Goal: Information Seeking & Learning: Learn about a topic

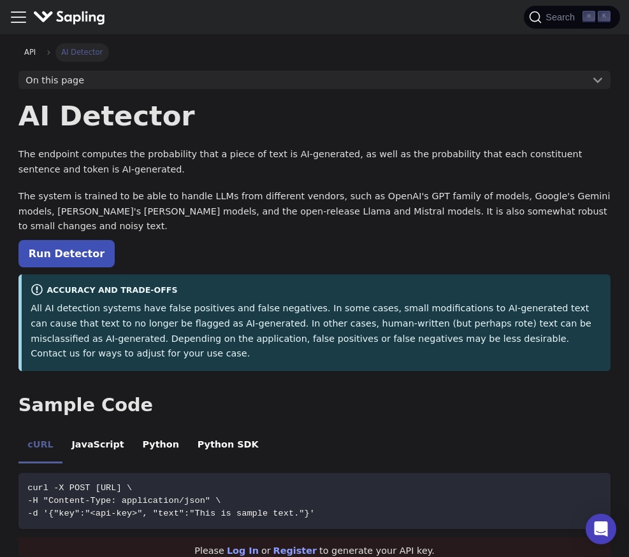
drag, startPoint x: 331, startPoint y: 147, endPoint x: 324, endPoint y: 148, distance: 7.1
click at [331, 147] on p "The endpoint computes the probability that a piece of text is AI-generated, as …" at bounding box center [314, 162] width 592 height 31
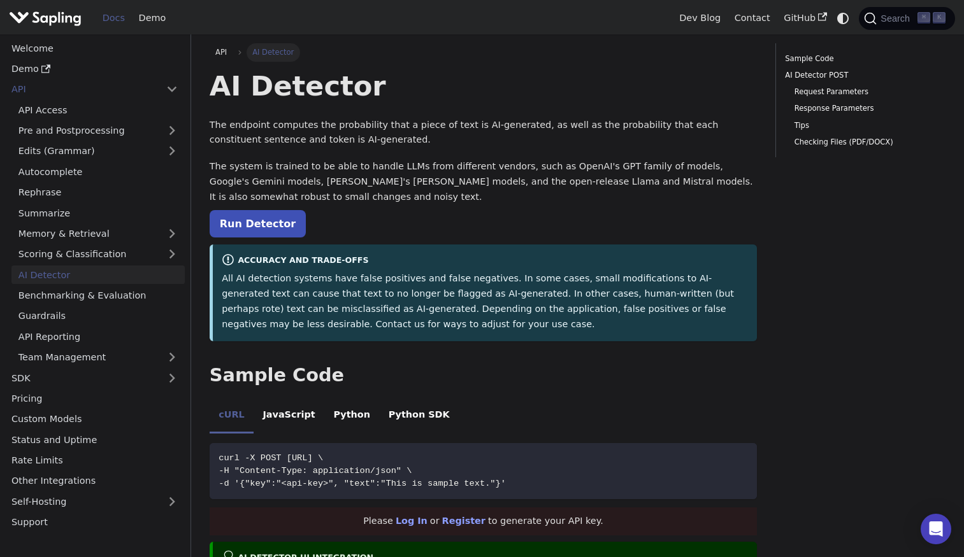
click at [367, 168] on p "The system is trained to be able to handle LLMs from different vendors, such as…" at bounding box center [483, 181] width 547 height 45
click at [26, 233] on link "Memory & Retrieval" at bounding box center [97, 234] width 173 height 18
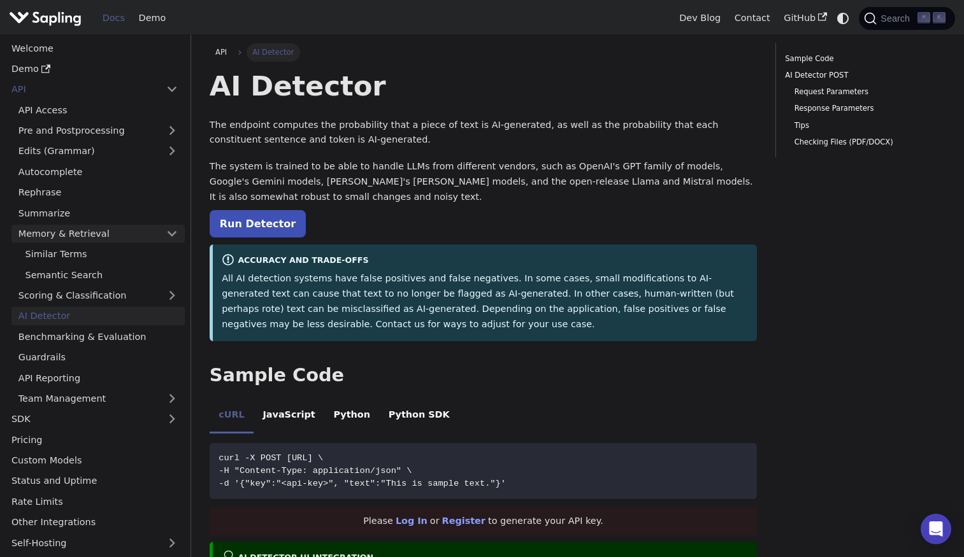
click at [66, 227] on link "Memory & Retrieval" at bounding box center [97, 234] width 173 height 18
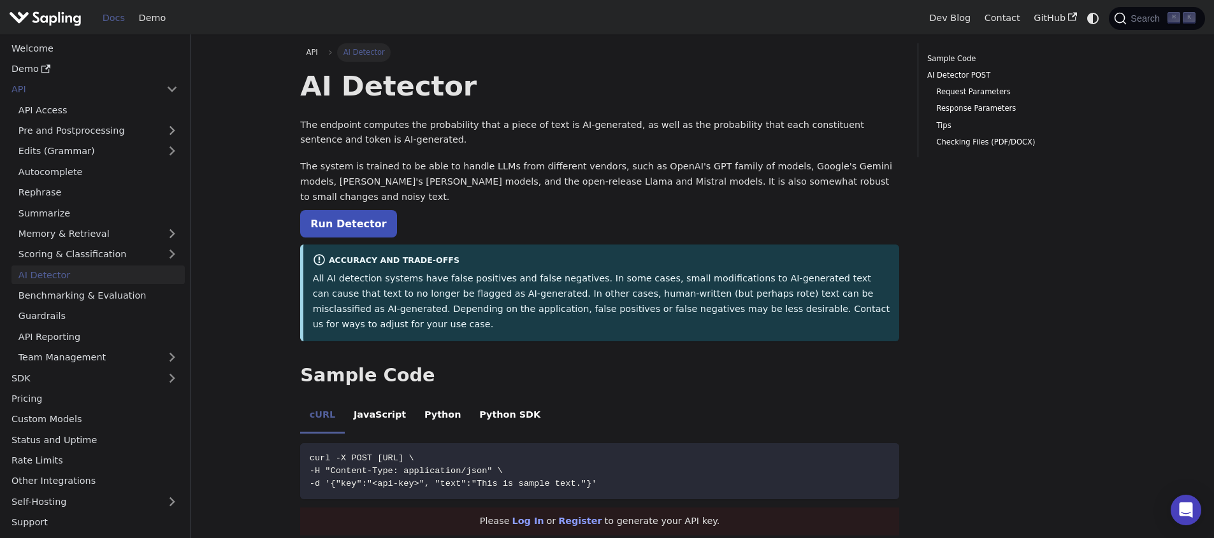
click at [520, 129] on p "The endpoint computes the probability that a piece of text is AI-generated, as …" at bounding box center [599, 133] width 599 height 31
click at [525, 127] on p "The endpoint computes the probability that a piece of text is AI-generated, as …" at bounding box center [599, 133] width 599 height 31
click at [528, 125] on p "The endpoint computes the probability that a piece of text is AI-generated, as …" at bounding box center [599, 133] width 599 height 31
click at [533, 125] on p "The endpoint computes the probability that a piece of text is AI-generated, as …" at bounding box center [599, 133] width 599 height 31
click at [534, 125] on p "The endpoint computes the probability that a piece of text is AI-generated, as …" at bounding box center [599, 133] width 599 height 31
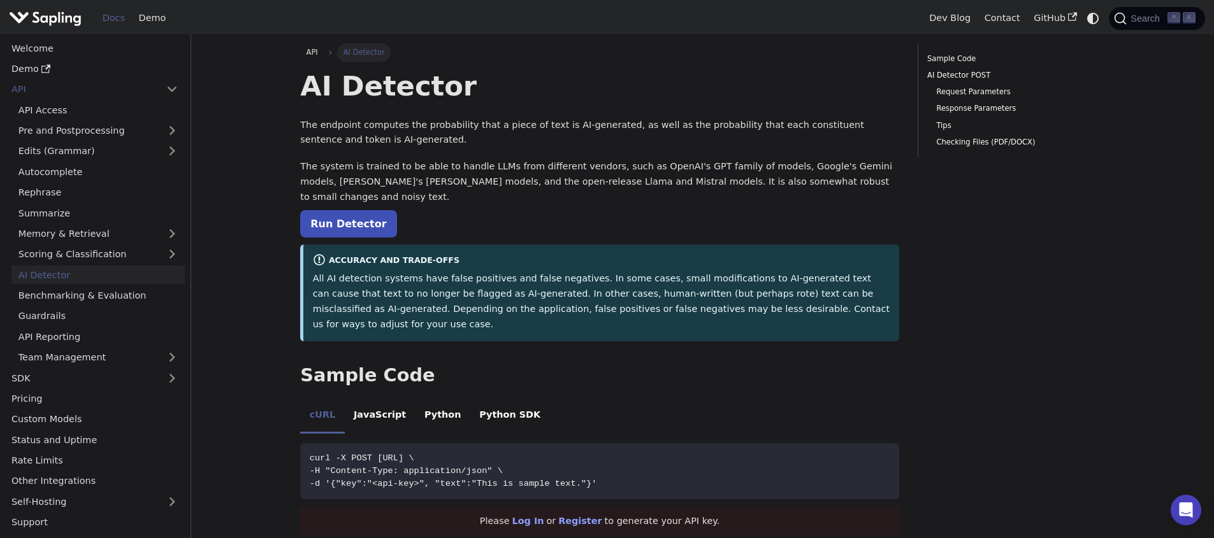
click at [574, 124] on p "The endpoint computes the probability that a piece of text is AI-generated, as …" at bounding box center [599, 133] width 599 height 31
click at [577, 123] on p "The endpoint computes the probability that a piece of text is AI-generated, as …" at bounding box center [599, 133] width 599 height 31
click at [577, 122] on p "The endpoint computes the probability that a piece of text is AI-generated, as …" at bounding box center [599, 133] width 599 height 31
click at [438, 145] on p "The endpoint computes the probability that a piece of text is AI-generated, as …" at bounding box center [599, 133] width 599 height 31
click at [441, 142] on p "The endpoint computes the probability that a piece of text is AI-generated, as …" at bounding box center [599, 133] width 599 height 31
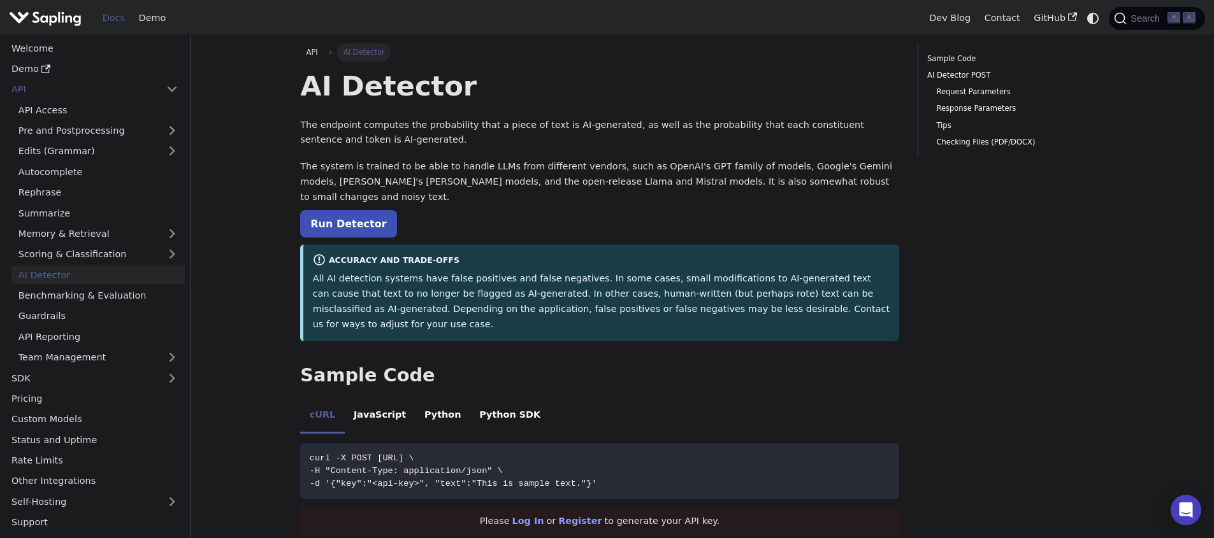
click at [441, 142] on p "The endpoint computes the probability that a piece of text is AI-generated, as …" at bounding box center [599, 133] width 599 height 31
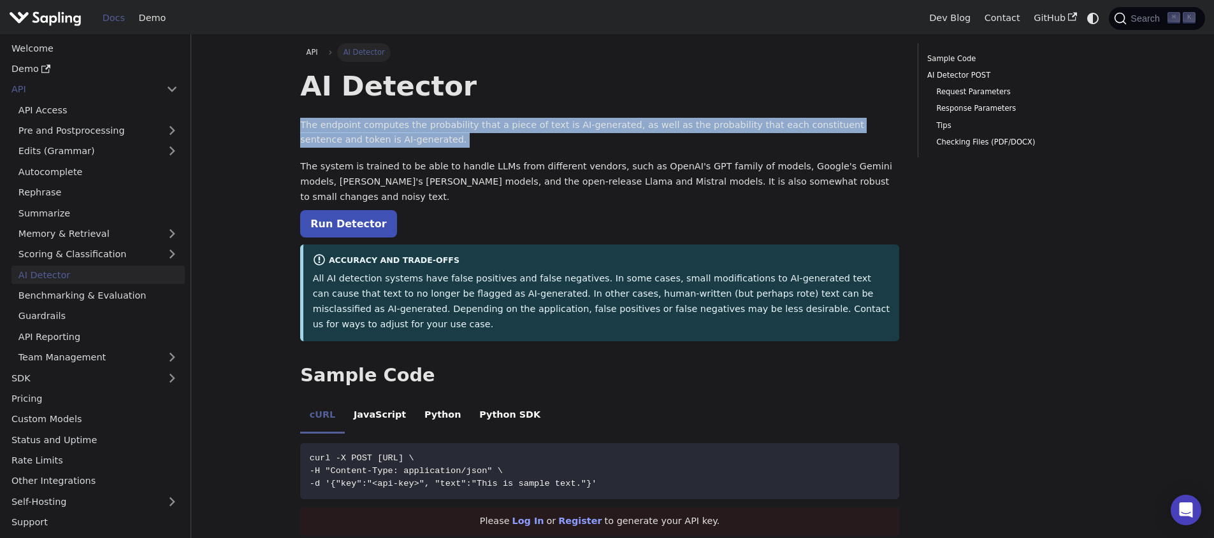
click at [517, 127] on p "The endpoint computes the probability that a piece of text is AI-generated, as …" at bounding box center [599, 133] width 599 height 31
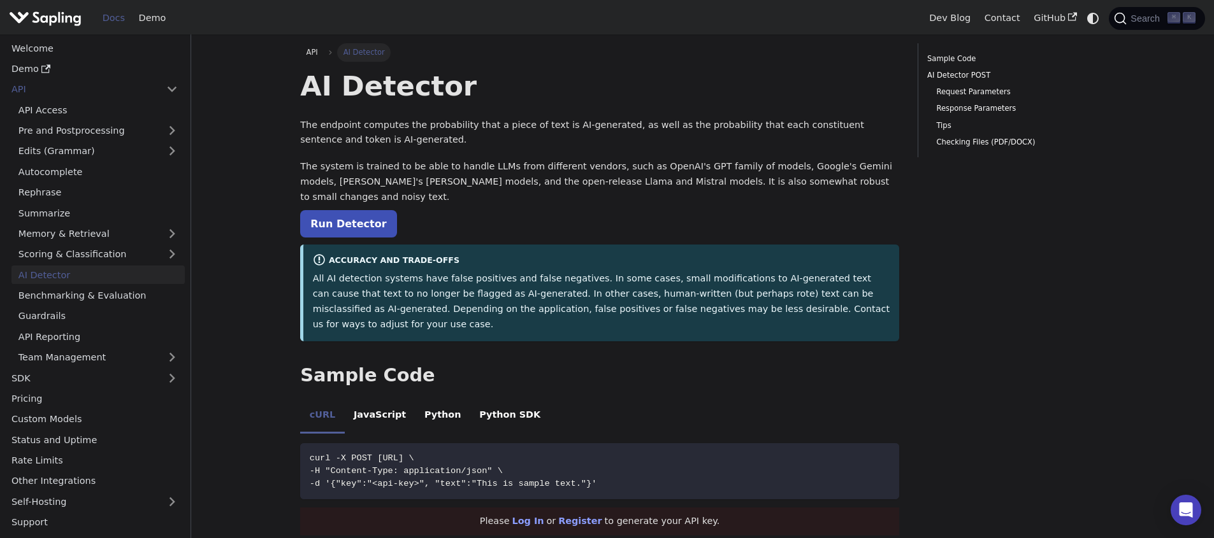
click at [547, 147] on p "The endpoint computes the probability that a piece of text is AI-generated, as …" at bounding box center [599, 133] width 599 height 31
click at [354, 210] on link "Run Detector" at bounding box center [348, 223] width 96 height 27
click at [448, 180] on p "The system is trained to be able to handle LLMs from different vendors, such as…" at bounding box center [599, 181] width 599 height 45
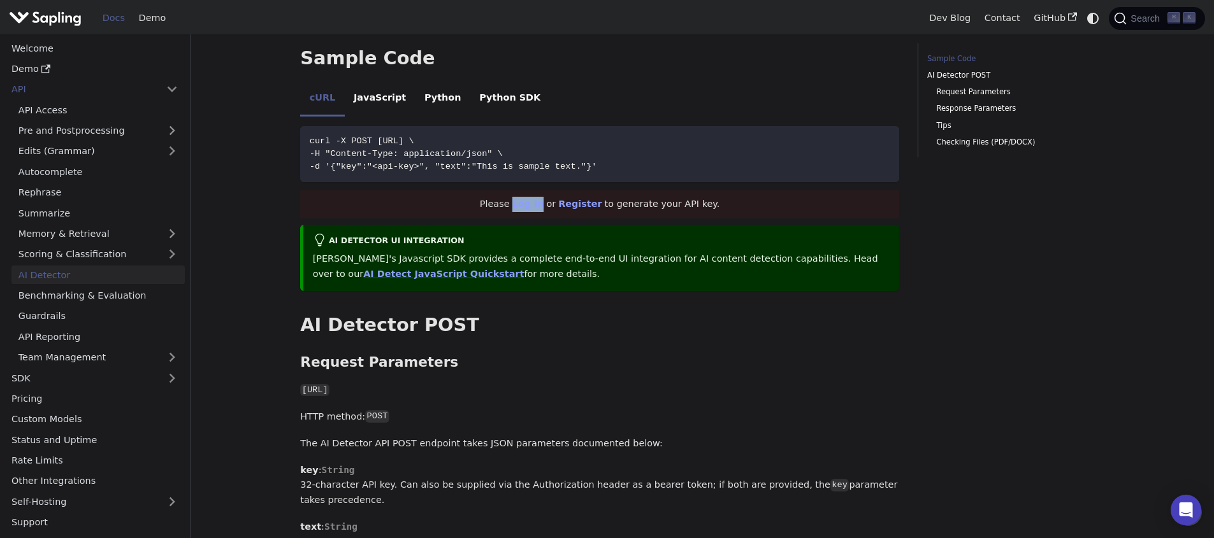
scroll to position [316, 0]
click at [584, 163] on span "-d '{"key":"<api-key>", "text":"This is sample text."}'" at bounding box center [453, 168] width 287 height 10
click at [875, 132] on button "Copy code to clipboard" at bounding box center [884, 141] width 19 height 19
click at [880, 136] on span "Copied" at bounding box center [885, 141] width 10 height 10
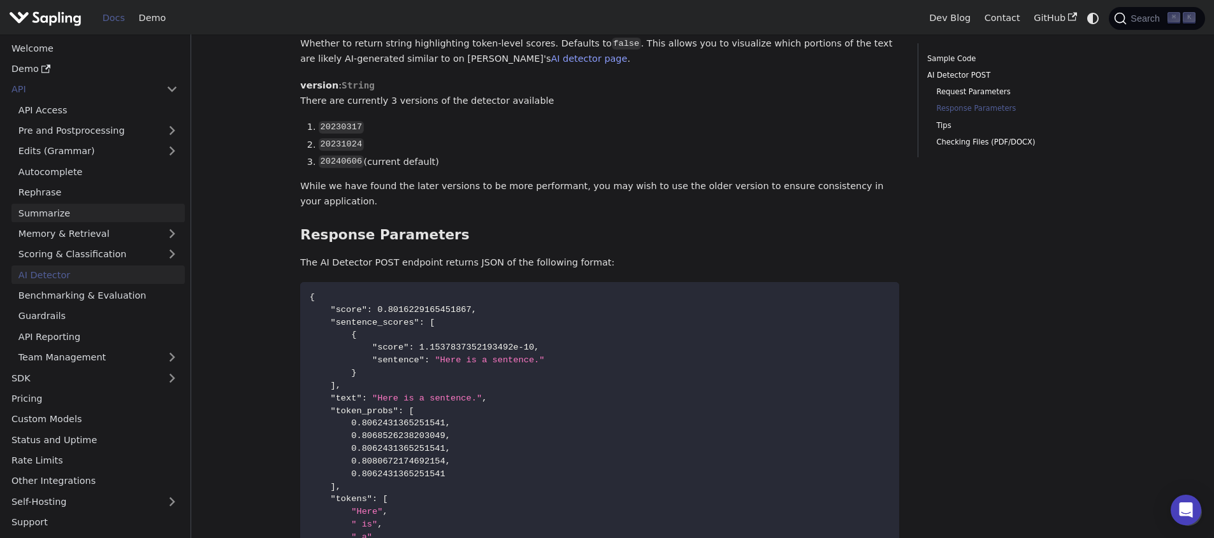
scroll to position [929, 0]
click at [161, 89] on button "Collapse sidebar category 'API'" at bounding box center [171, 89] width 25 height 18
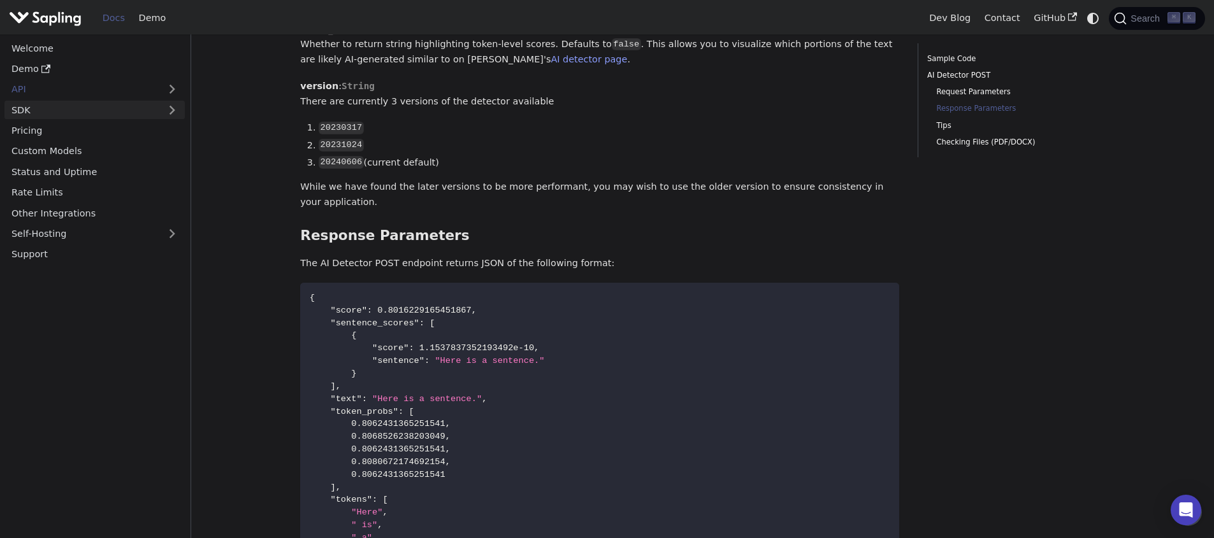
click at [82, 109] on link "SDK" at bounding box center [81, 110] width 155 height 18
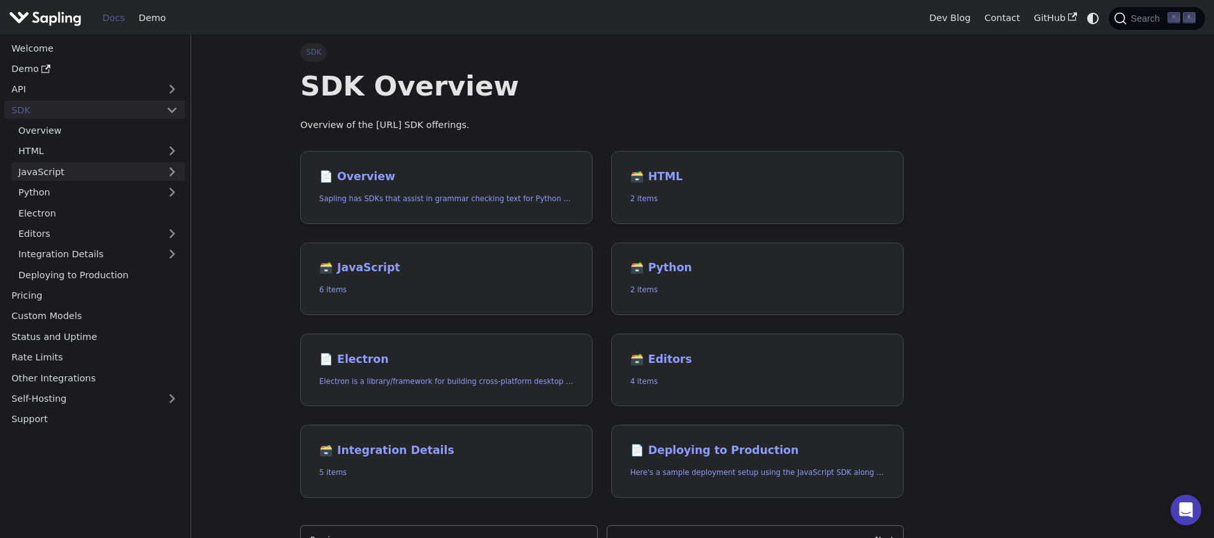
click at [75, 171] on link "JavaScript" at bounding box center [97, 171] width 173 height 18
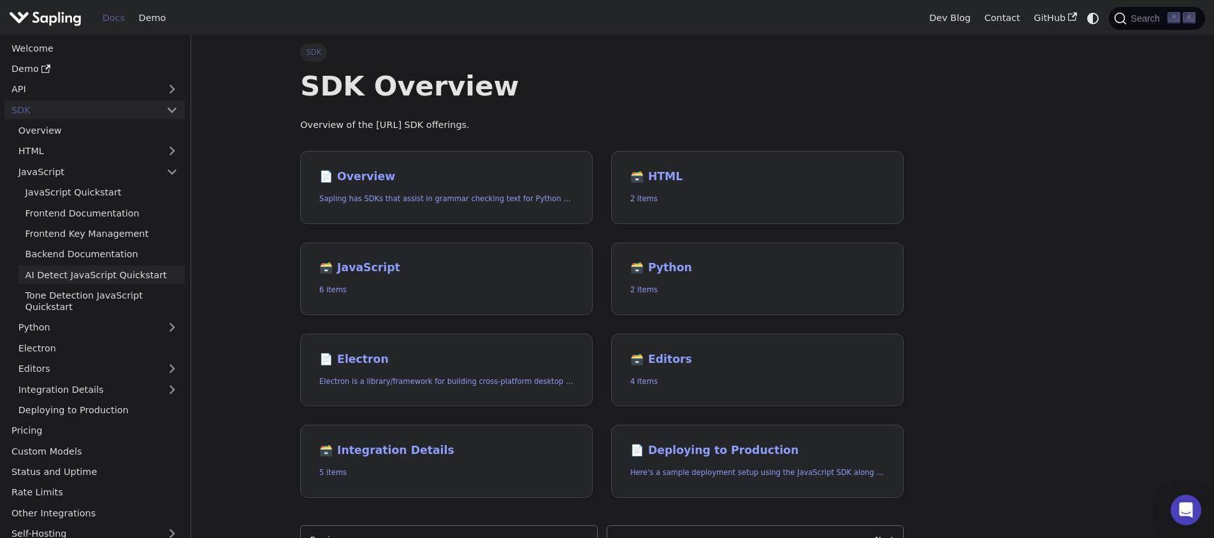
click at [139, 282] on link "AI Detect JavaScript Quickstart" at bounding box center [101, 275] width 166 height 18
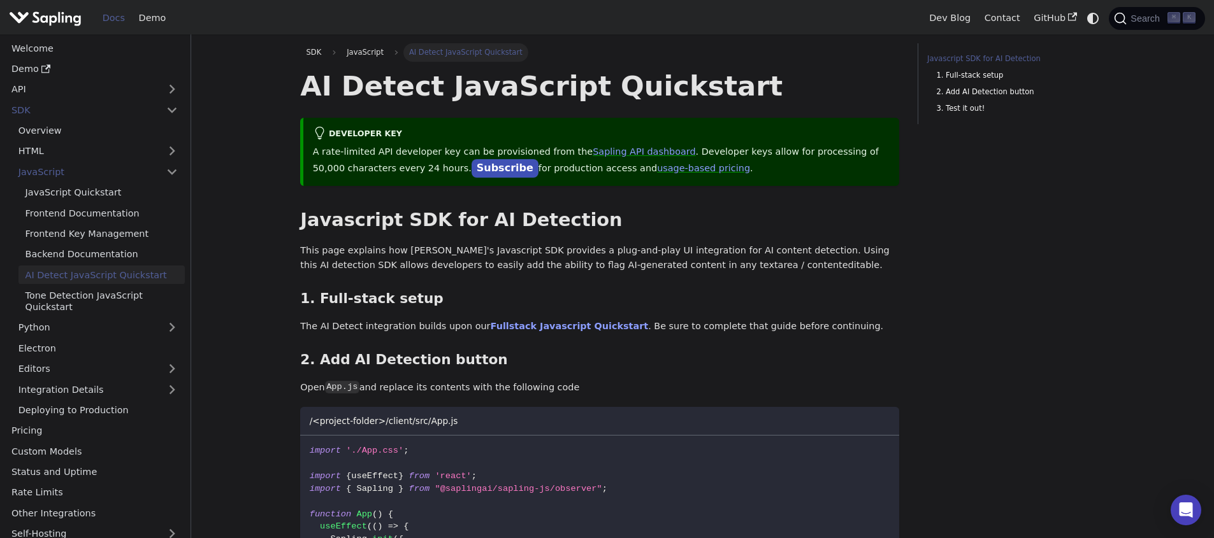
click at [310, 323] on p "The AI Detect integration builds upon our Fullstack Javascript Quickstart . Be …" at bounding box center [599, 326] width 599 height 15
click at [326, 328] on p "The AI Detect integration builds upon our Fullstack Javascript Quickstart . Be …" at bounding box center [599, 326] width 599 height 15
click at [362, 331] on p "The AI Detect integration builds upon our Fullstack Javascript Quickstart . Be …" at bounding box center [599, 326] width 599 height 15
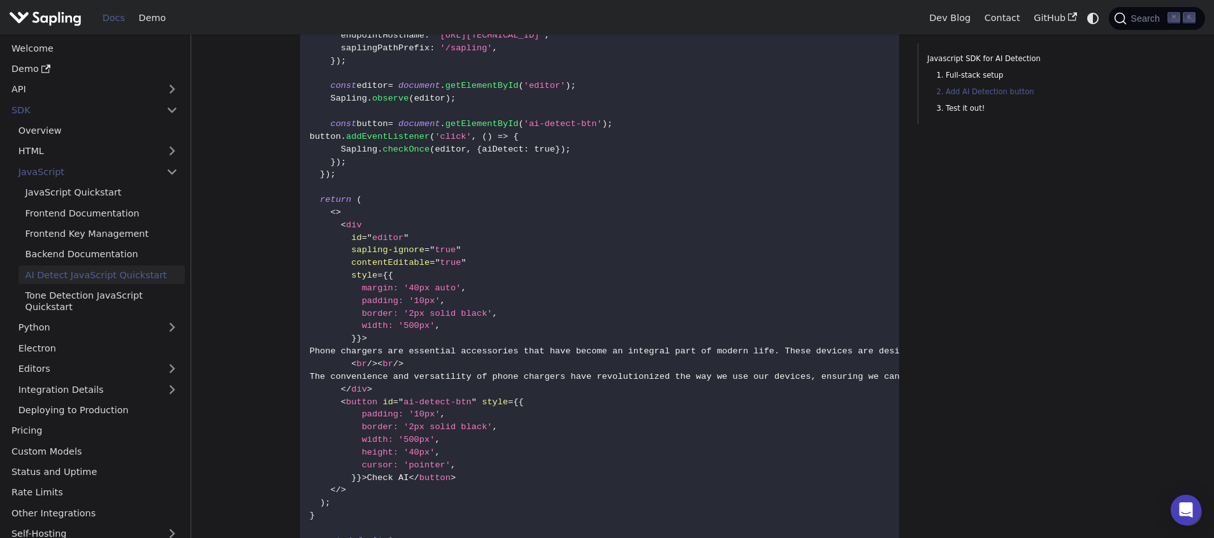
scroll to position [243, 0]
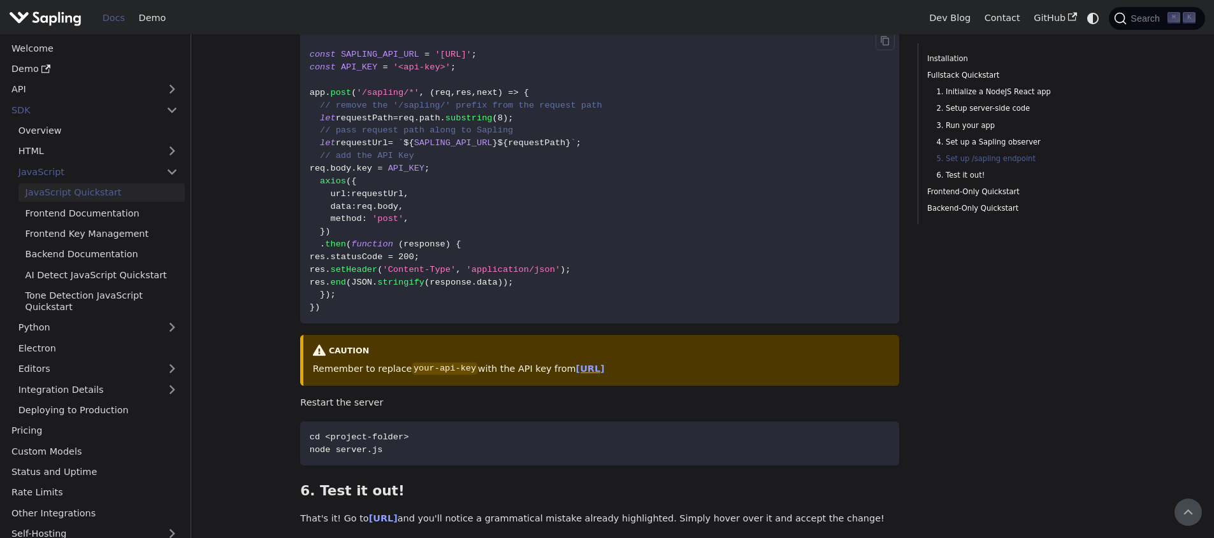
scroll to position [1883, 0]
click at [477, 143] on span "SAPLING_API_URL" at bounding box center [453, 145] width 78 height 10
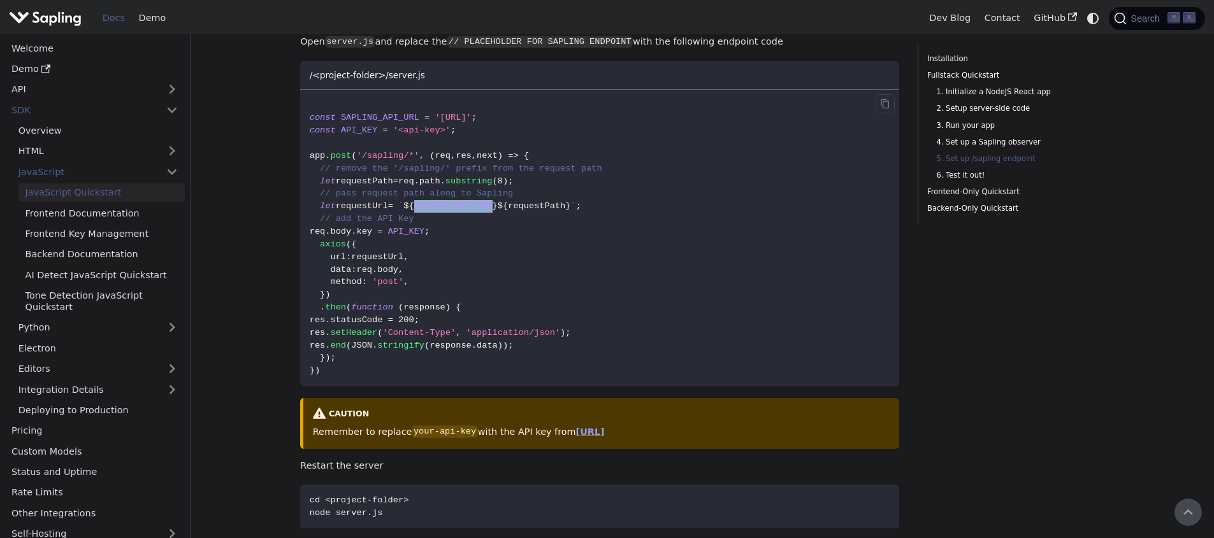
scroll to position [1815, 0]
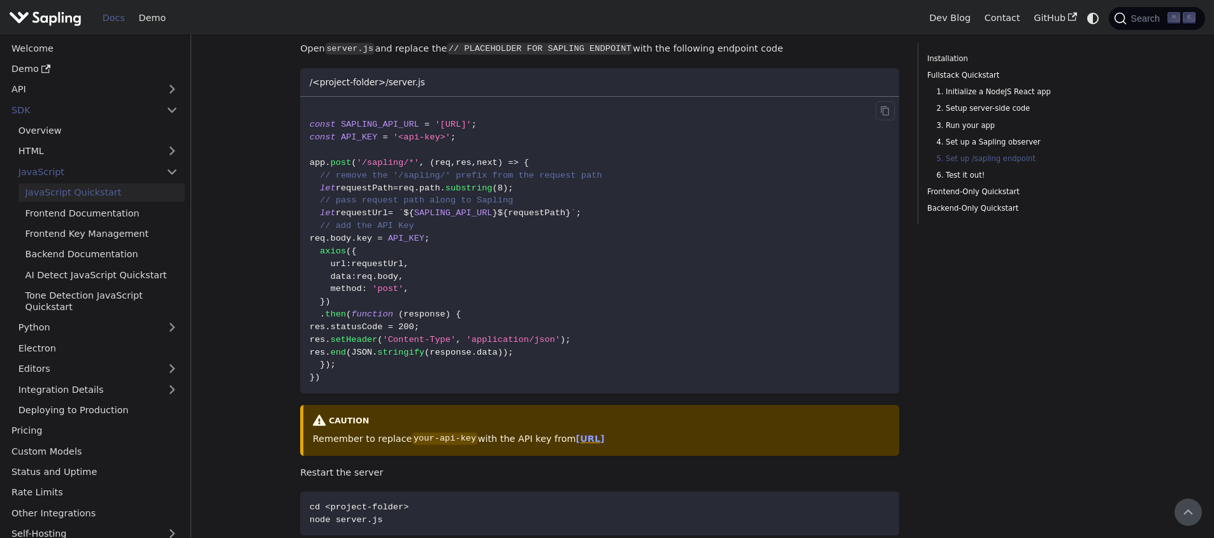
click at [584, 154] on code "const SAPLING_API_URL = 'https://api.sapling.ai' ; const API_KEY = '<api-key>' …" at bounding box center [599, 245] width 599 height 296
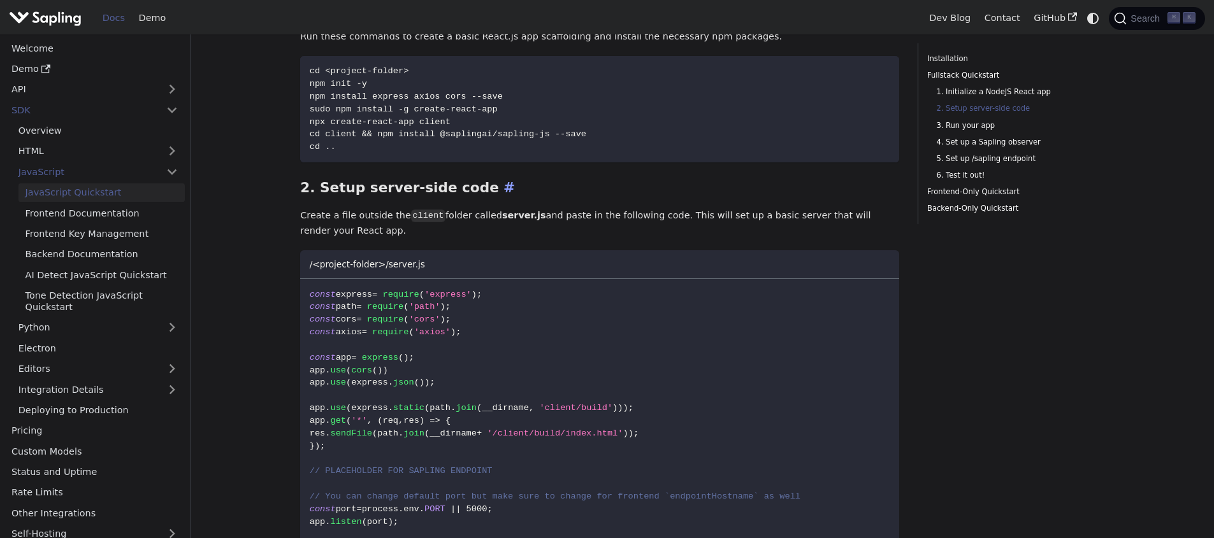
scroll to position [489, 0]
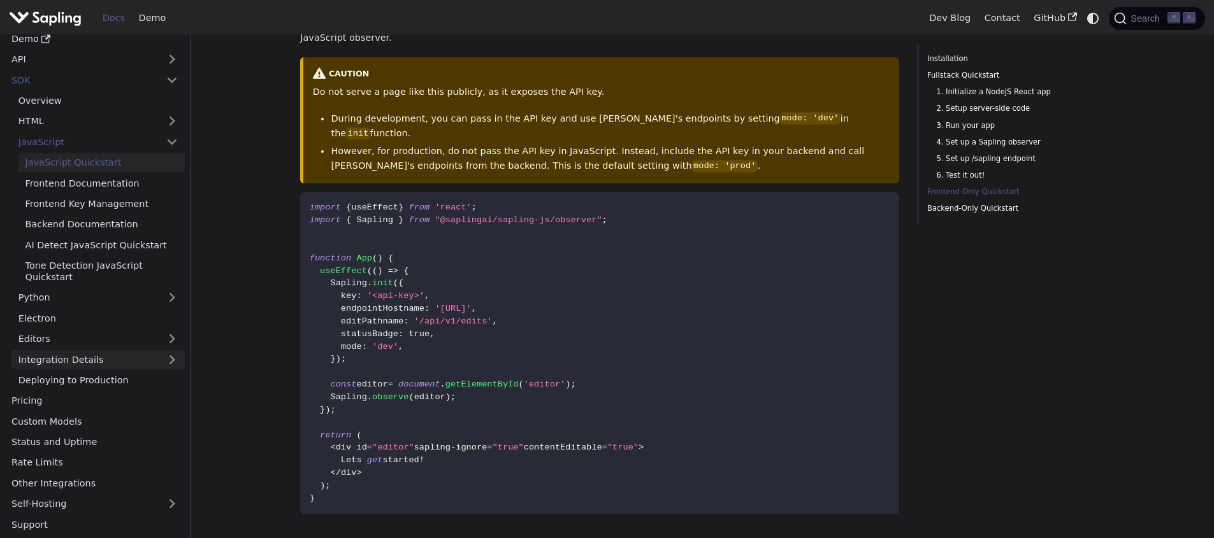
scroll to position [2455, 0]
click at [83, 187] on link "Frontend Documentation" at bounding box center [101, 183] width 166 height 18
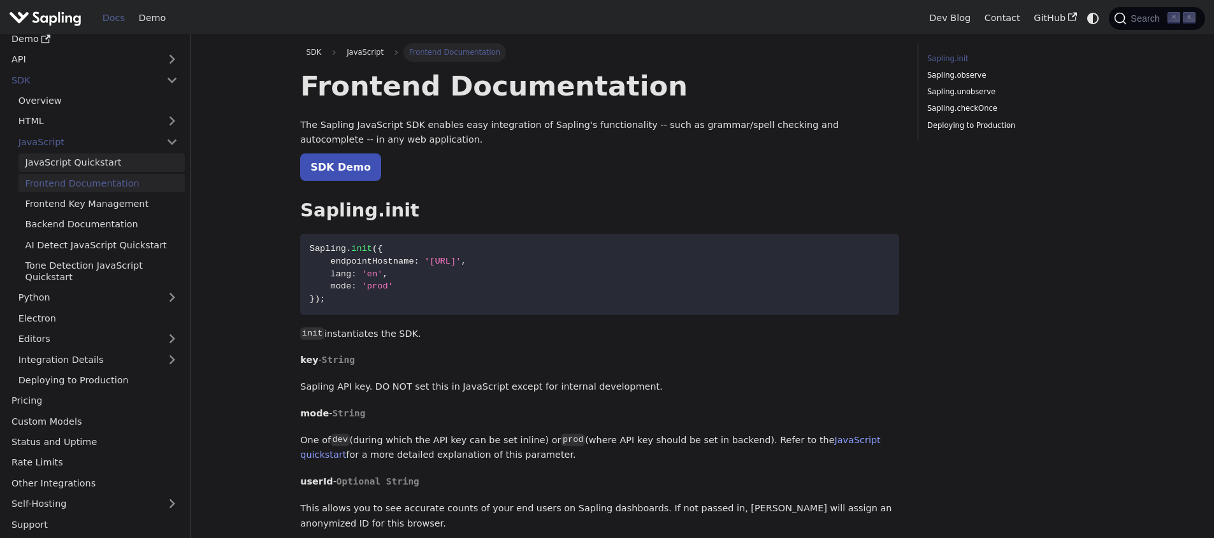
click at [89, 168] on link "JavaScript Quickstart" at bounding box center [101, 163] width 166 height 18
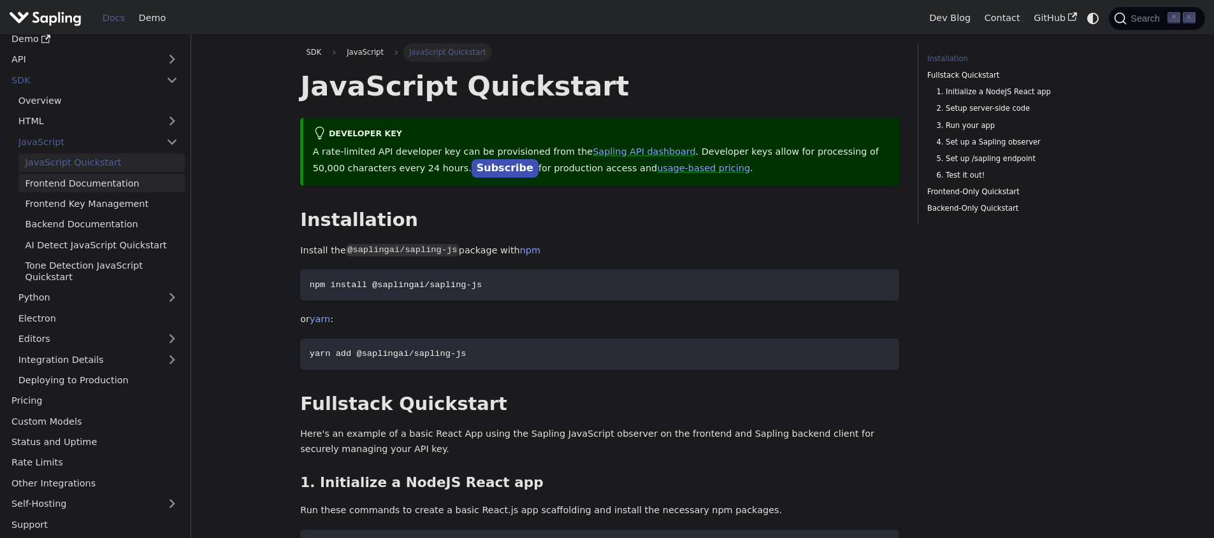
click at [94, 181] on link "Frontend Documentation" at bounding box center [101, 183] width 166 height 18
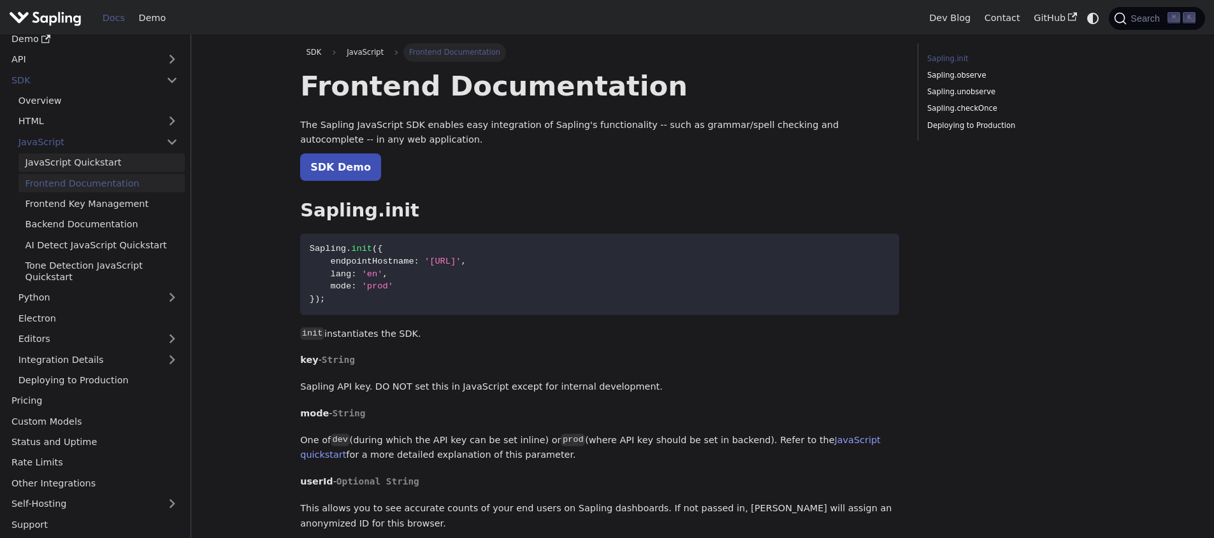
click at [87, 161] on link "JavaScript Quickstart" at bounding box center [101, 163] width 166 height 18
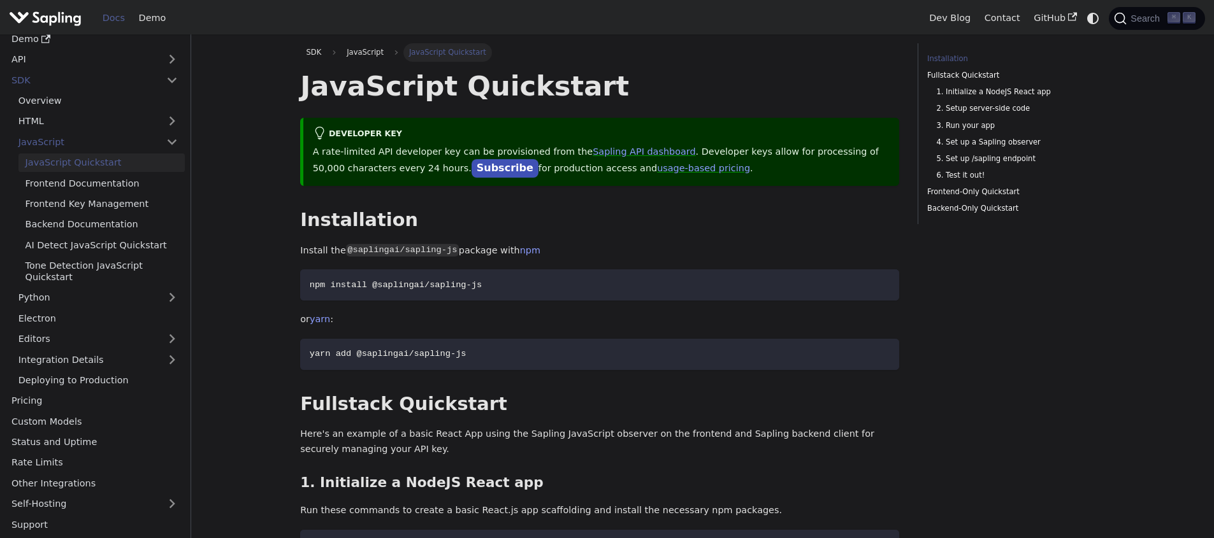
click at [89, 173] on ul "JavaScript Quickstart Frontend Documentation Frontend Key Management Backend Do…" at bounding box center [97, 220] width 173 height 133
click at [91, 180] on link "Frontend Documentation" at bounding box center [101, 183] width 166 height 18
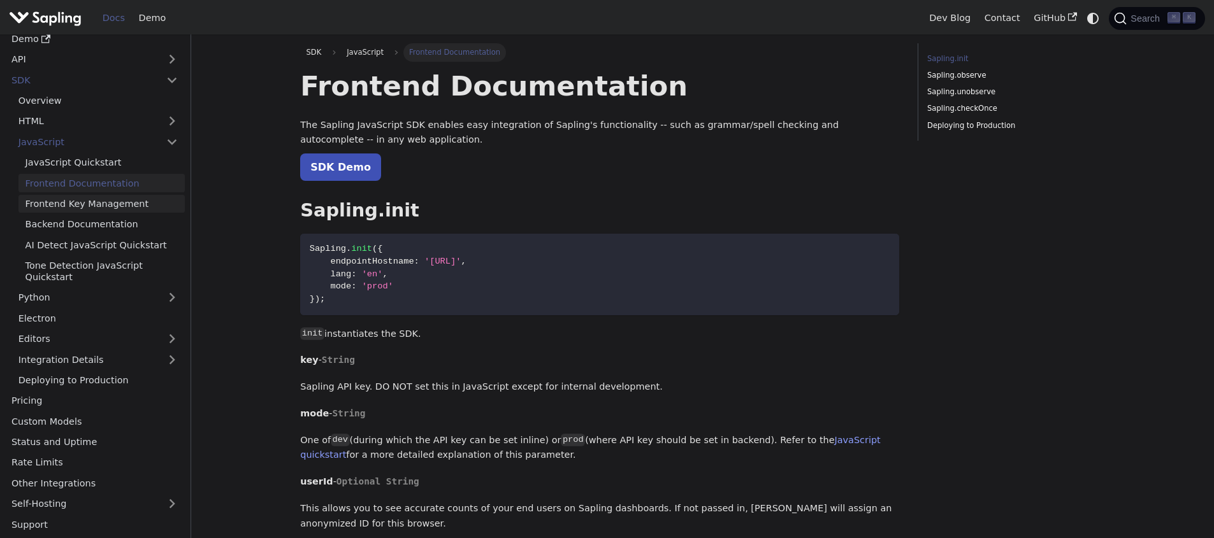
click at [97, 199] on link "Frontend Key Management" at bounding box center [101, 204] width 166 height 18
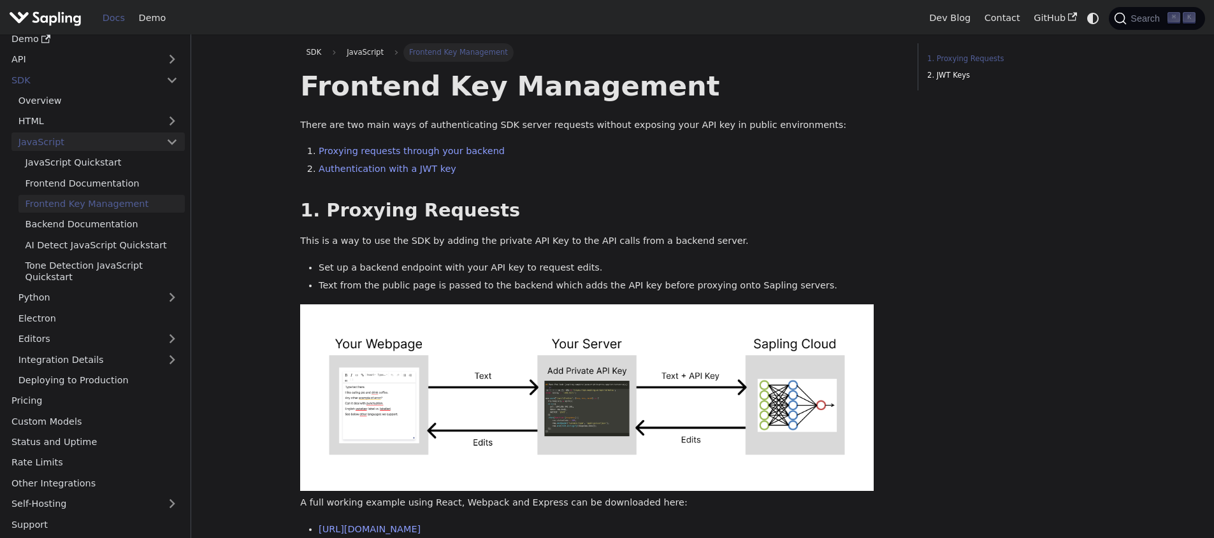
click at [49, 140] on link "JavaScript" at bounding box center [97, 142] width 173 height 18
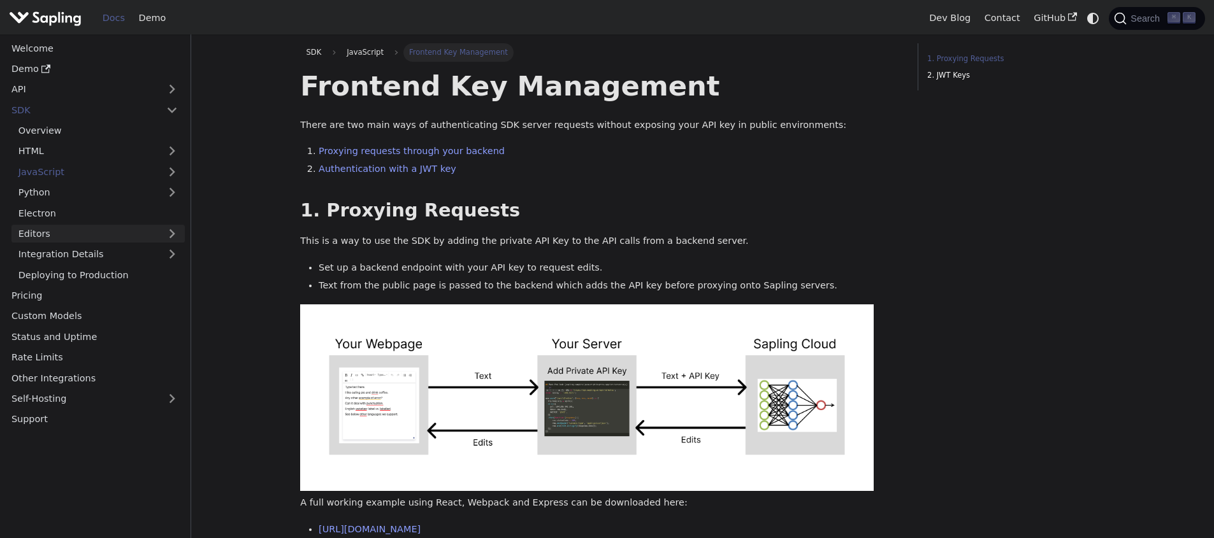
click at [93, 240] on link "Editors" at bounding box center [85, 234] width 148 height 18
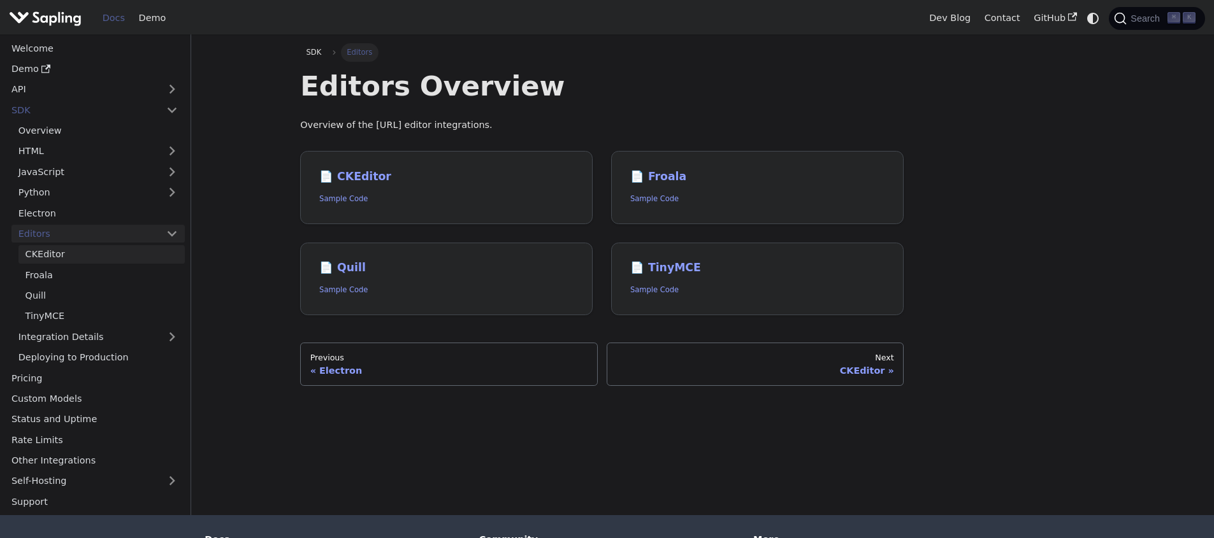
click at [89, 255] on link "CKEditor" at bounding box center [101, 254] width 166 height 18
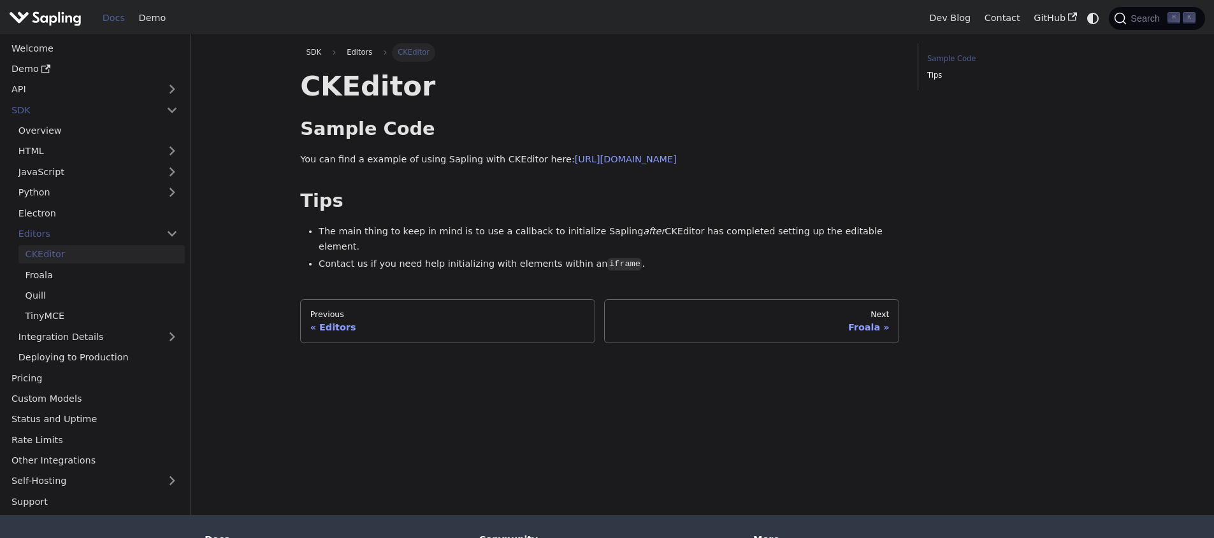
click at [370, 157] on p "You can find a example of using Sapling with CKEditor here: https://github.com/…" at bounding box center [599, 159] width 599 height 15
click at [371, 157] on p "You can find a example of using Sapling with CKEditor here: https://github.com/…" at bounding box center [599, 159] width 599 height 15
click at [464, 157] on p "You can find a example of using Sapling with CKEditor here: https://github.com/…" at bounding box center [599, 159] width 599 height 15
click at [75, 275] on link "Froala" at bounding box center [101, 275] width 166 height 18
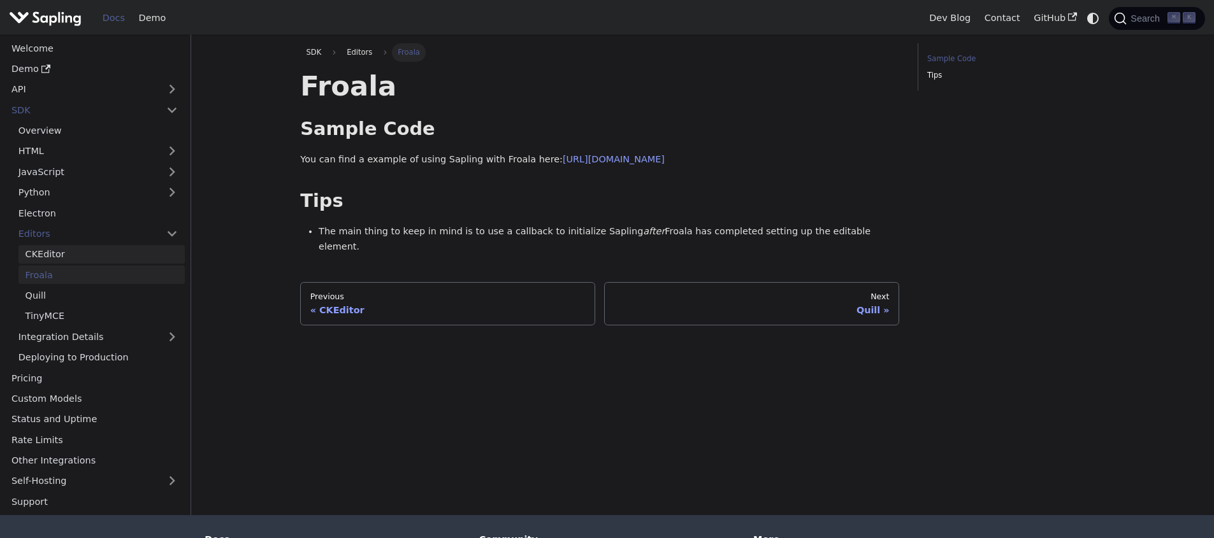
click at [83, 262] on link "CKEditor" at bounding box center [101, 254] width 166 height 18
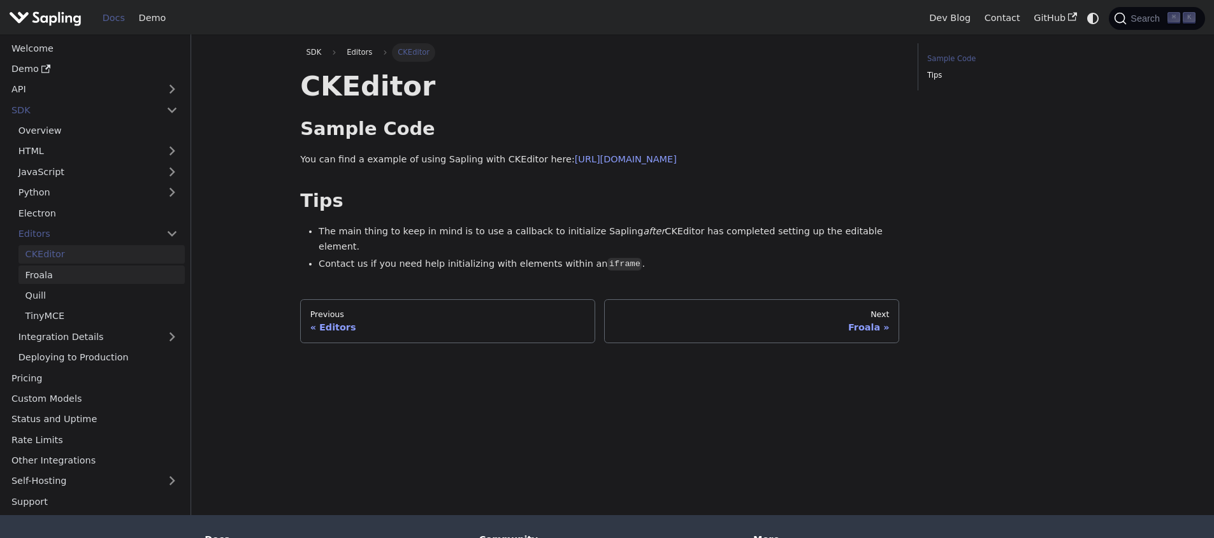
click at [80, 273] on link "Froala" at bounding box center [101, 275] width 166 height 18
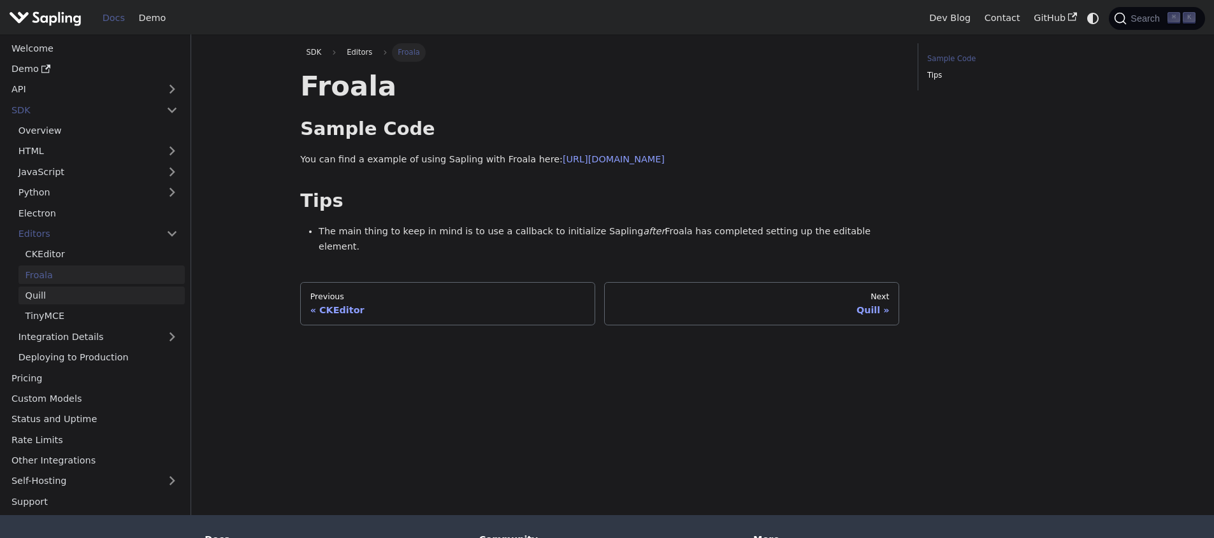
click at [87, 289] on link "Quill" at bounding box center [101, 296] width 166 height 18
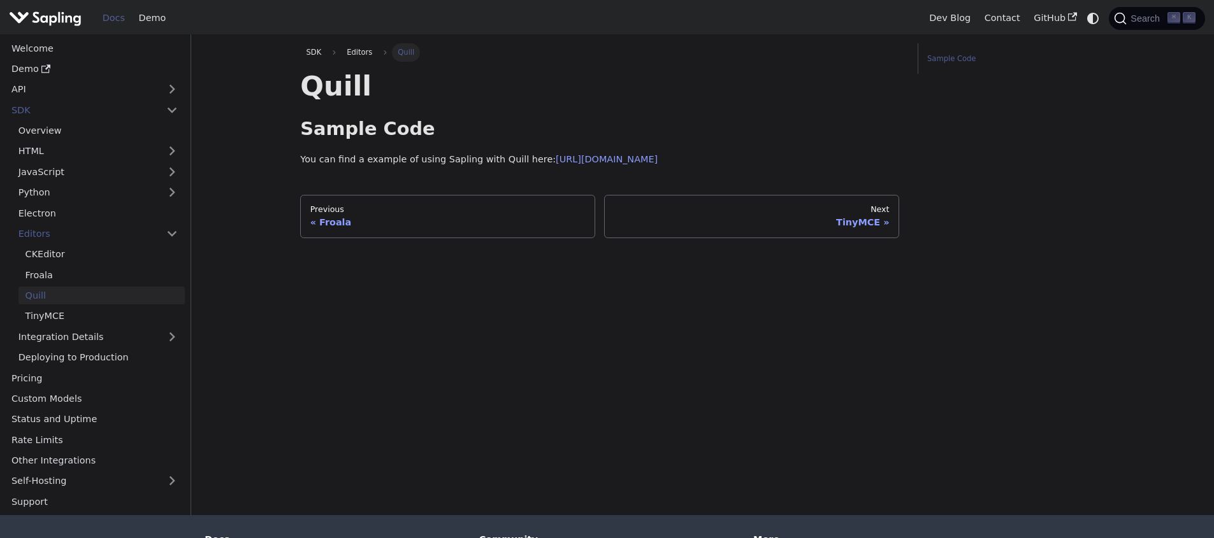
click at [99, 303] on link "Quill" at bounding box center [101, 296] width 166 height 18
click at [104, 310] on link "TinyMCE" at bounding box center [101, 316] width 166 height 18
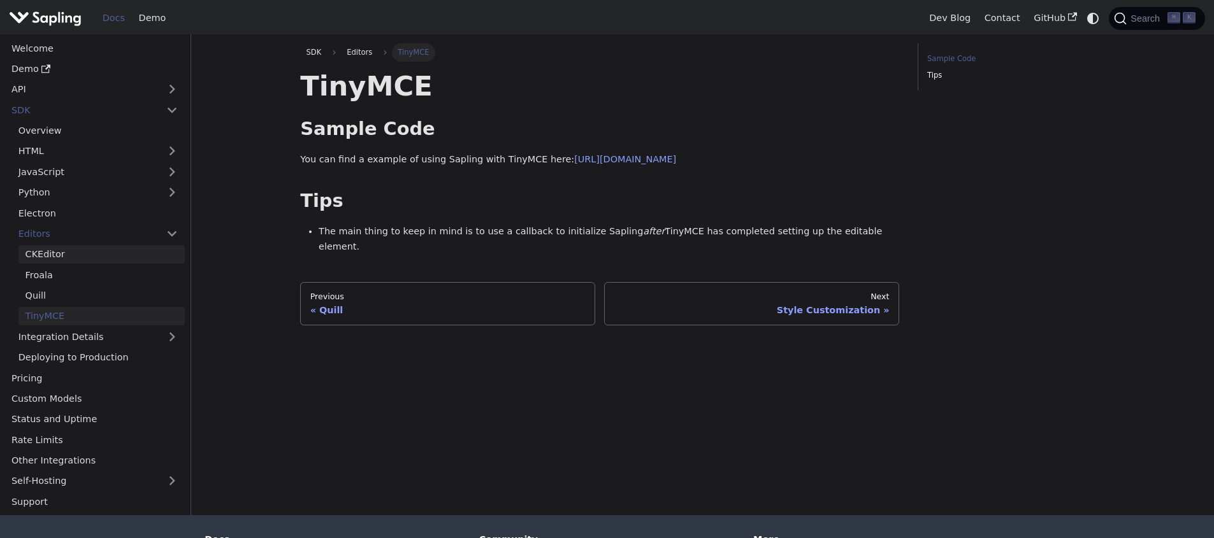
click at [96, 255] on link "CKEditor" at bounding box center [101, 254] width 166 height 18
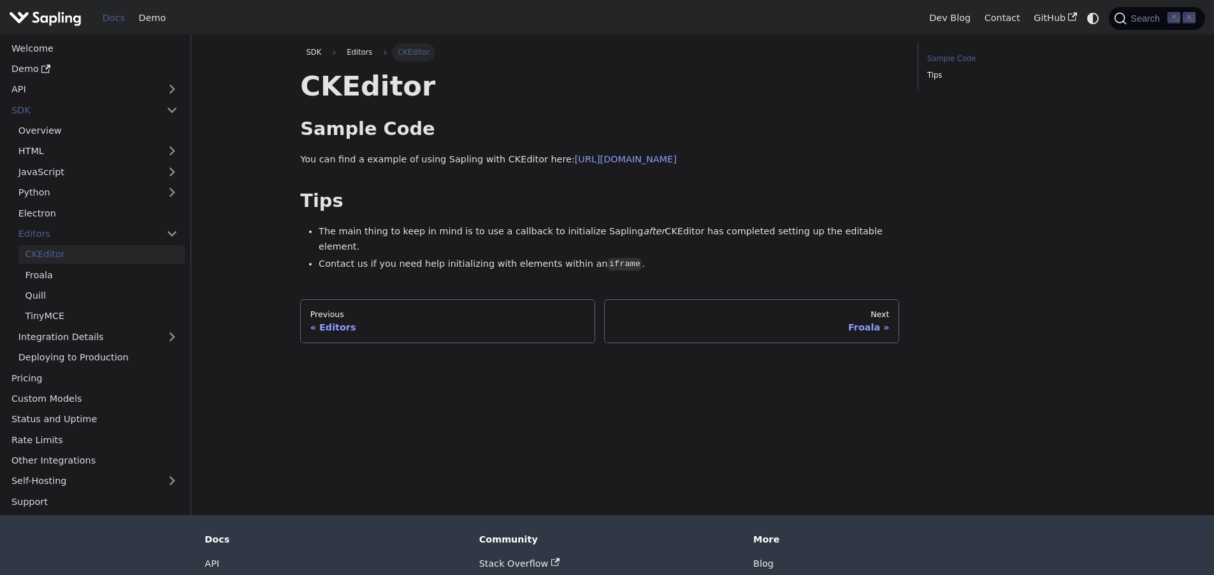
click at [354, 96] on h1 "CKEditor" at bounding box center [599, 86] width 599 height 34
click at [357, 94] on h1 "CKEditor" at bounding box center [599, 86] width 599 height 34
click at [365, 88] on h1 "CKEditor" at bounding box center [599, 86] width 599 height 34
click at [365, 87] on h1 "CKEditor" at bounding box center [599, 86] width 599 height 34
copy h1 "CKEditor"
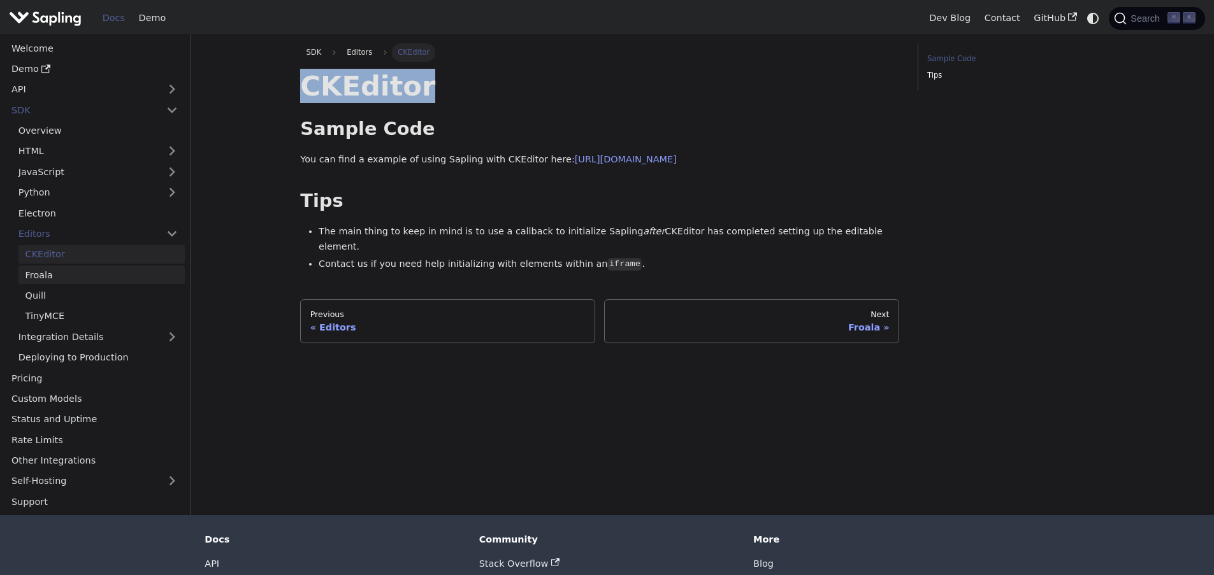
click at [64, 282] on link "Froala" at bounding box center [101, 275] width 166 height 18
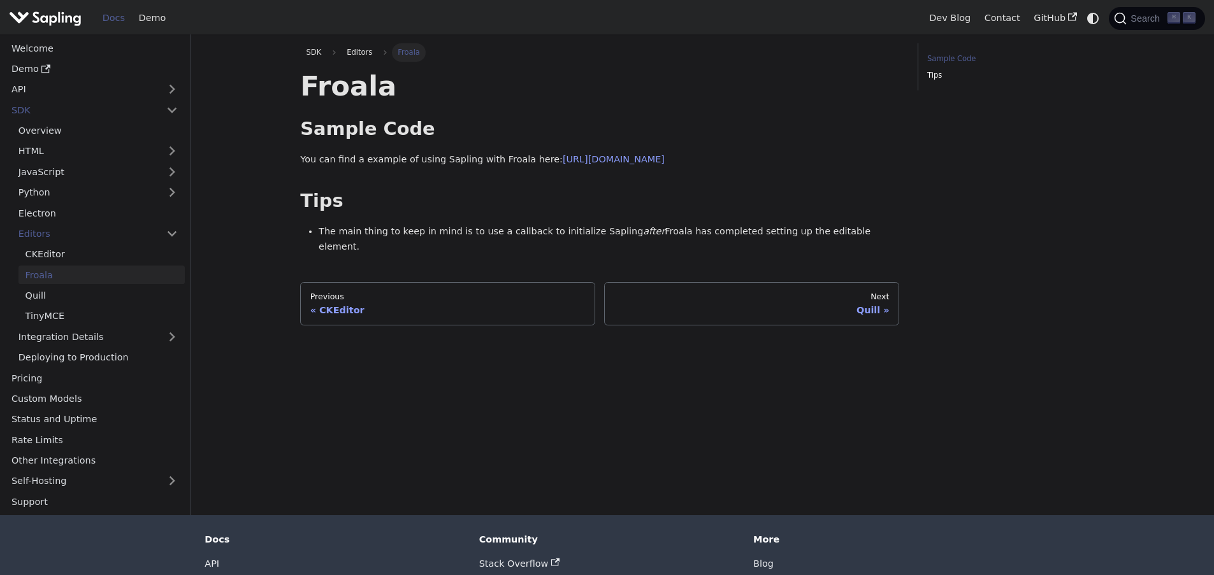
click at [353, 96] on h1 "Froala" at bounding box center [599, 86] width 599 height 34
click at [321, 87] on h1 "Froala" at bounding box center [599, 86] width 599 height 34
click at [42, 299] on link "Quill" at bounding box center [101, 296] width 166 height 18
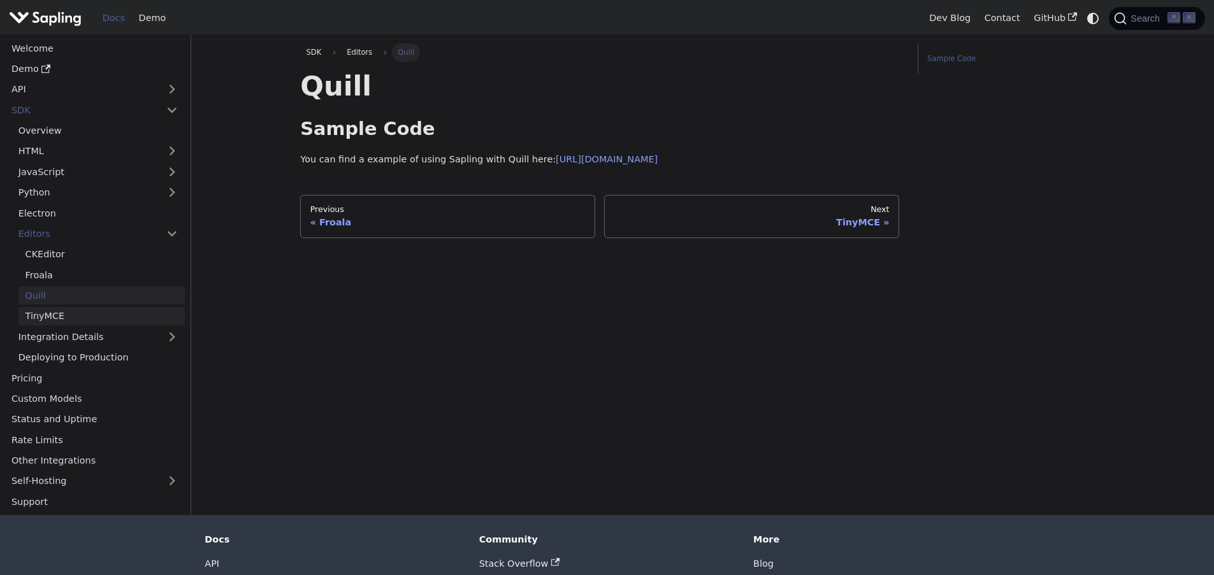
click at [97, 317] on link "TinyMCE" at bounding box center [101, 316] width 166 height 18
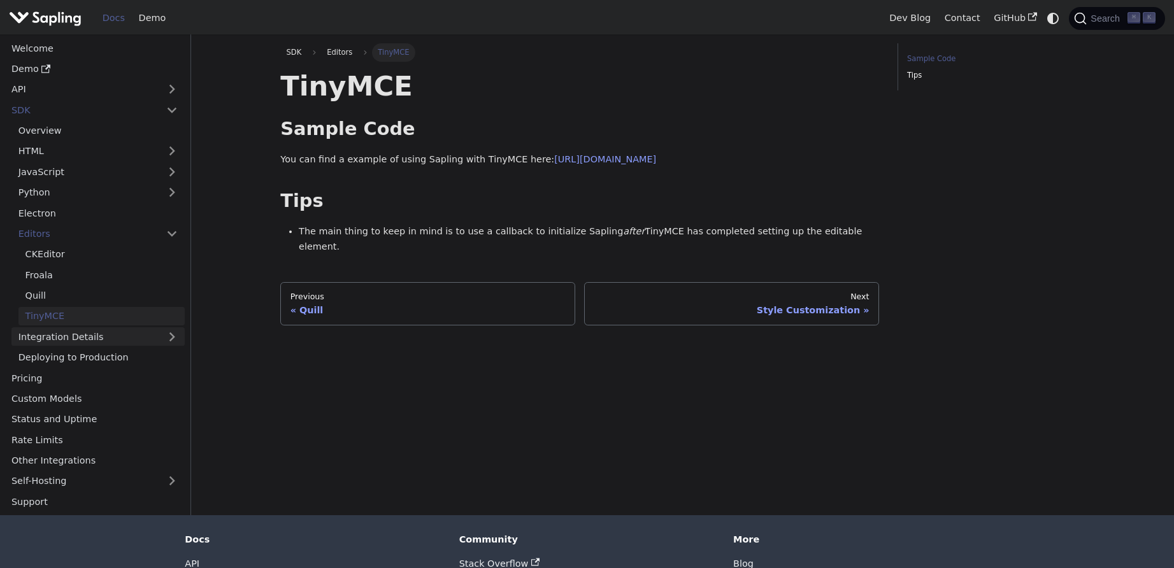
click at [107, 338] on link "Integration Details" at bounding box center [97, 336] width 173 height 18
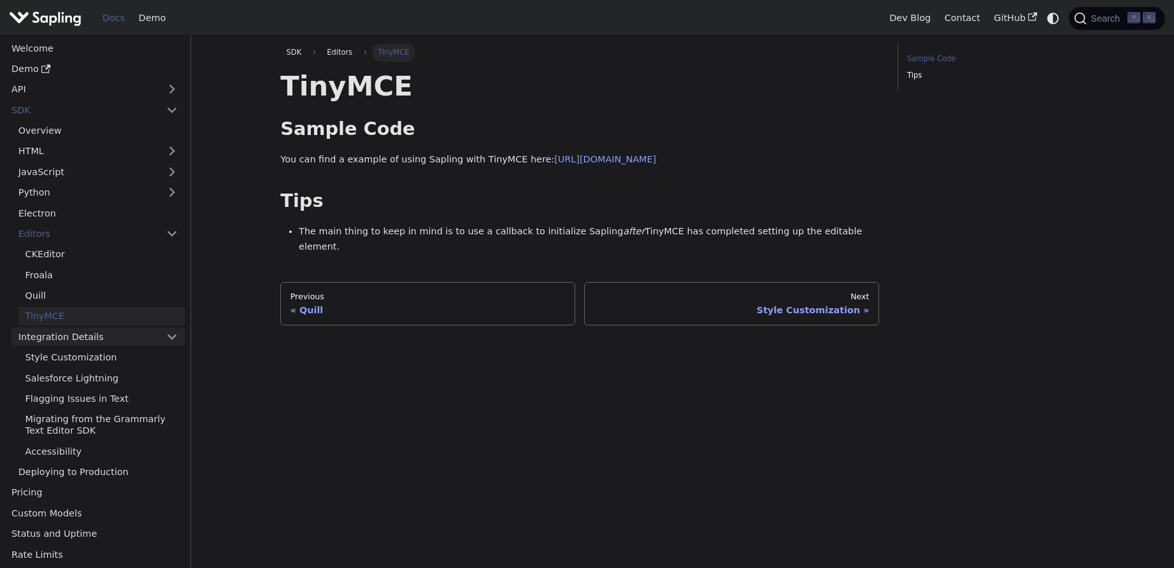
click at [108, 339] on link "Integration Details" at bounding box center [97, 336] width 173 height 18
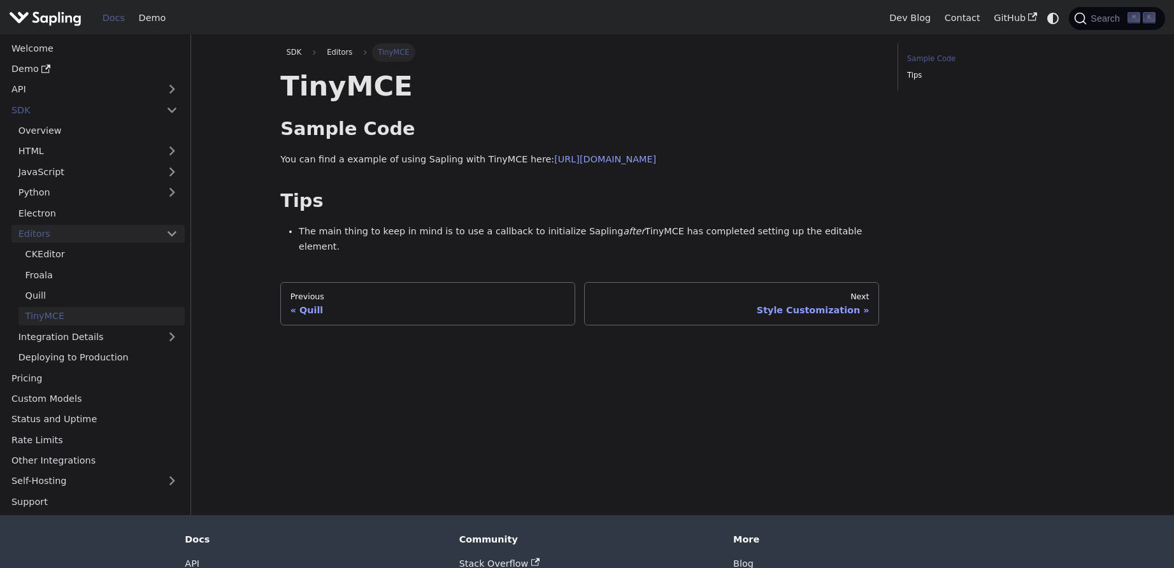
click at [62, 234] on link "Editors" at bounding box center [85, 234] width 148 height 18
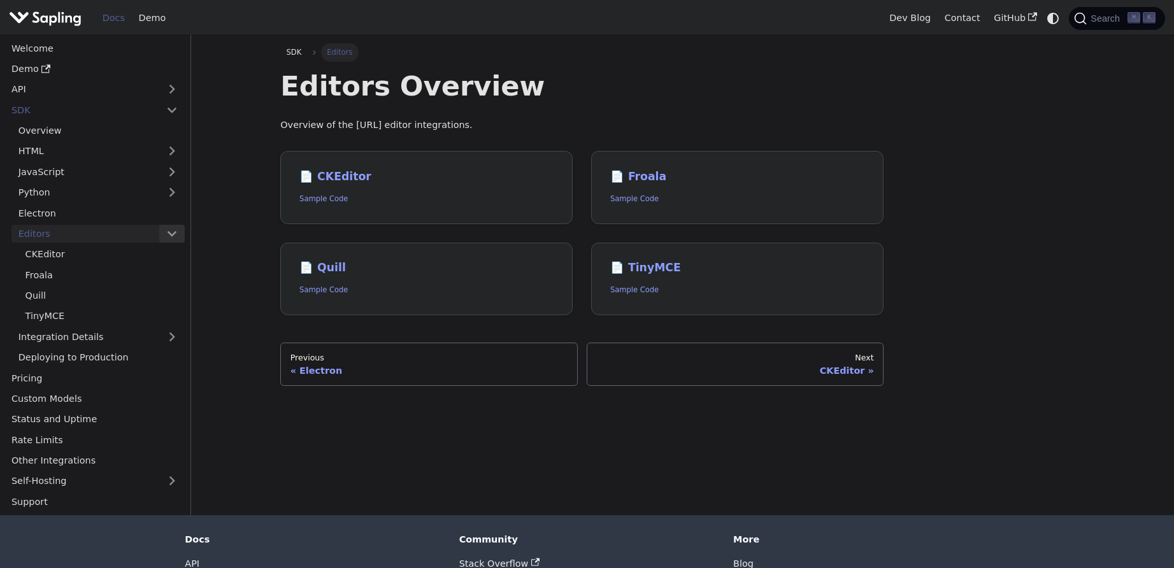
click at [171, 236] on button "Collapse sidebar category 'Editors'" at bounding box center [171, 234] width 25 height 18
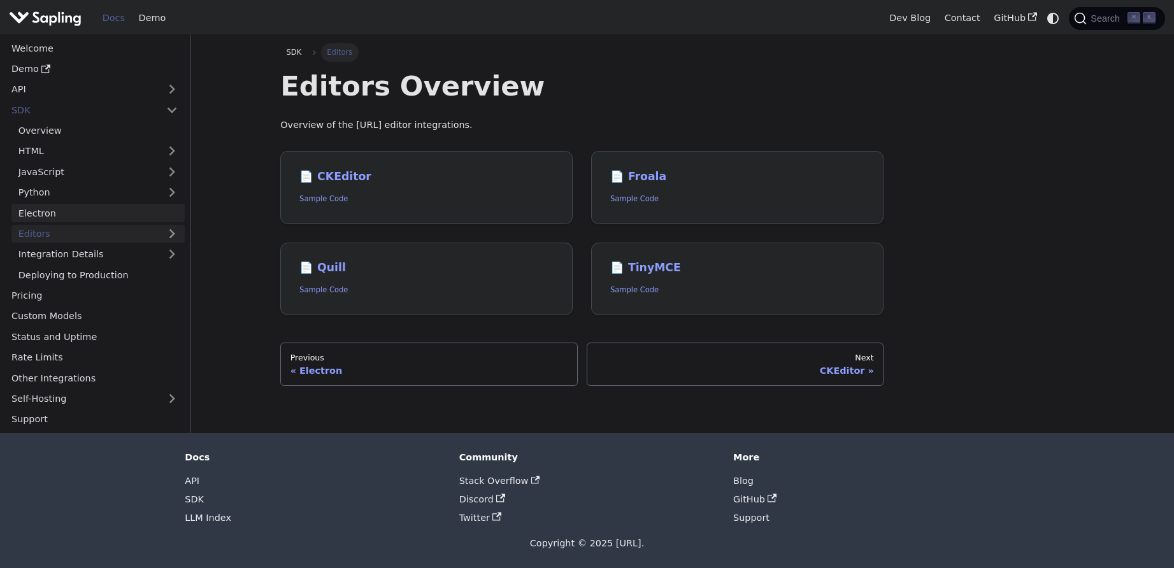
click at [94, 212] on link "Electron" at bounding box center [97, 213] width 173 height 18
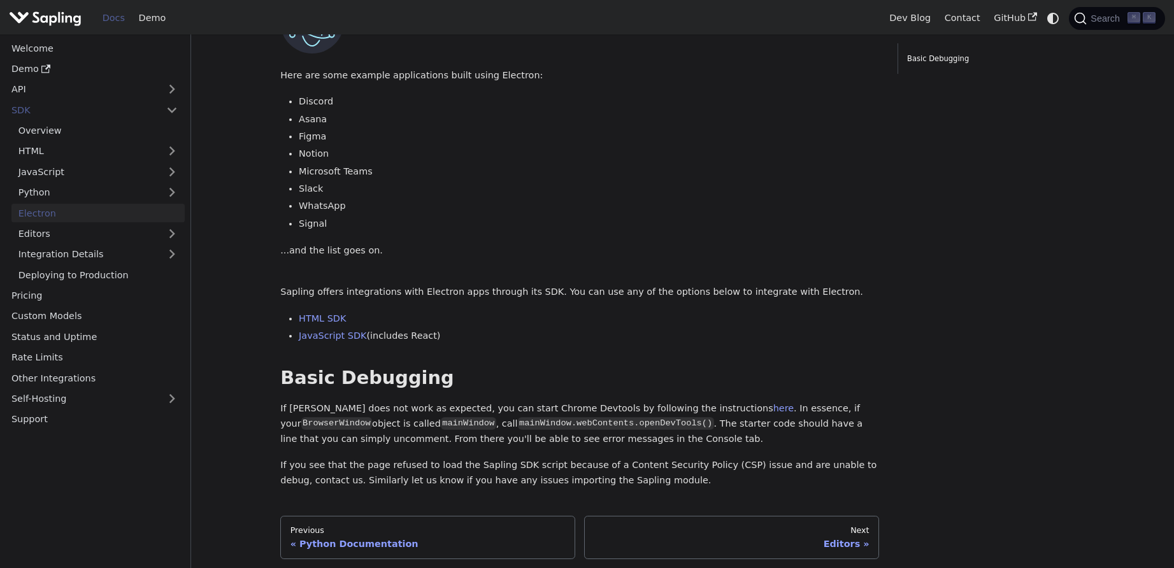
scroll to position [209, 0]
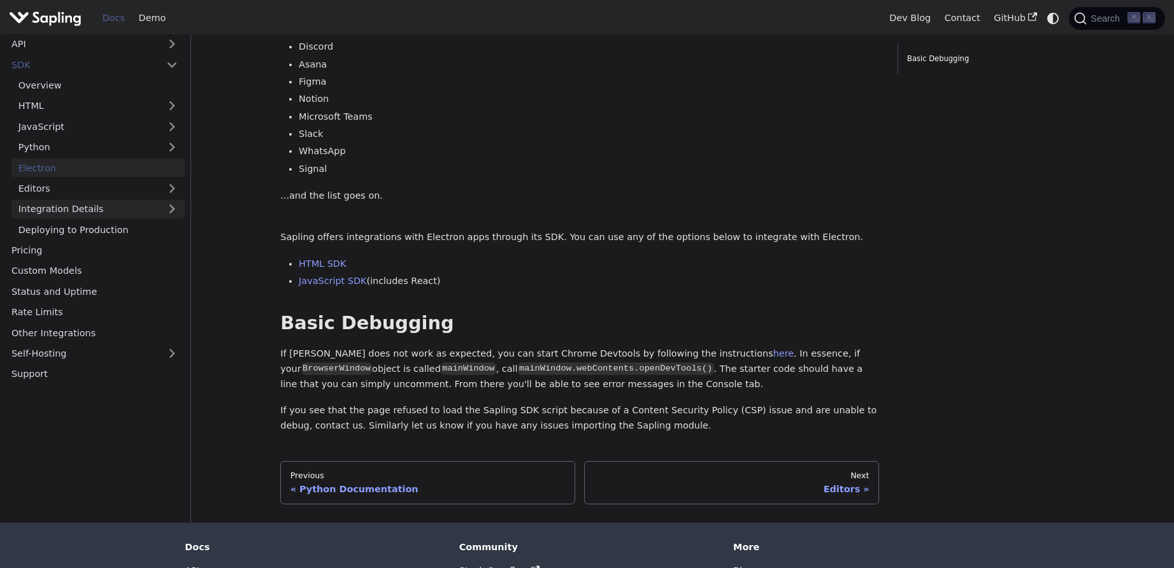
click at [125, 213] on link "Integration Details" at bounding box center [97, 209] width 173 height 18
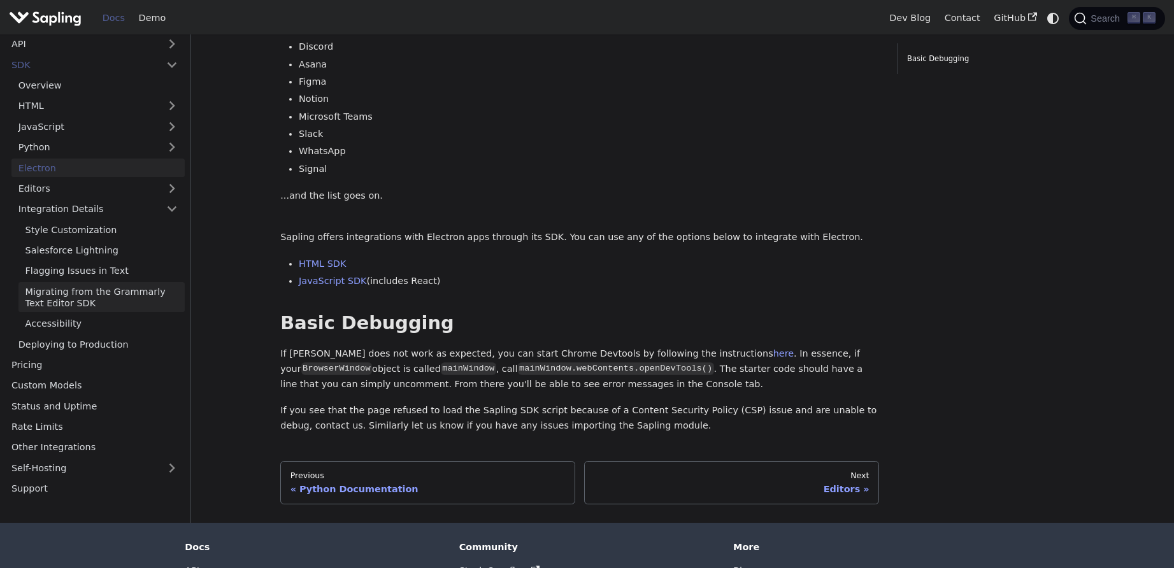
click at [131, 305] on link "Migrating from the Grammarly Text Editor SDK" at bounding box center [101, 297] width 166 height 30
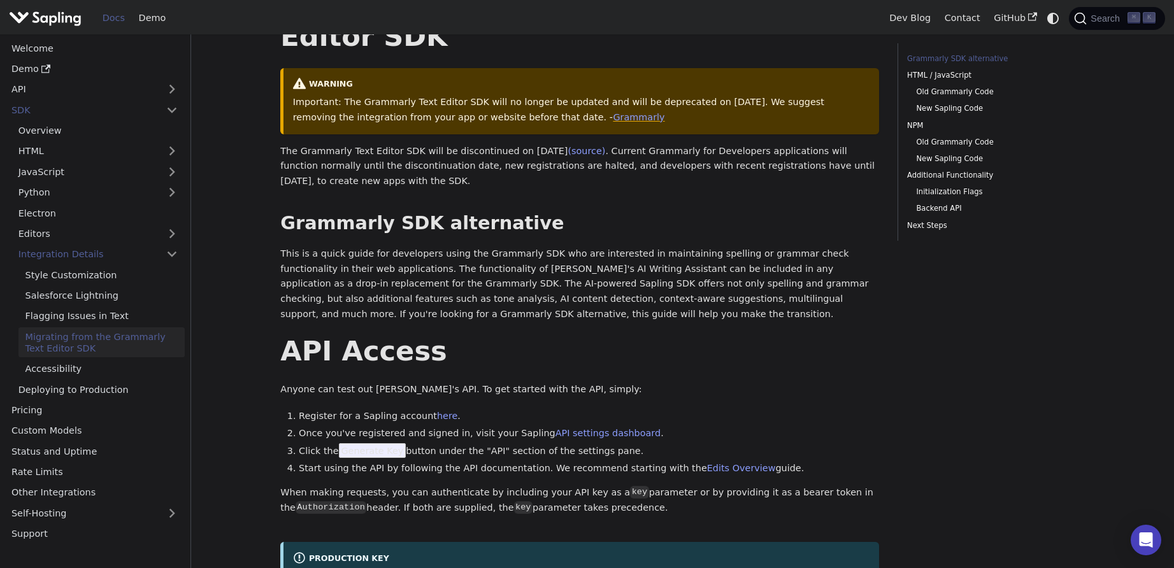
scroll to position [293, 0]
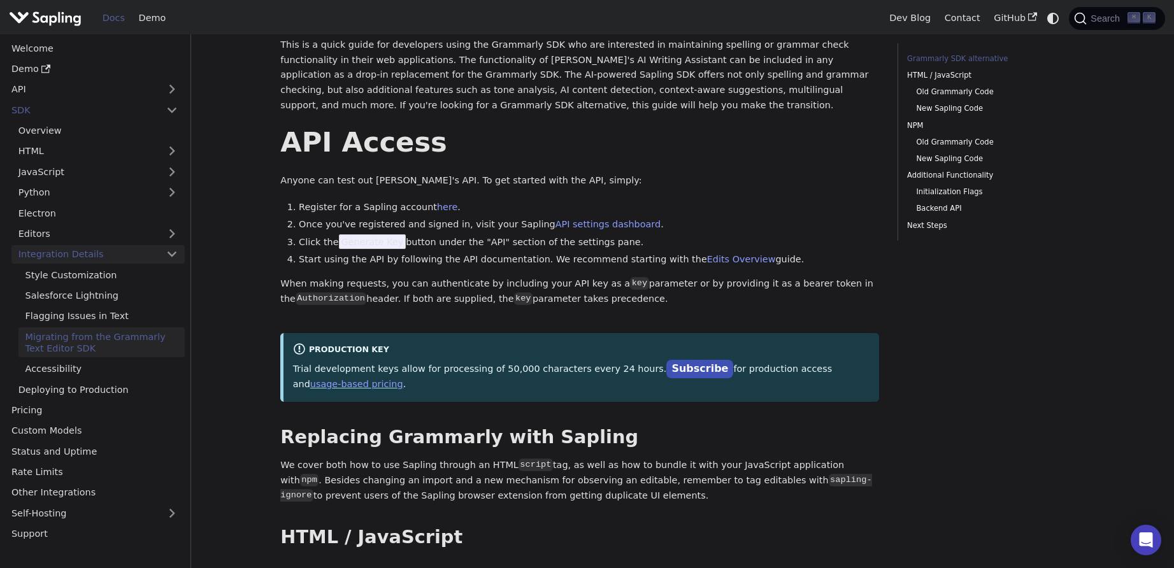
click at [106, 252] on link "Integration Details" at bounding box center [97, 254] width 173 height 18
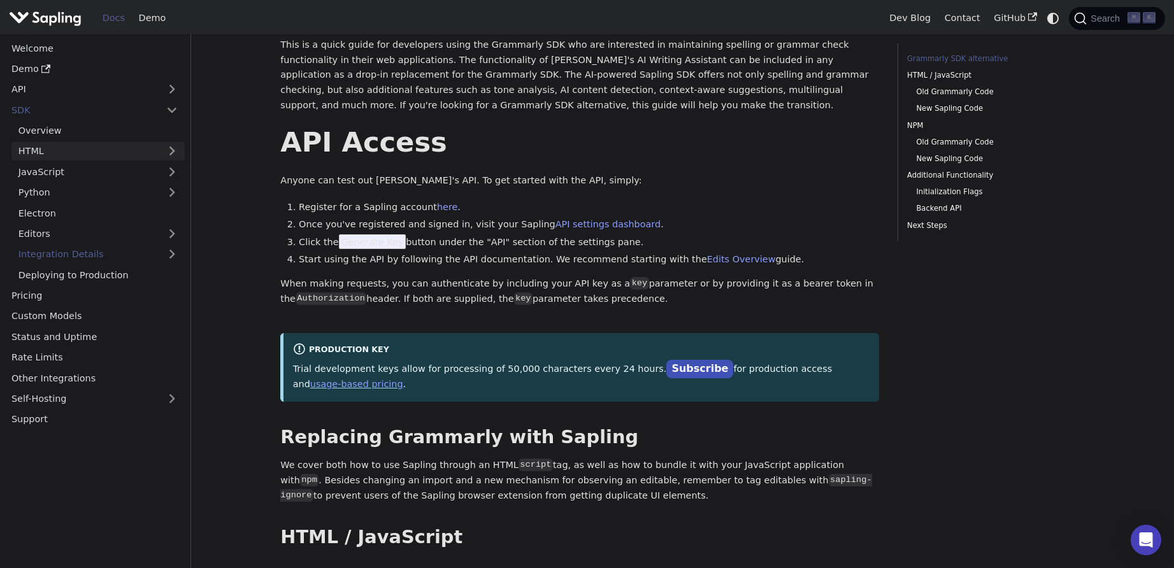
click at [110, 153] on link "HTML" at bounding box center [97, 151] width 173 height 18
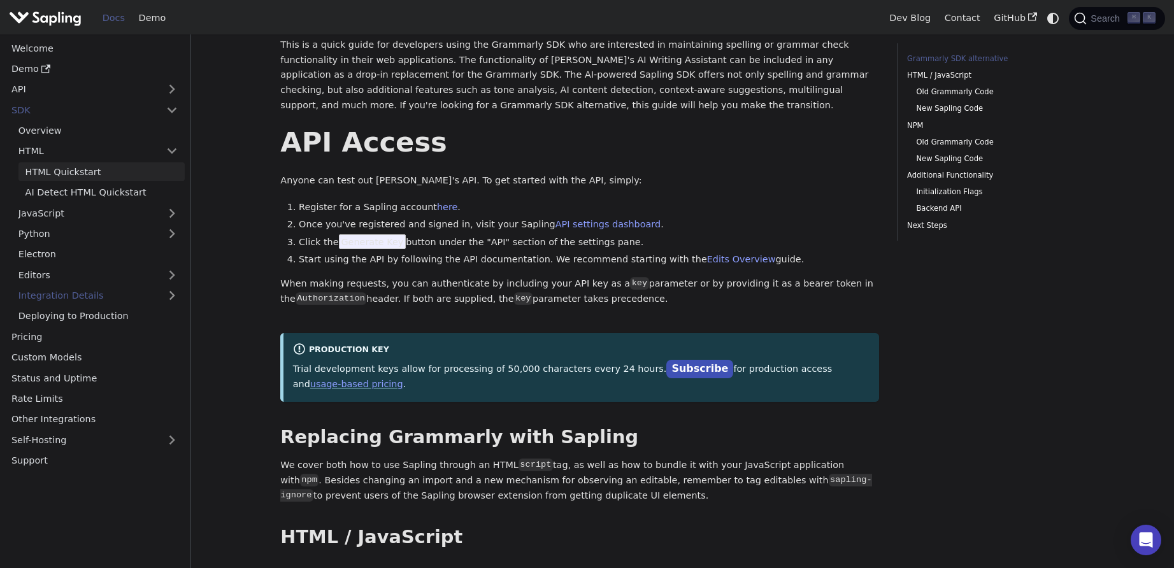
click at [105, 179] on link "HTML Quickstart" at bounding box center [101, 171] width 166 height 18
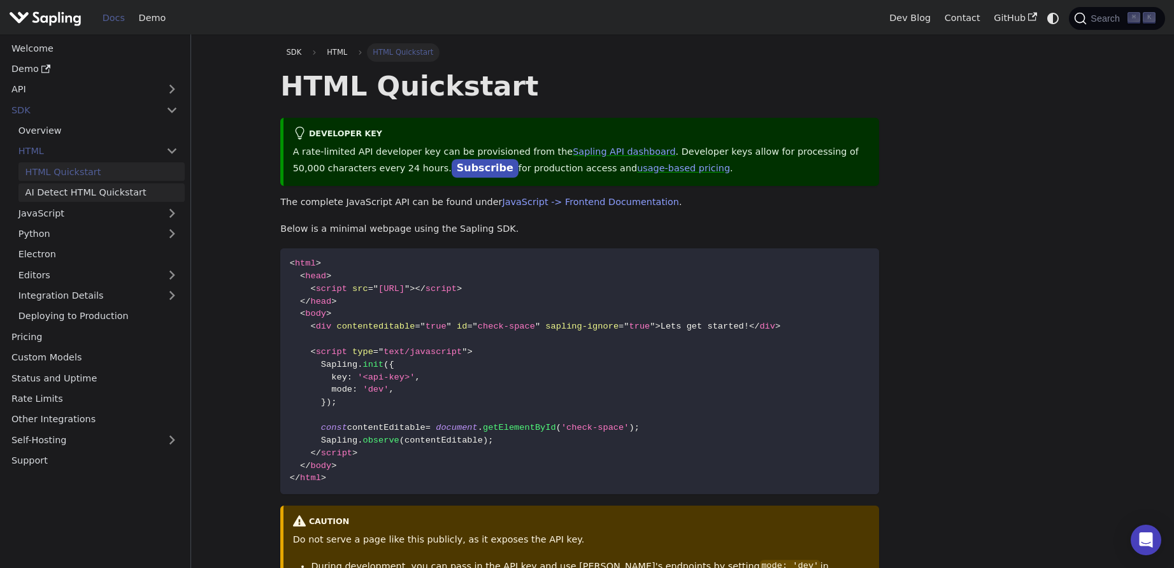
click at [122, 195] on link "AI Detect HTML Quickstart" at bounding box center [101, 192] width 166 height 18
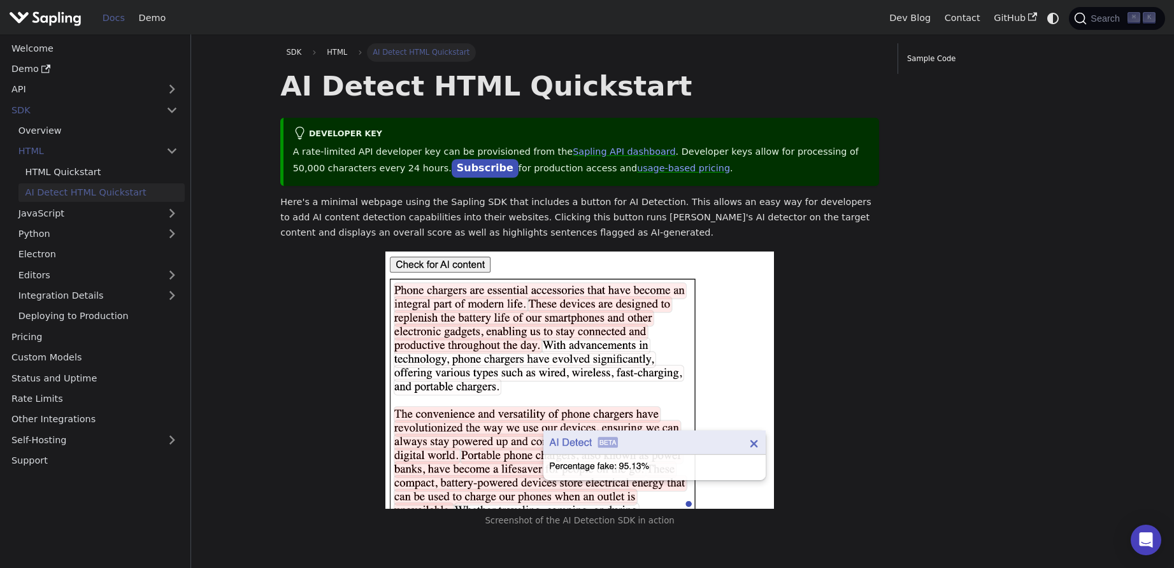
click at [115, 182] on ul "HTML Quickstart AI Detect HTML Quickstart" at bounding box center [97, 181] width 173 height 39
click at [111, 176] on link "HTML Quickstart" at bounding box center [101, 171] width 166 height 18
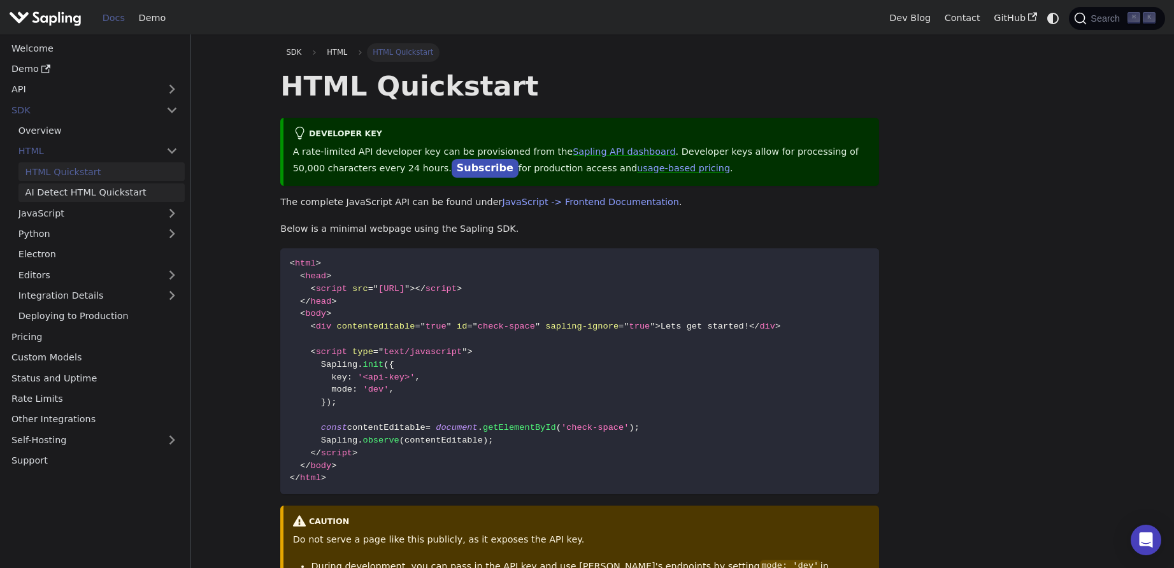
click at [119, 188] on link "AI Detect HTML Quickstart" at bounding box center [101, 192] width 166 height 18
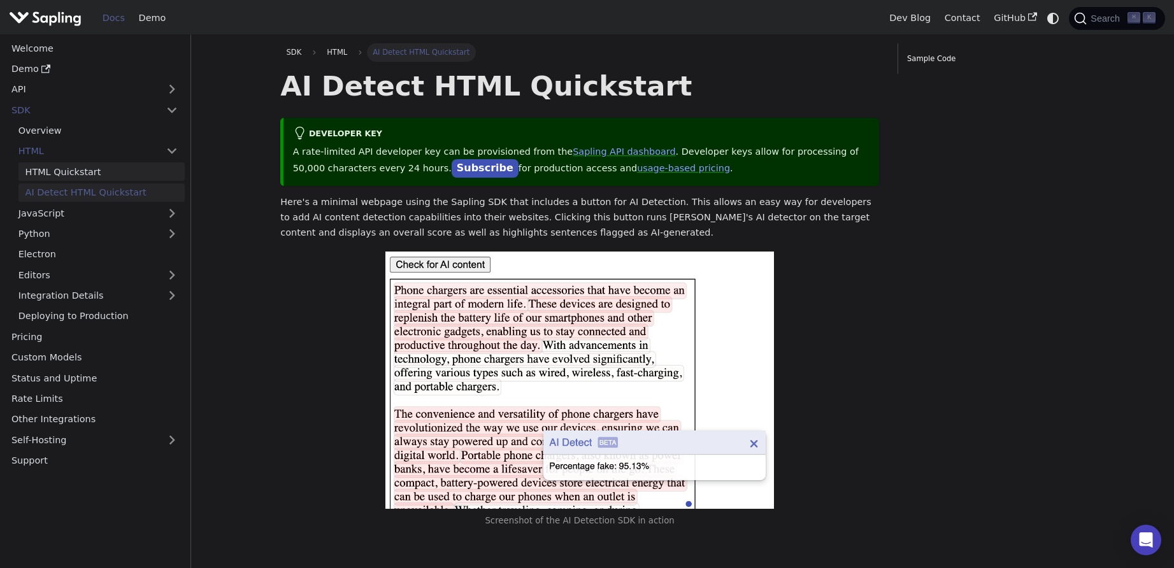
click at [106, 173] on link "HTML Quickstart" at bounding box center [101, 171] width 166 height 18
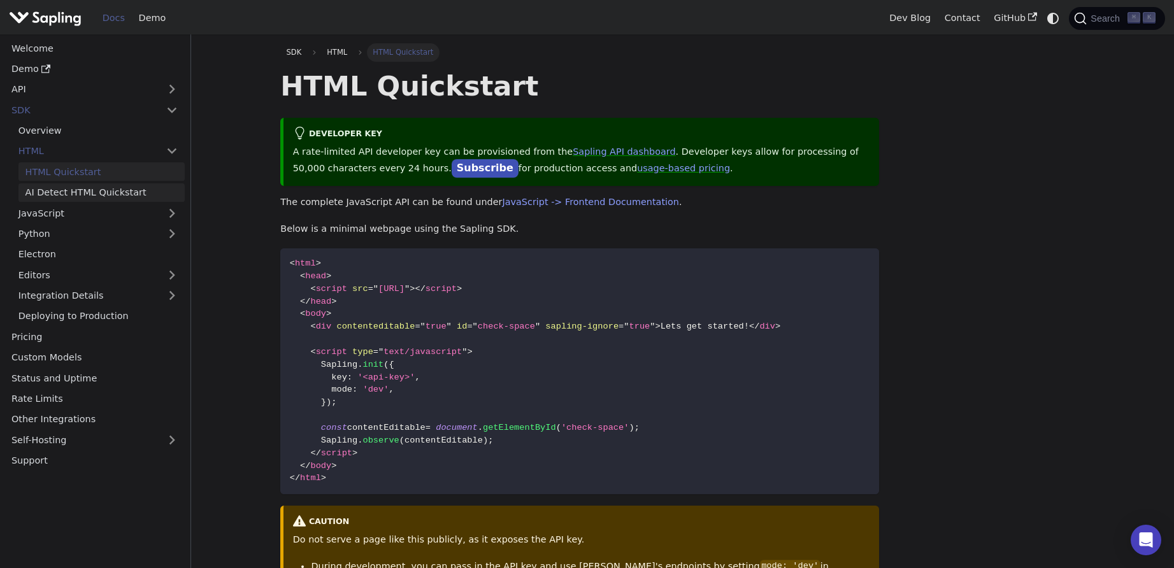
click at [116, 192] on link "AI Detect HTML Quickstart" at bounding box center [101, 192] width 166 height 18
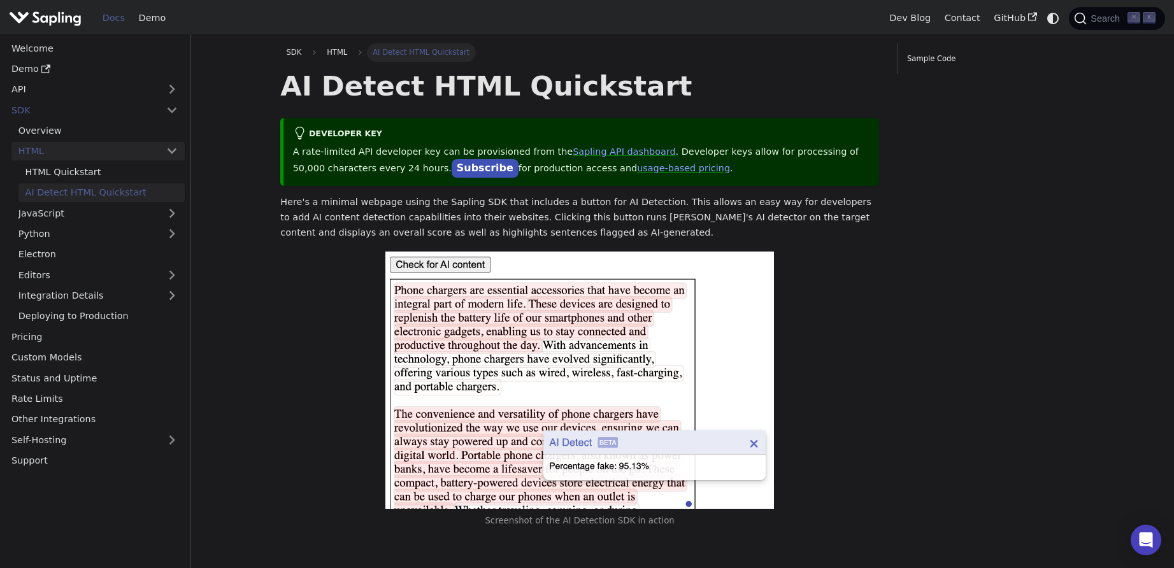
click at [66, 152] on link "HTML" at bounding box center [97, 151] width 173 height 18
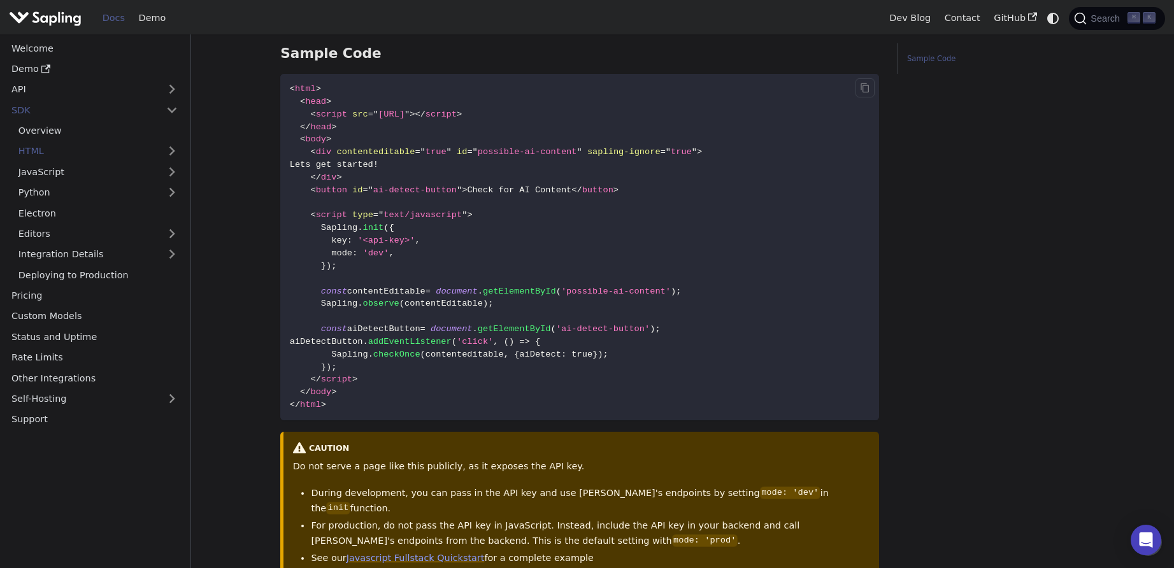
scroll to position [522, 0]
click at [369, 254] on span "'dev'" at bounding box center [375, 254] width 26 height 10
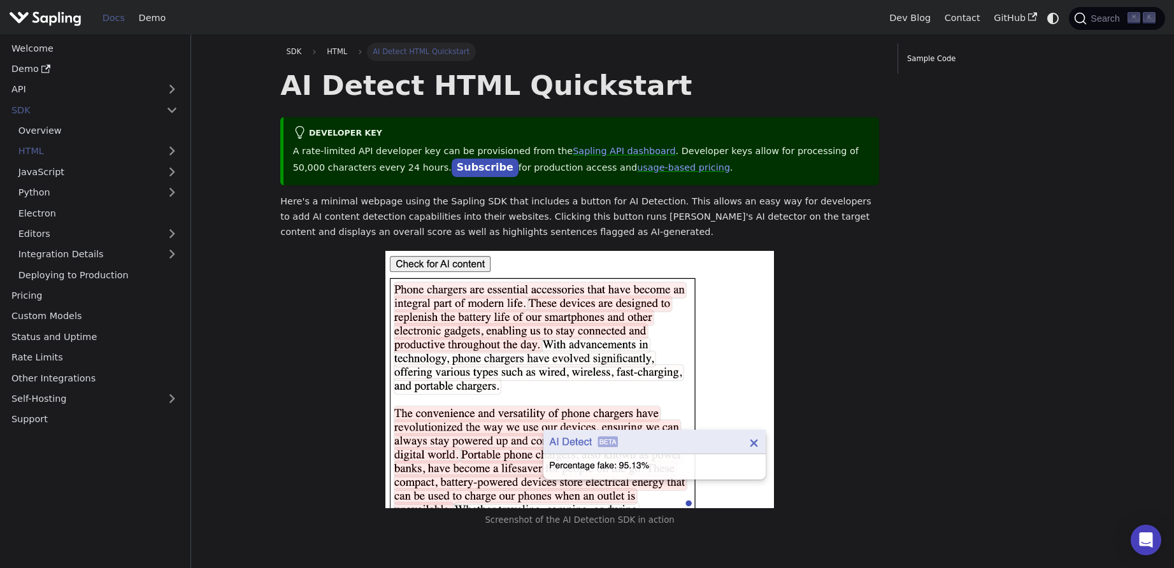
scroll to position [0, 0]
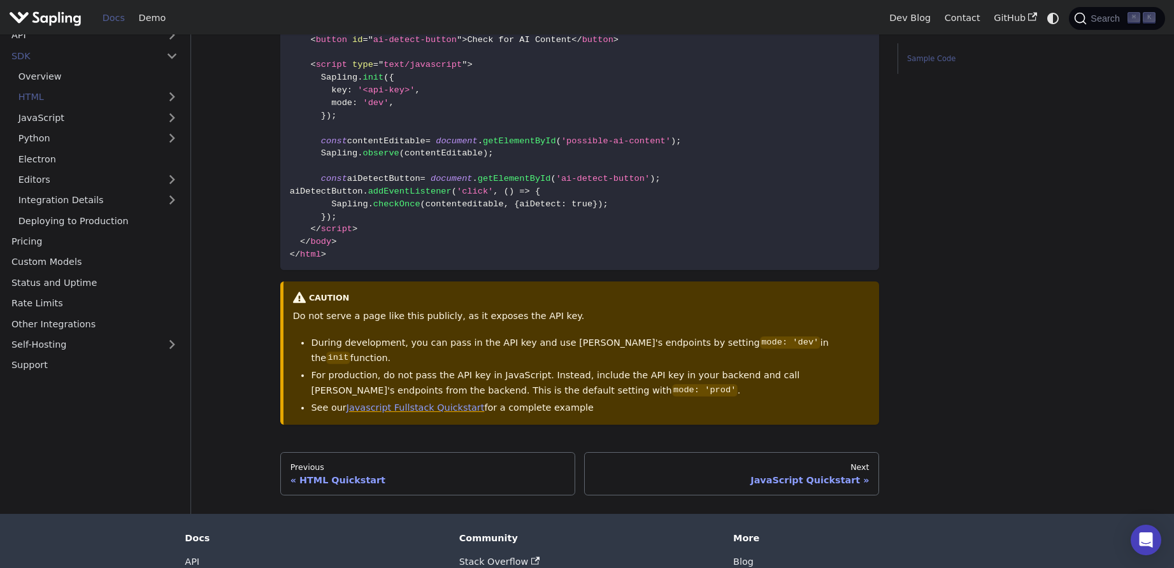
scroll to position [686, 0]
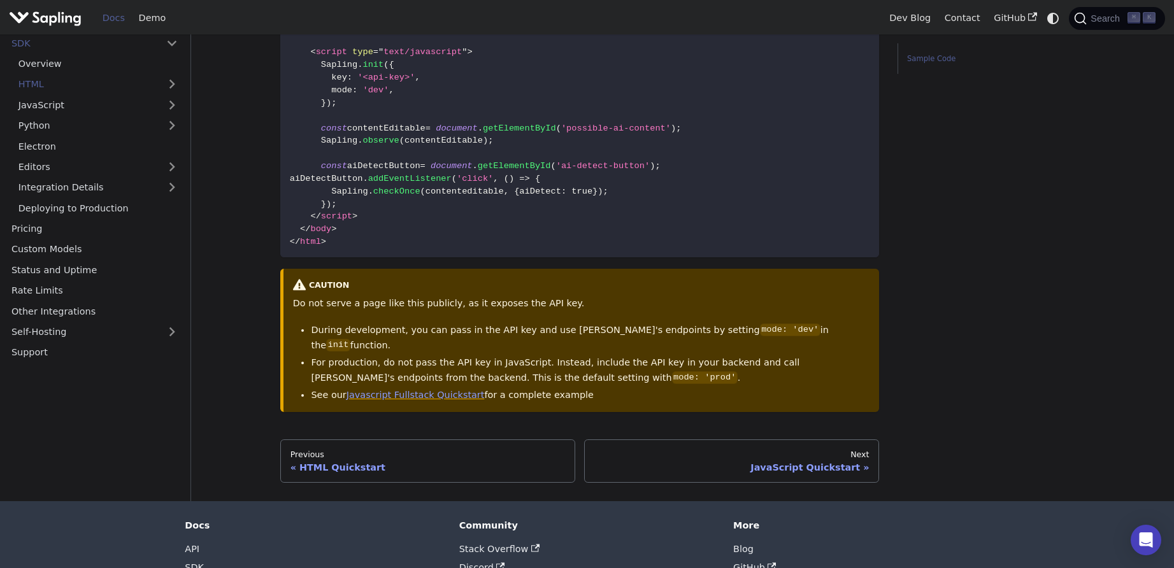
click at [603, 355] on li "For production, do not pass the API key in JavaScript. Instead, include the API…" at bounding box center [590, 370] width 559 height 31
click at [633, 327] on li "During development, you can pass in the API key and use Sapling's endpoints by …" at bounding box center [590, 338] width 559 height 31
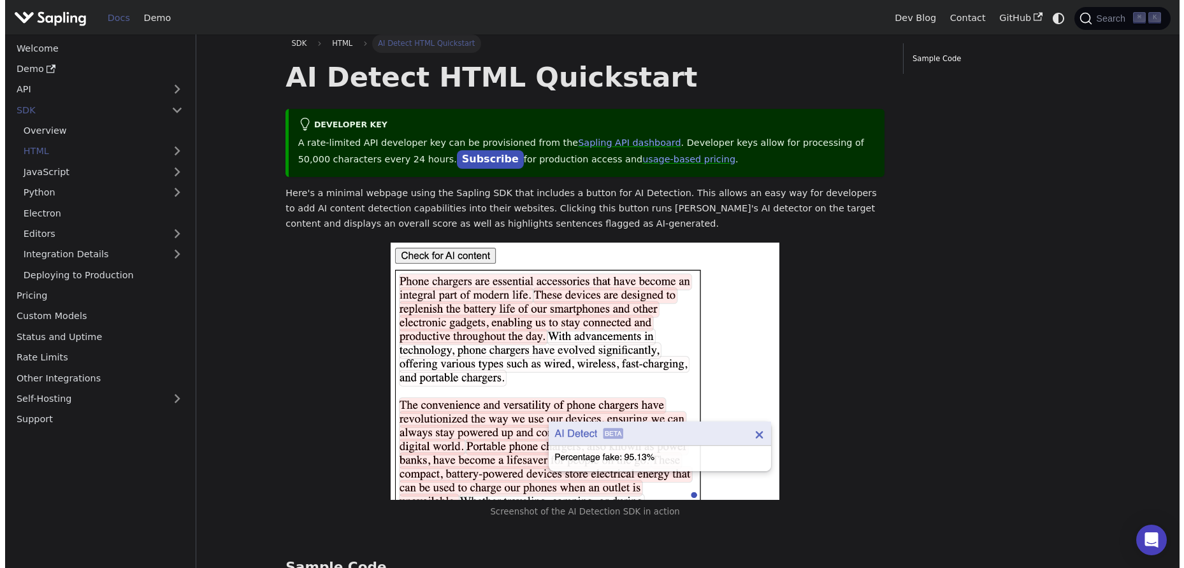
scroll to position [0, 0]
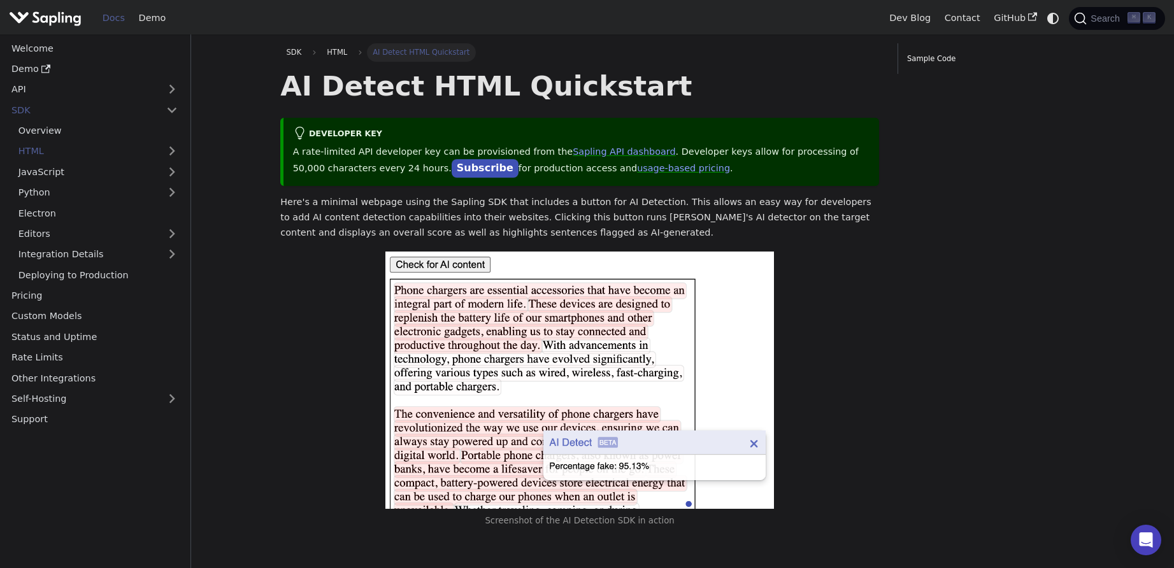
click at [541, 222] on p "Here's a minimal webpage using the Sapling SDK that includes a button for AI De…" at bounding box center [579, 217] width 599 height 45
drag, startPoint x: 217, startPoint y: 416, endPoint x: 347, endPoint y: 350, distance: 145.3
click at [1097, 17] on span "Search" at bounding box center [1107, 18] width 41 height 10
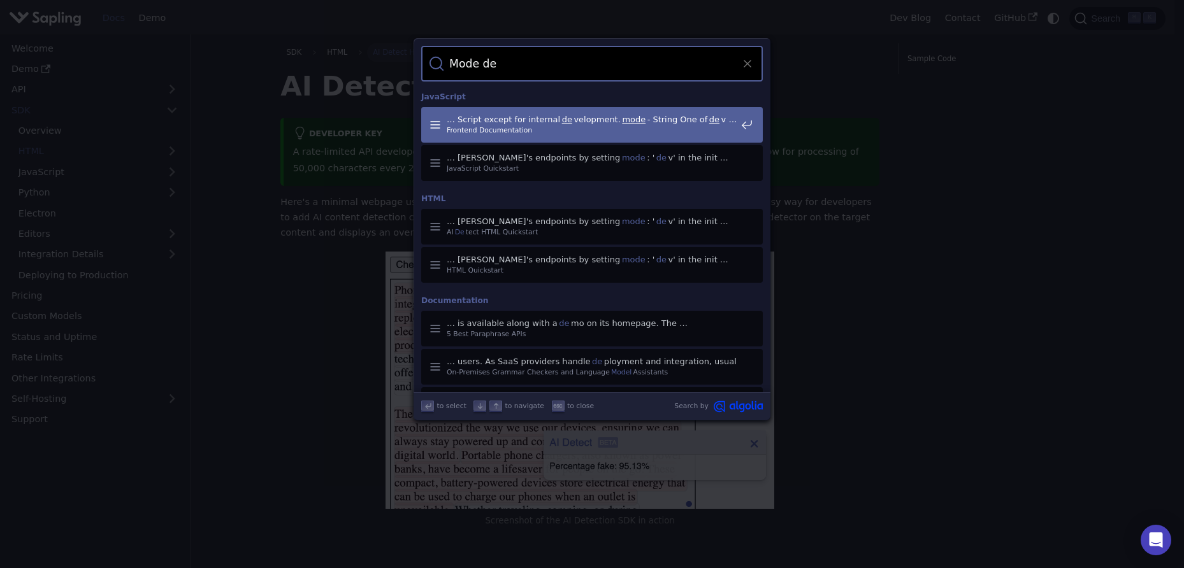
type input "Mode dev"
click at [461, 234] on span "AI Detect HTML Quickstart" at bounding box center [591, 232] width 289 height 11
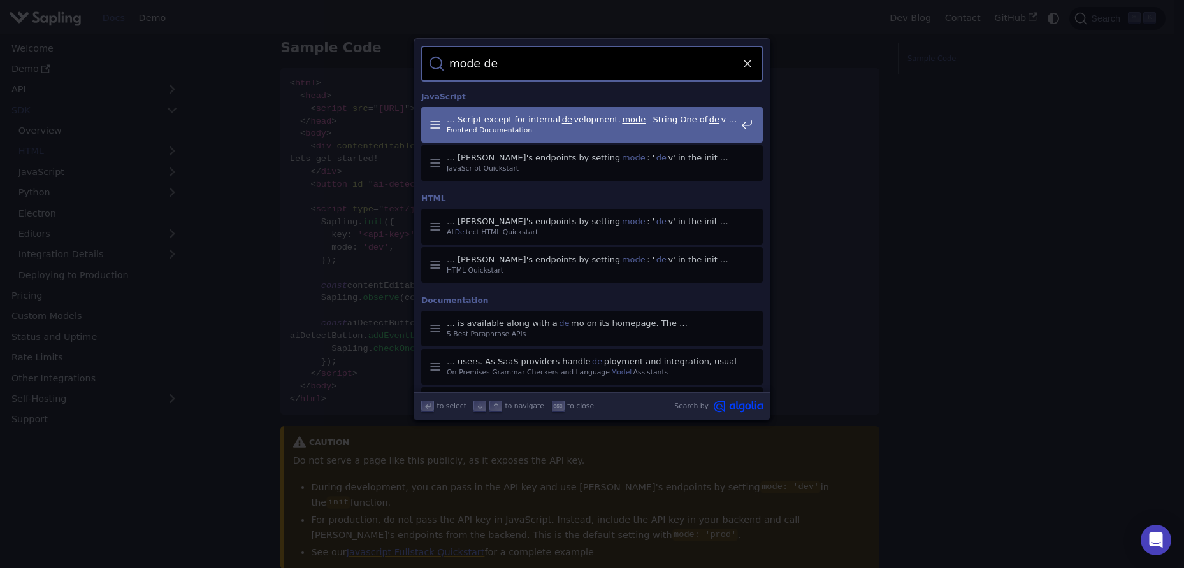
type input "mode dev"
click at [639, 163] on span "JavaScript Quickstart" at bounding box center [591, 168] width 289 height 11
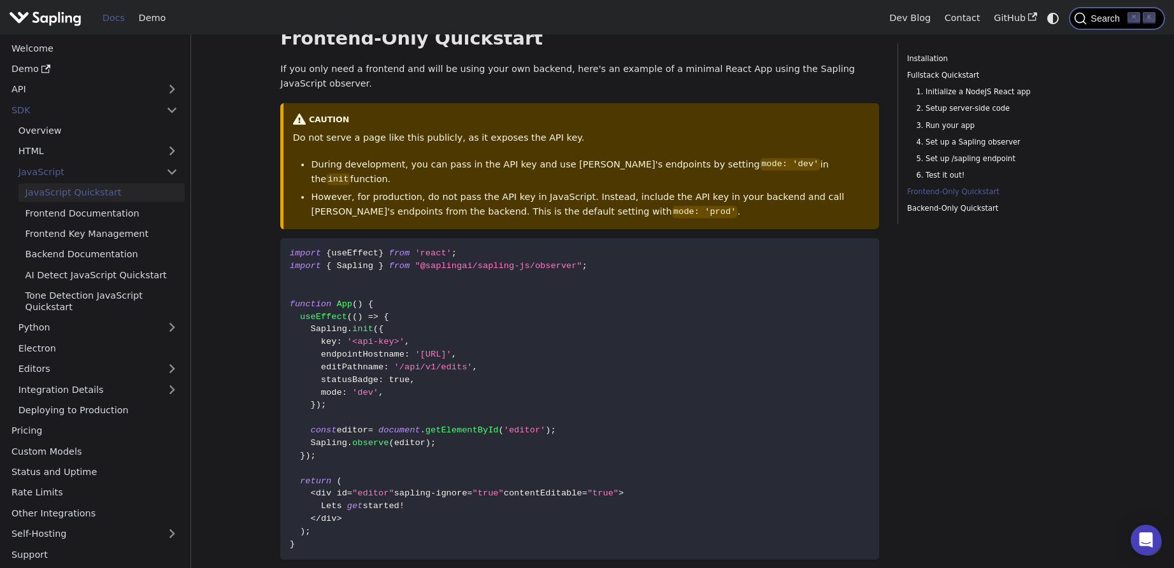
scroll to position [2406, 0]
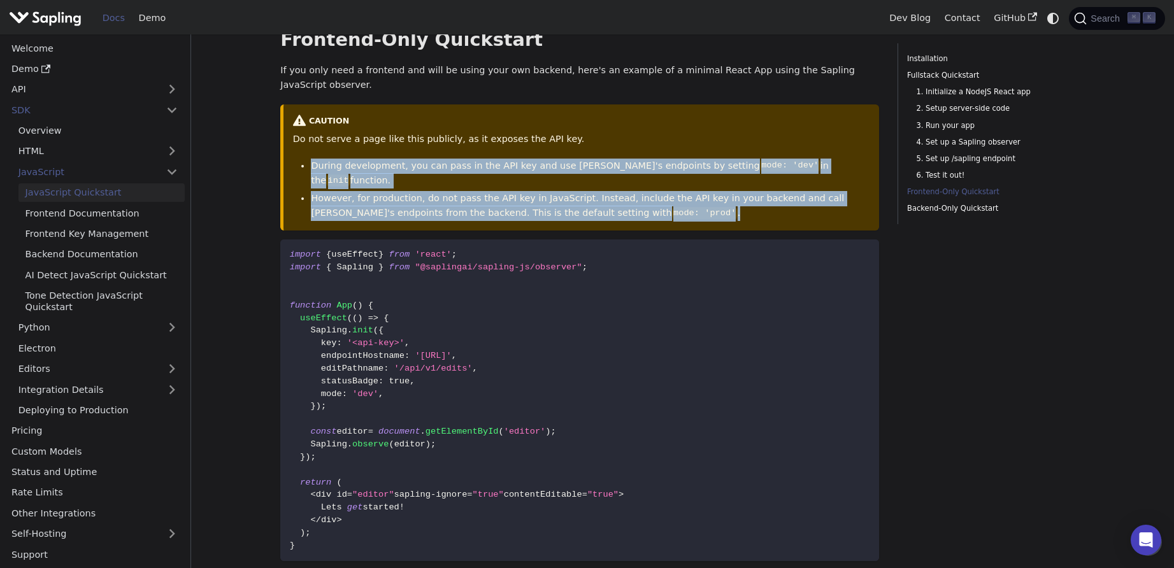
drag, startPoint x: 311, startPoint y: 178, endPoint x: 641, endPoint y: 214, distance: 331.9
click at [641, 214] on ul "During development, you can pass in the API key and use Sapling's endpoints by …" at bounding box center [581, 190] width 577 height 63
click at [436, 196] on li "However, for production, do not pass the API key in JavaScript. Instead, includ…" at bounding box center [590, 206] width 559 height 31
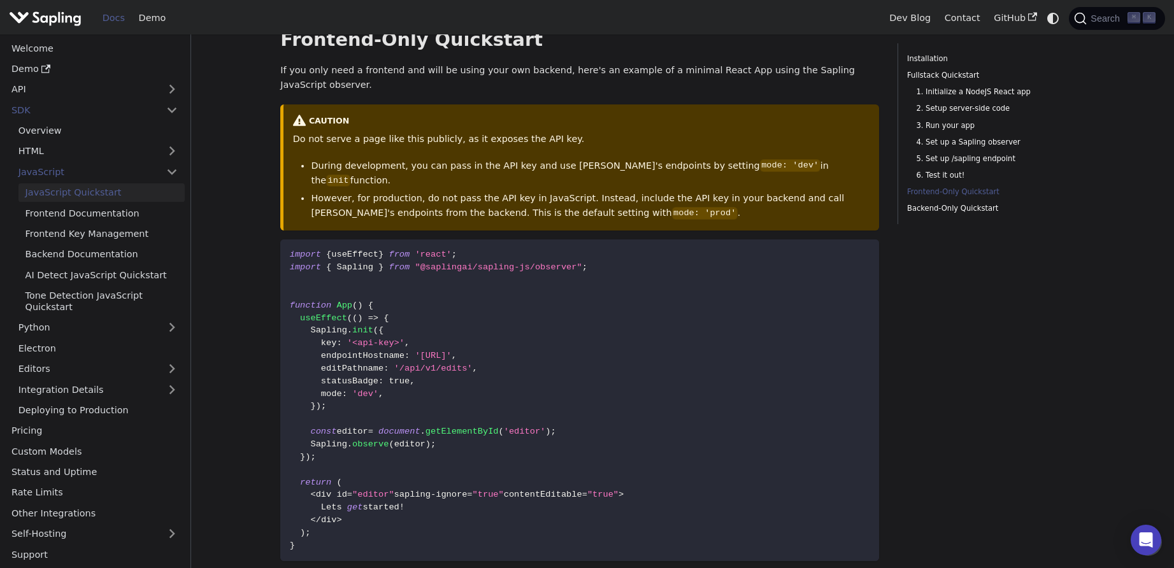
click at [447, 185] on li "During development, you can pass in the API key and use Sapling's endpoints by …" at bounding box center [590, 174] width 559 height 31
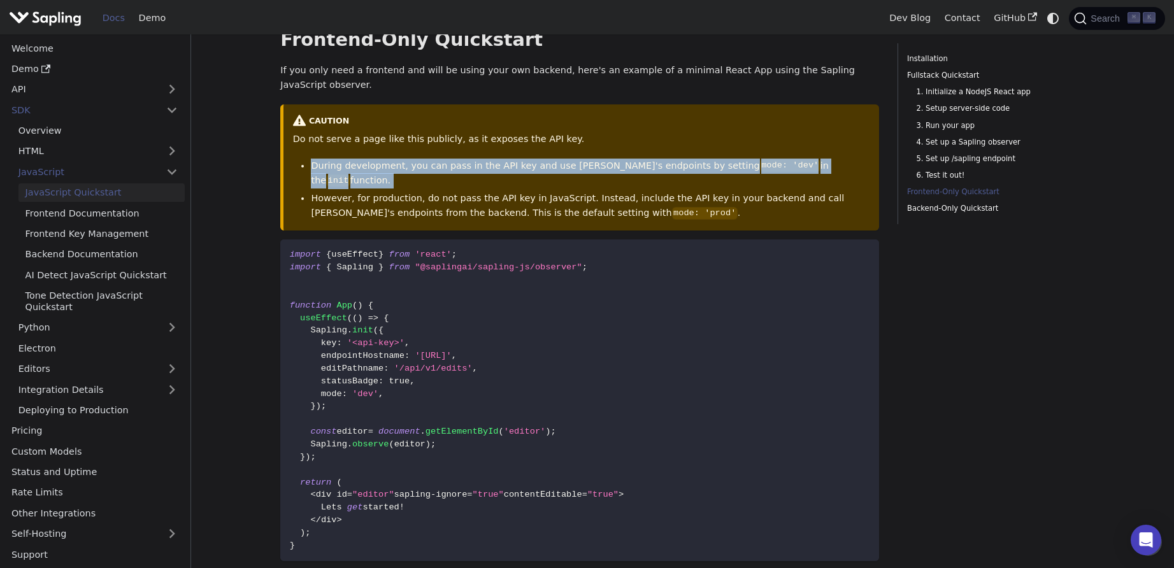
click at [447, 185] on li "During development, you can pass in the API key and use Sapling's endpoints by …" at bounding box center [590, 174] width 559 height 31
click at [322, 182] on li "During development, you can pass in the API key and use Sapling's endpoints by …" at bounding box center [590, 174] width 559 height 31
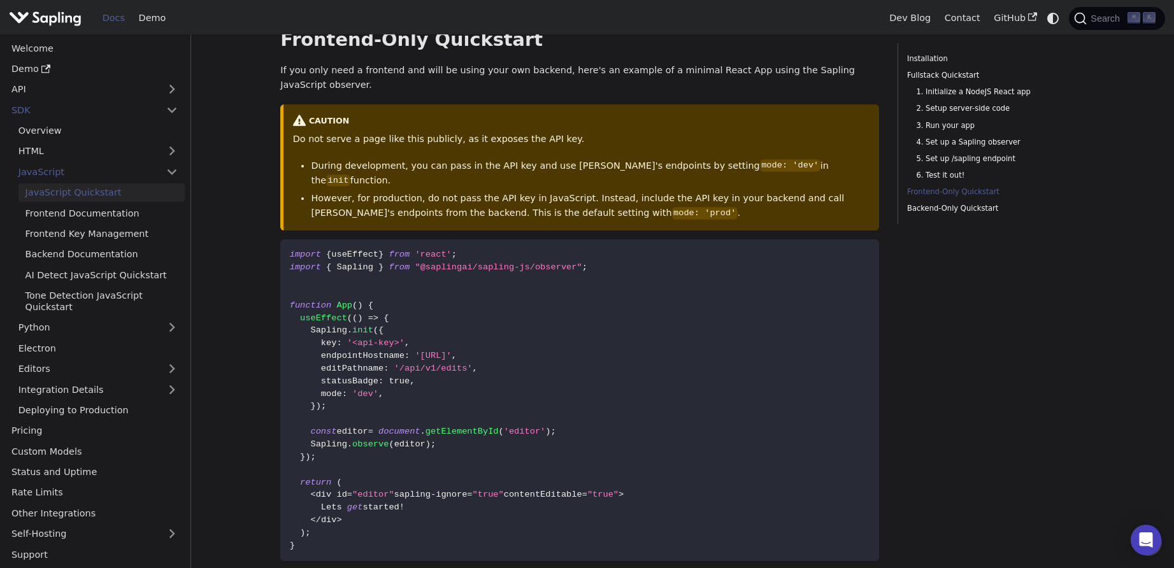
drag, startPoint x: 308, startPoint y: 182, endPoint x: 883, endPoint y: 191, distance: 575.3
click at [350, 189] on li "During development, you can pass in the API key and use Sapling's endpoints by …" at bounding box center [590, 174] width 559 height 31
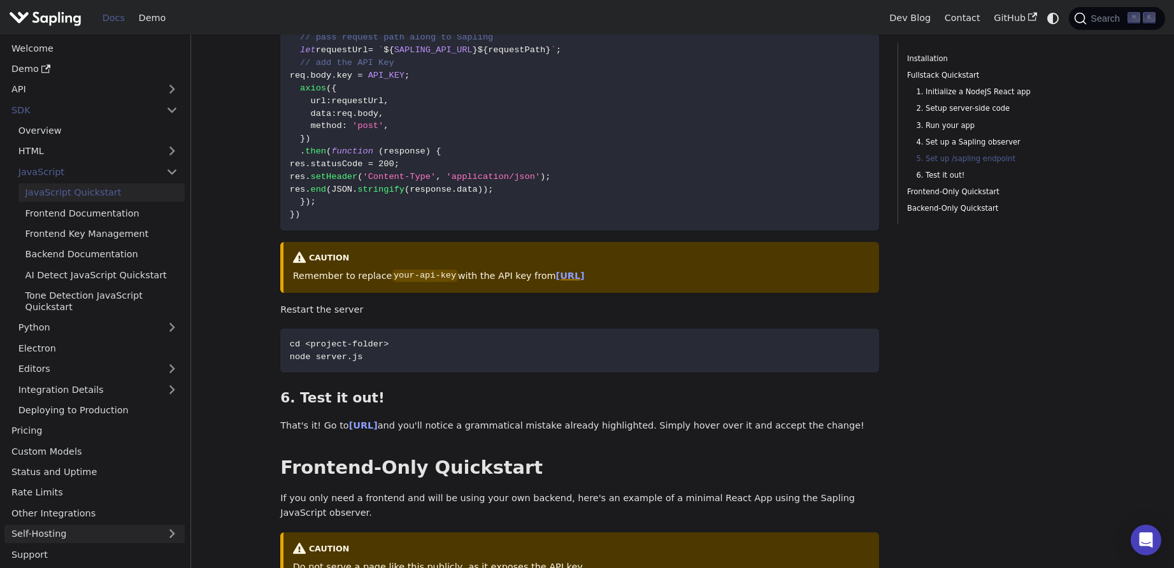
scroll to position [1982, 0]
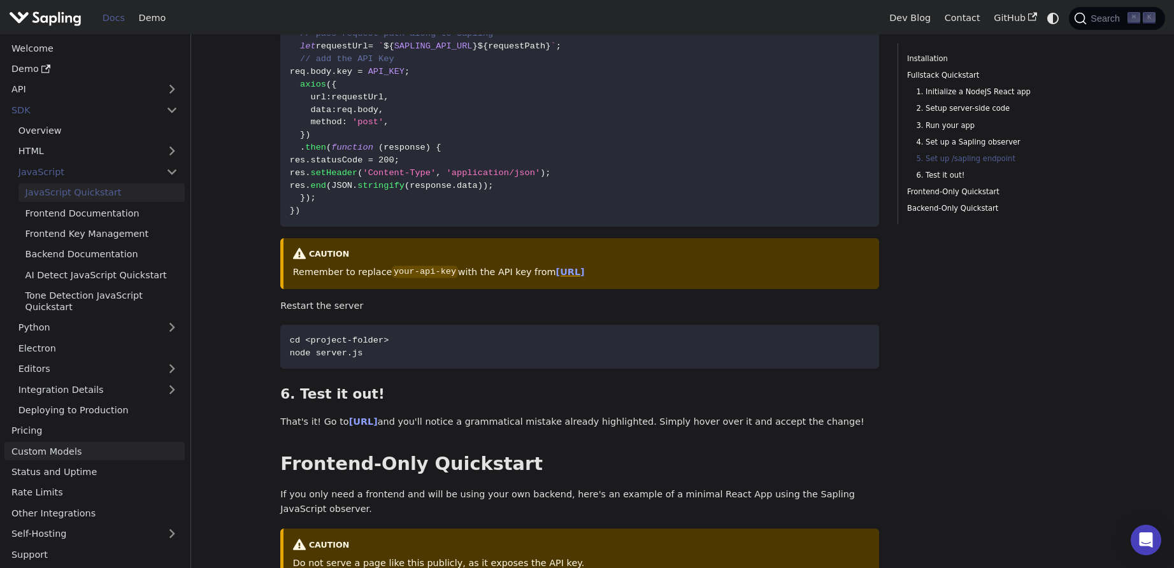
click at [138, 457] on link "Custom Models" at bounding box center [94, 451] width 180 height 18
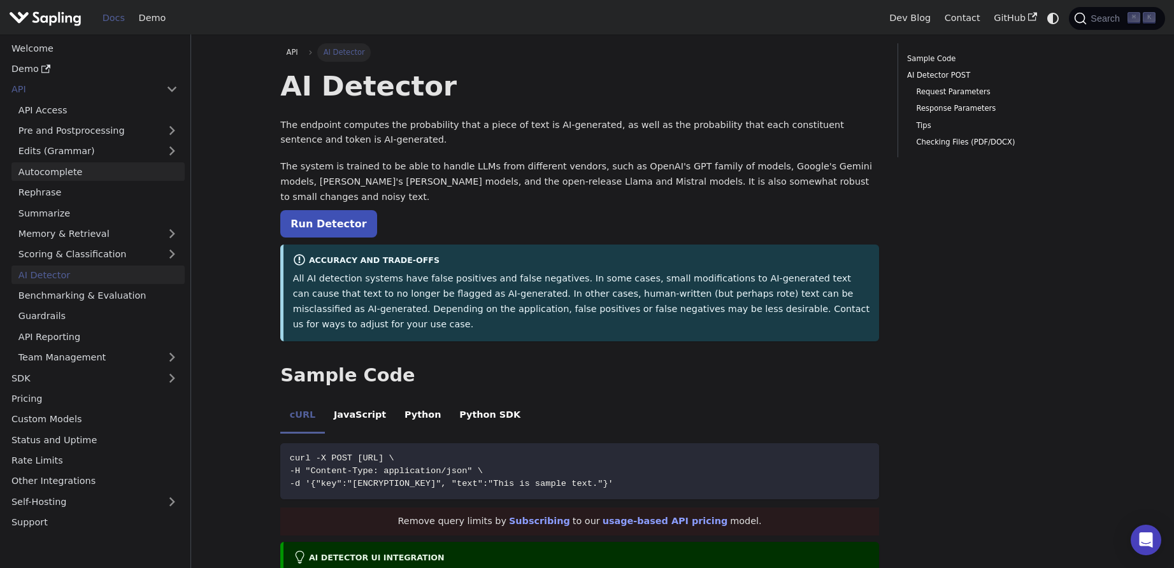
click at [114, 168] on link "Autocomplete" at bounding box center [97, 171] width 173 height 18
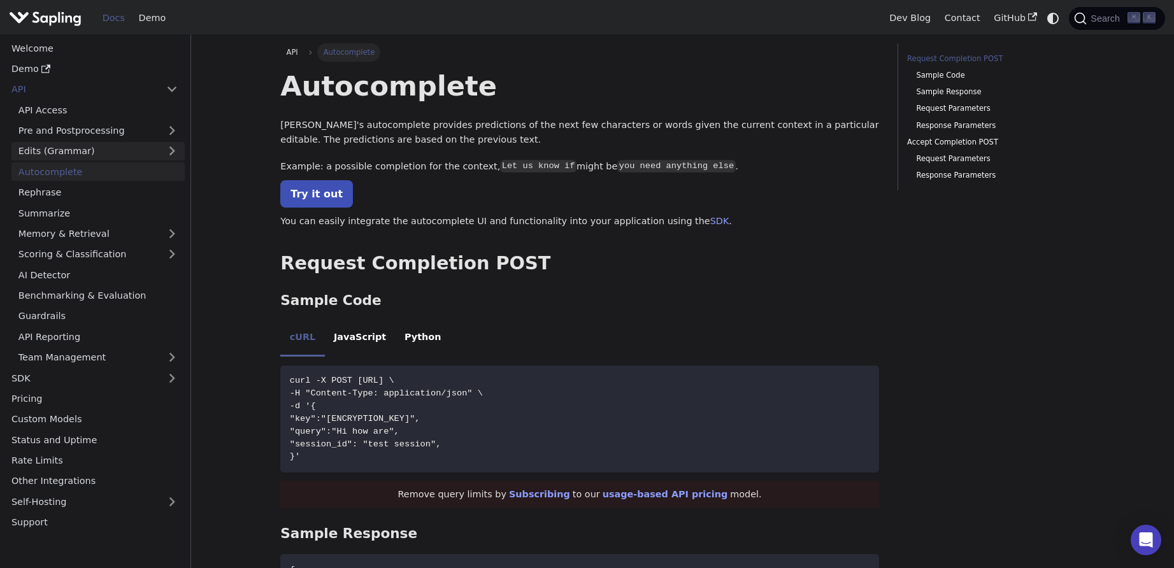
click at [110, 155] on link "Edits (Grammar)" at bounding box center [97, 151] width 173 height 18
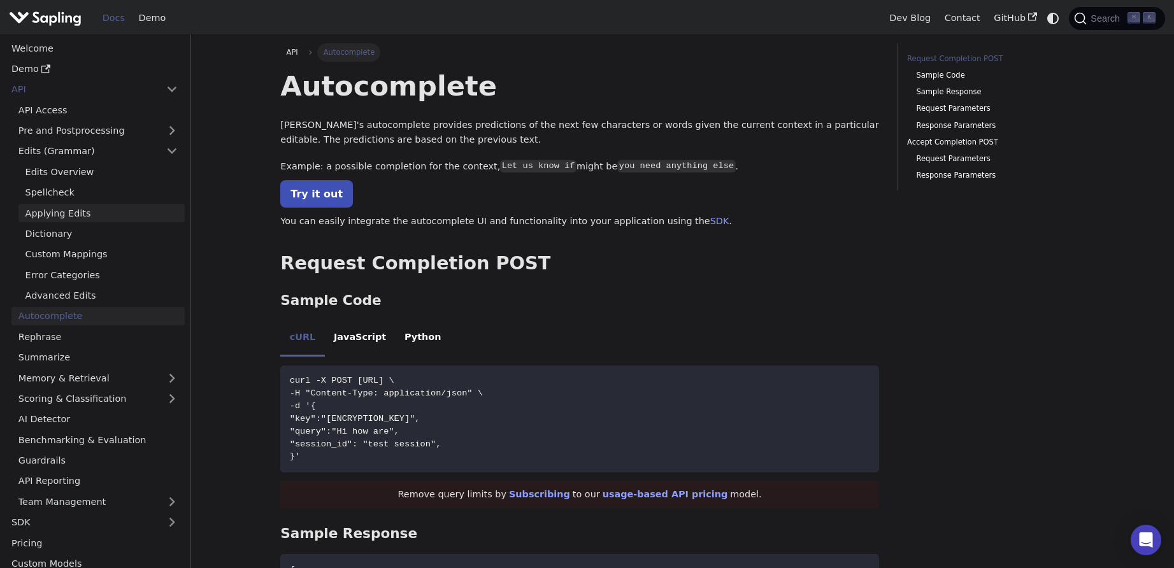
click at [64, 212] on link "Applying Edits" at bounding box center [101, 213] width 166 height 18
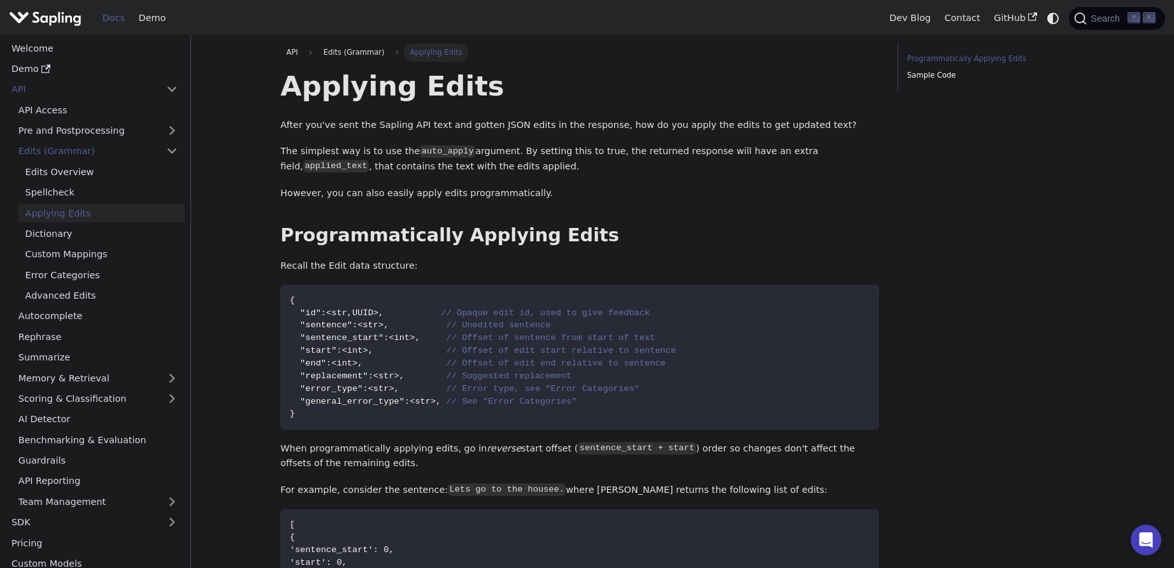
click at [354, 129] on p "After you've sent the Sapling API text and gotten JSON edits in the response, h…" at bounding box center [579, 125] width 599 height 15
click at [354, 128] on p "After you've sent the Sapling API text and gotten JSON edits in the response, h…" at bounding box center [579, 125] width 599 height 15
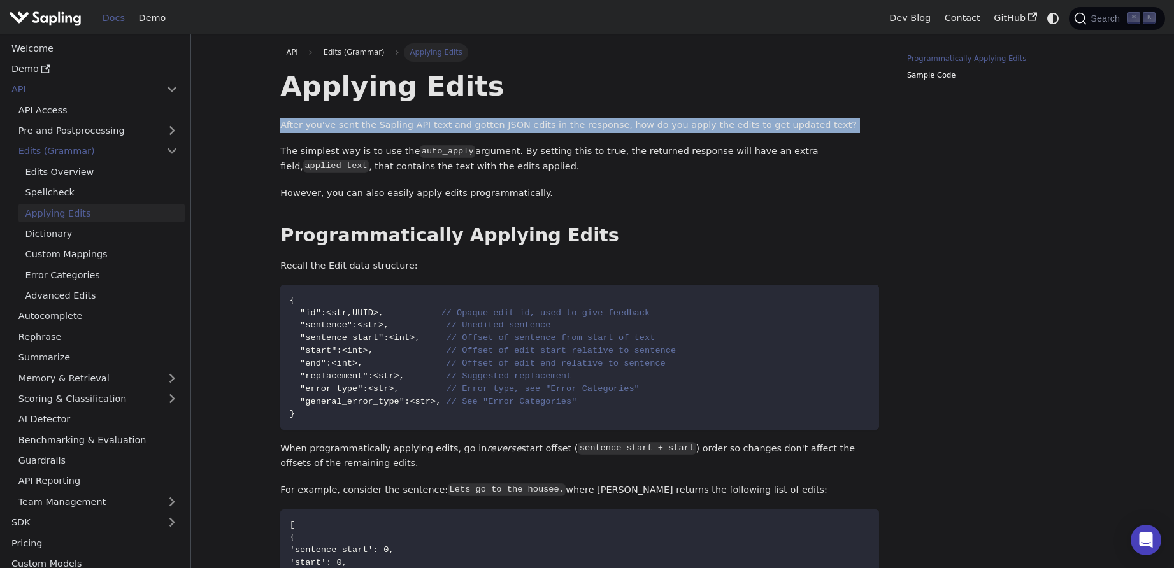
click at [354, 128] on p "After you've sent the Sapling API text and gotten JSON edits in the response, h…" at bounding box center [579, 125] width 599 height 15
click at [355, 127] on p "After you've sent the Sapling API text and gotten JSON edits in the response, h…" at bounding box center [579, 125] width 599 height 15
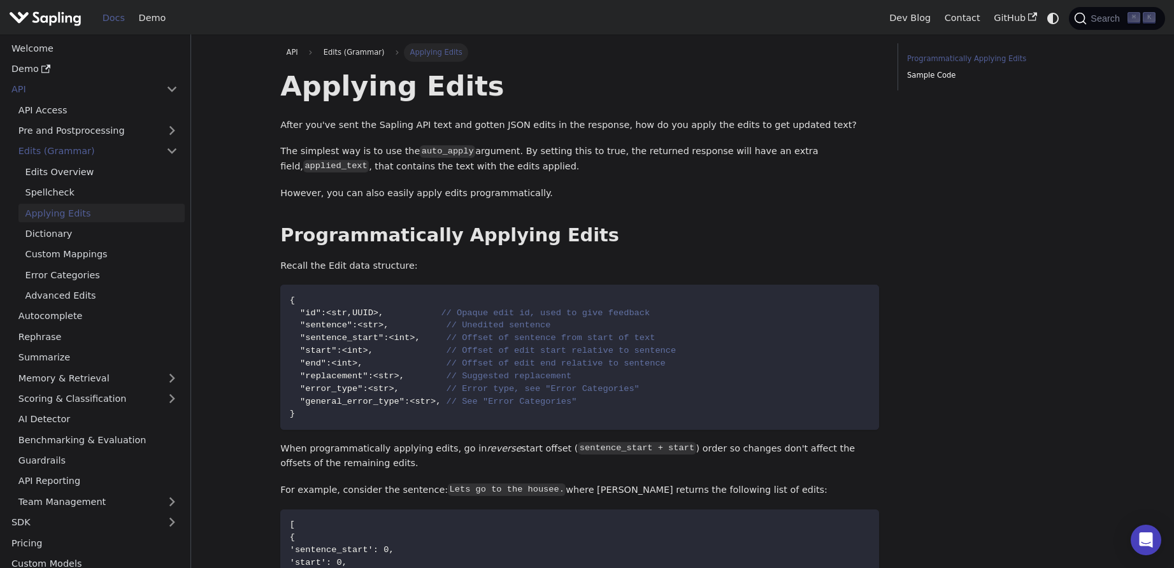
click at [373, 128] on p "After you've sent the Sapling API text and gotten JSON edits in the response, h…" at bounding box center [579, 125] width 599 height 15
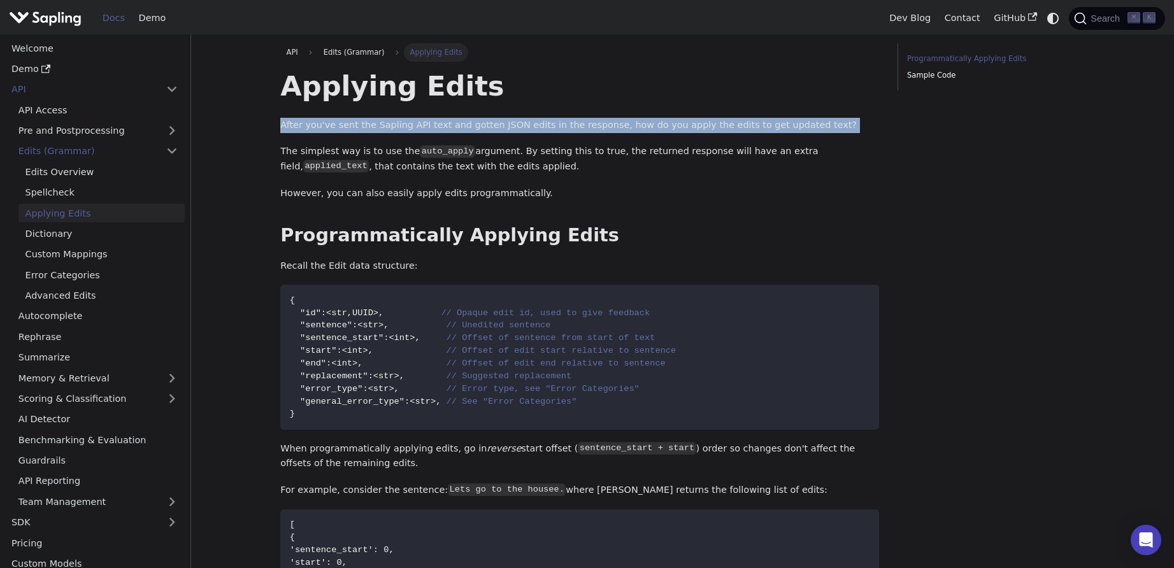
click at [373, 127] on p "After you've sent the Sapling API text and gotten JSON edits in the response, h…" at bounding box center [579, 125] width 599 height 15
drag, startPoint x: 374, startPoint y: 127, endPoint x: 386, endPoint y: 126, distance: 12.1
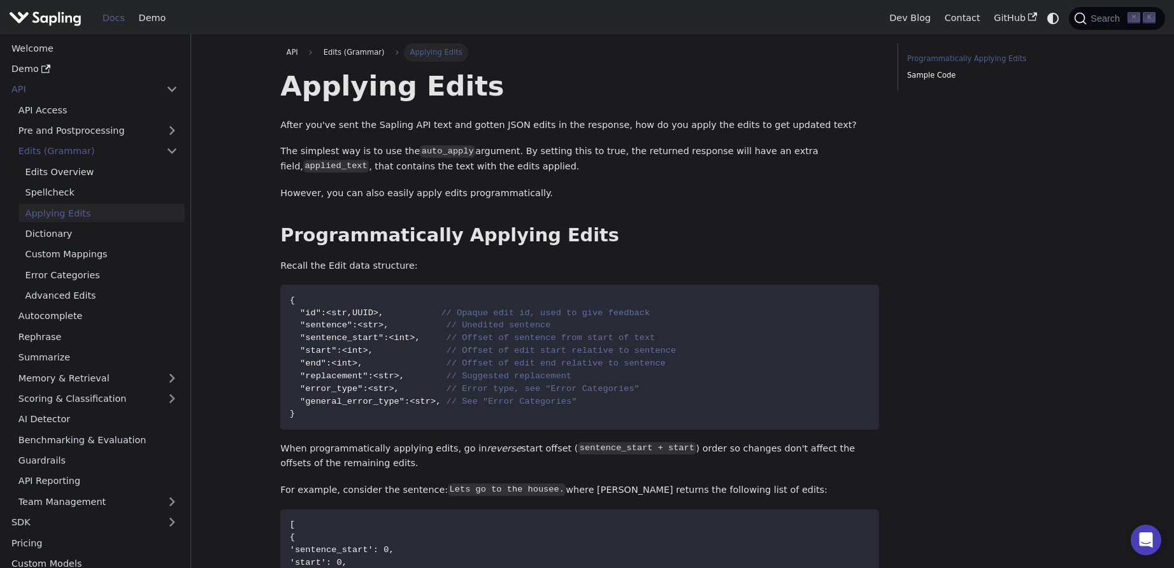
click at [374, 127] on p "After you've sent the Sapling API text and gotten JSON edits in the response, h…" at bounding box center [579, 125] width 599 height 15
click at [443, 124] on p "After you've sent the Sapling API text and gotten JSON edits in the response, h…" at bounding box center [579, 125] width 599 height 15
click at [444, 124] on p "After you've sent the Sapling API text and gotten JSON edits in the response, h…" at bounding box center [579, 125] width 599 height 15
click at [445, 124] on p "After you've sent the Sapling API text and gotten JSON edits in the response, h…" at bounding box center [579, 125] width 599 height 15
drag, startPoint x: 448, startPoint y: 123, endPoint x: 450, endPoint y: 129, distance: 6.5
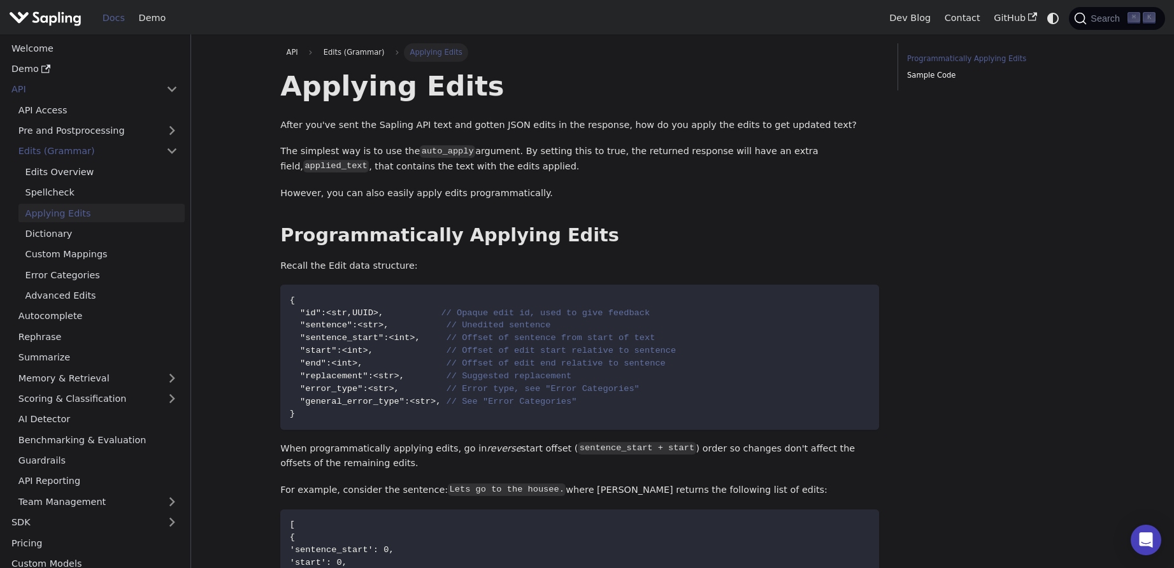
click at [448, 123] on p "After you've sent the Sapling API text and gotten JSON edits in the response, h…" at bounding box center [579, 125] width 599 height 15
click at [680, 120] on p "After you've sent the Sapling API text and gotten JSON edits in the response, h…" at bounding box center [579, 125] width 599 height 15
click at [681, 120] on p "After you've sent the Sapling API text and gotten JSON edits in the response, h…" at bounding box center [579, 125] width 599 height 15
click at [721, 124] on p "After you've sent the Sapling API text and gotten JSON edits in the response, h…" at bounding box center [579, 125] width 599 height 15
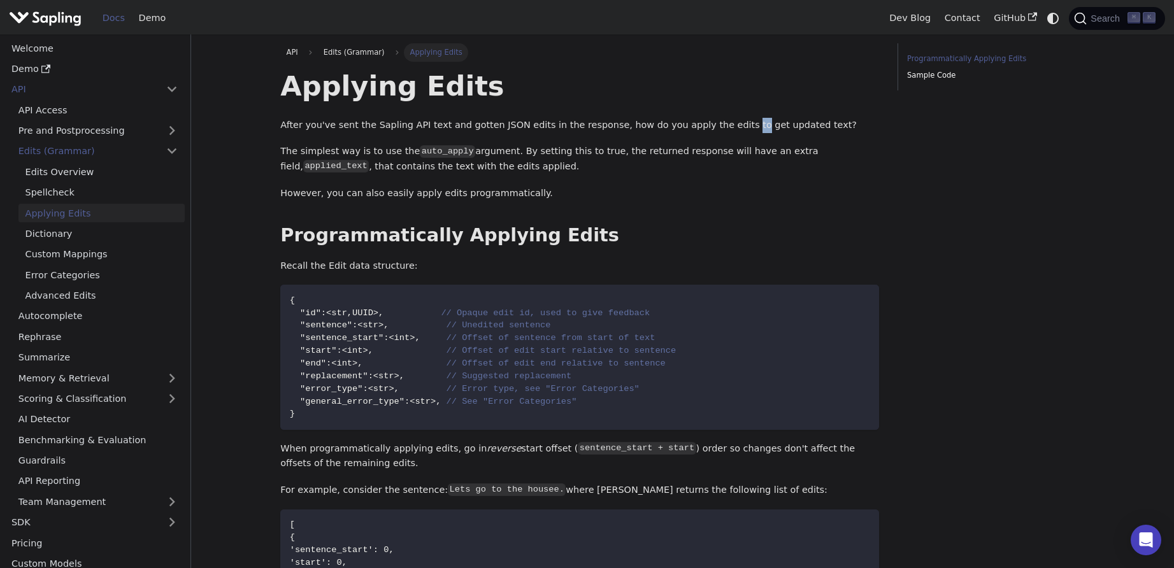
click at [723, 124] on p "After you've sent the Sapling API text and gotten JSON edits in the response, h…" at bounding box center [579, 125] width 599 height 15
click at [726, 124] on p "After you've sent the Sapling API text and gotten JSON edits in the response, h…" at bounding box center [579, 125] width 599 height 15
click at [729, 124] on p "After you've sent the Sapling API text and gotten JSON edits in the response, h…" at bounding box center [579, 125] width 599 height 15
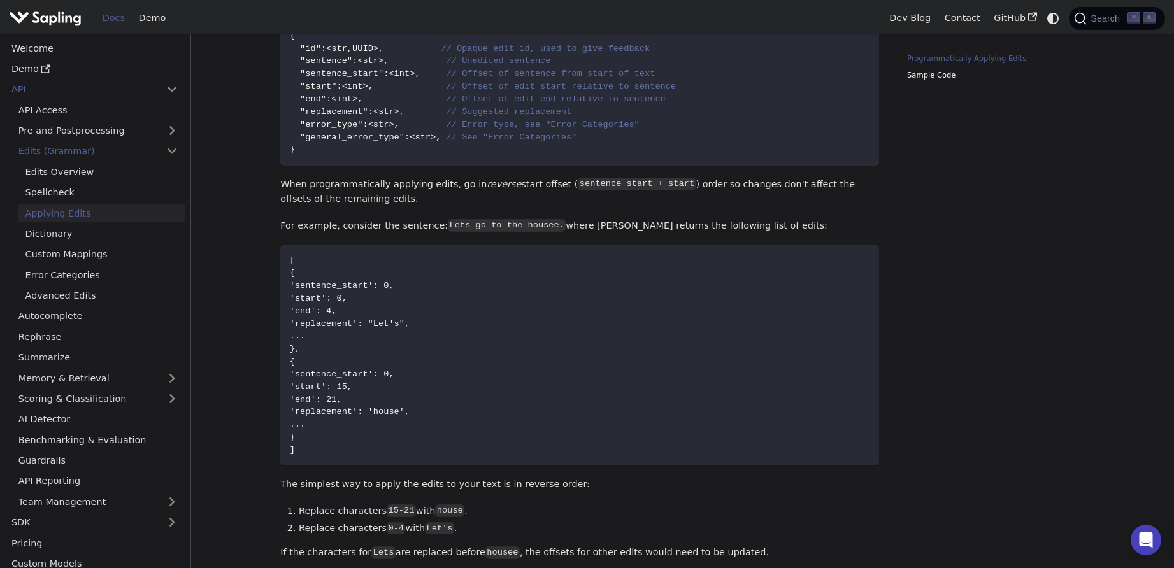
scroll to position [348, 0]
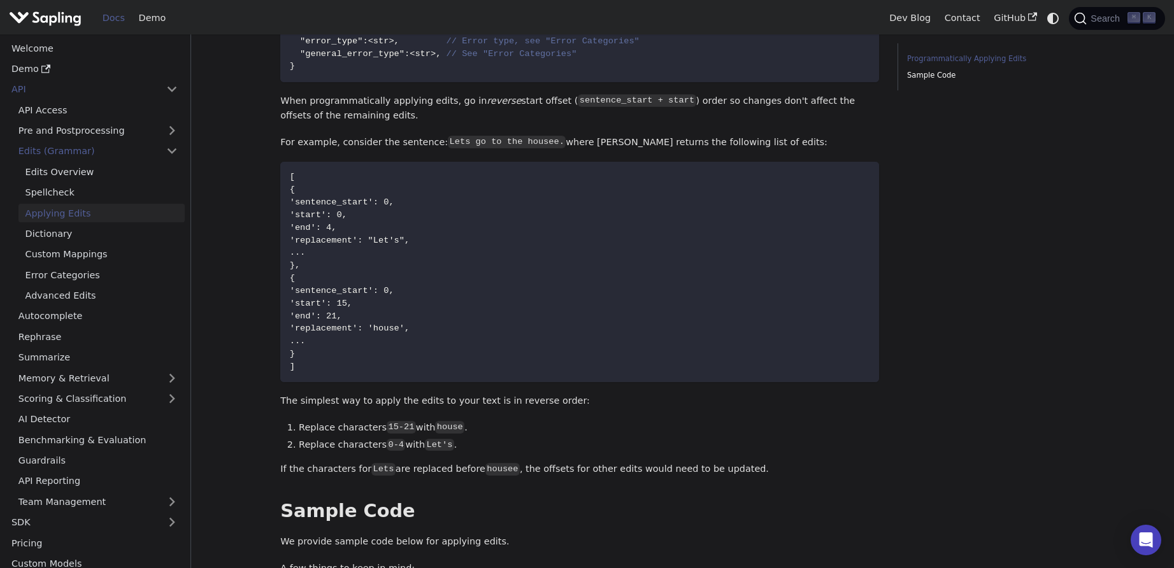
click at [220, 180] on main "API Edits (Grammar) Applying Edits On this page Applying Edits After you've sen…" at bounding box center [682, 306] width 983 height 1239
click at [104, 168] on link "Edits Overview" at bounding box center [101, 171] width 166 height 18
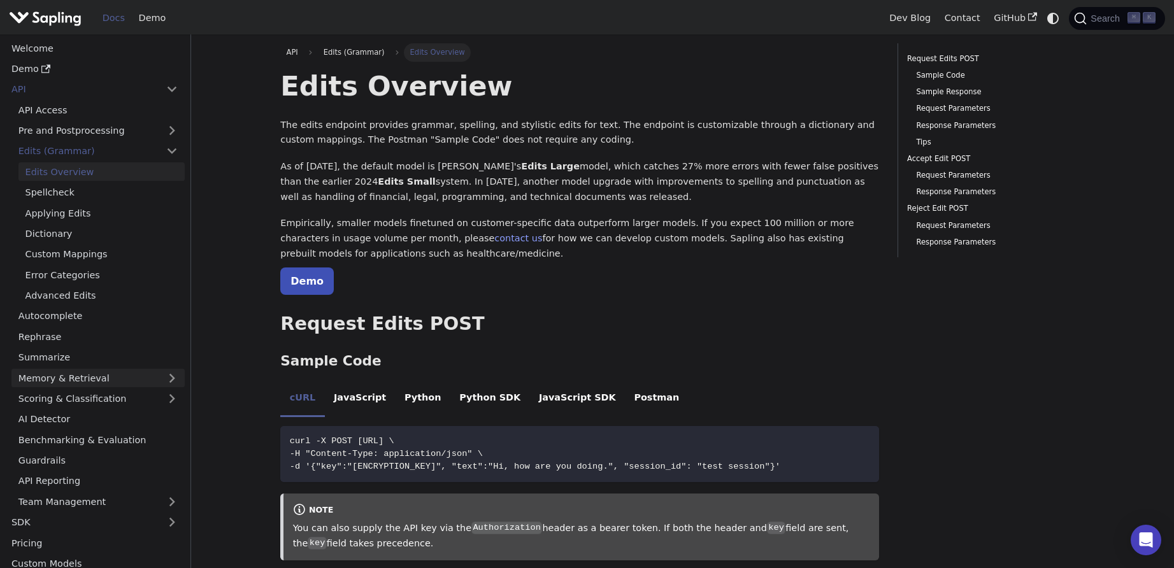
click at [138, 376] on link "Memory & Retrieval" at bounding box center [97, 378] width 173 height 18
click at [131, 403] on link "Similar Terms" at bounding box center [101, 399] width 166 height 18
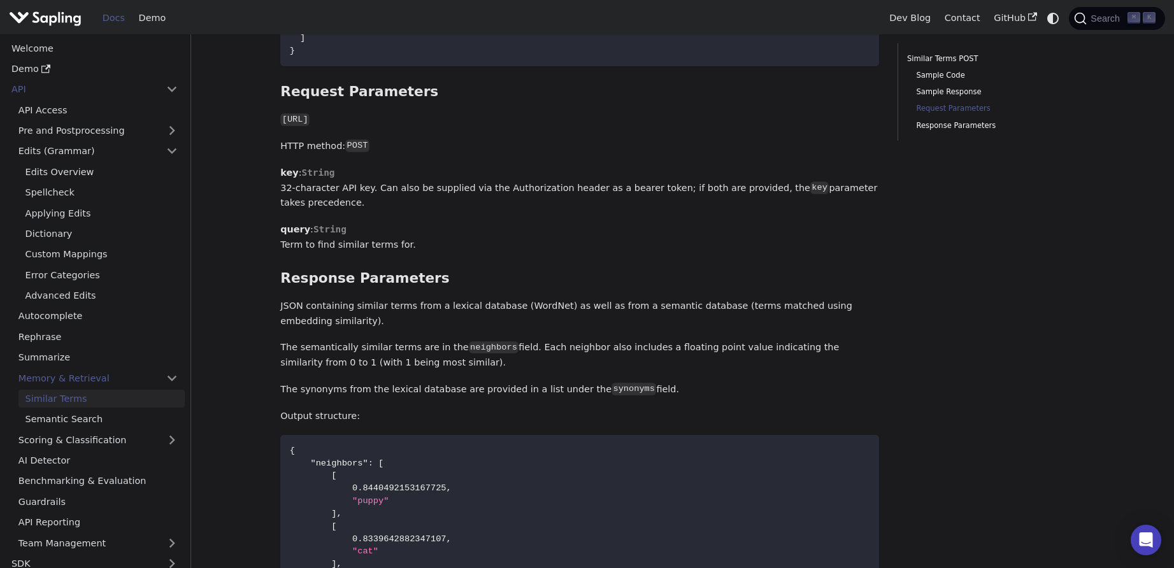
scroll to position [1076, 0]
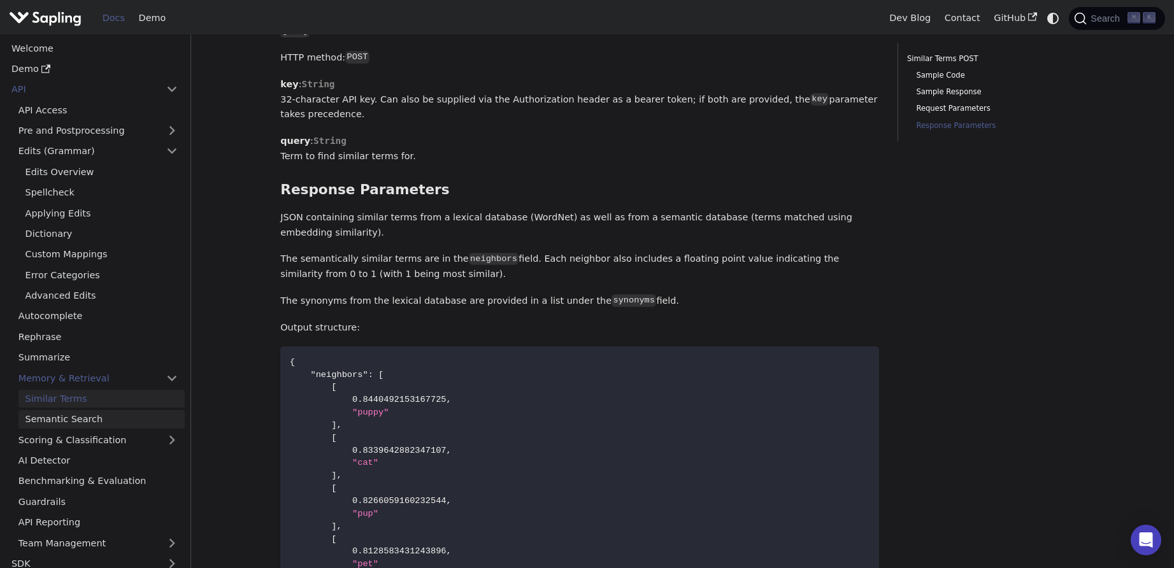
click at [125, 410] on link "Semantic Search" at bounding box center [101, 419] width 166 height 18
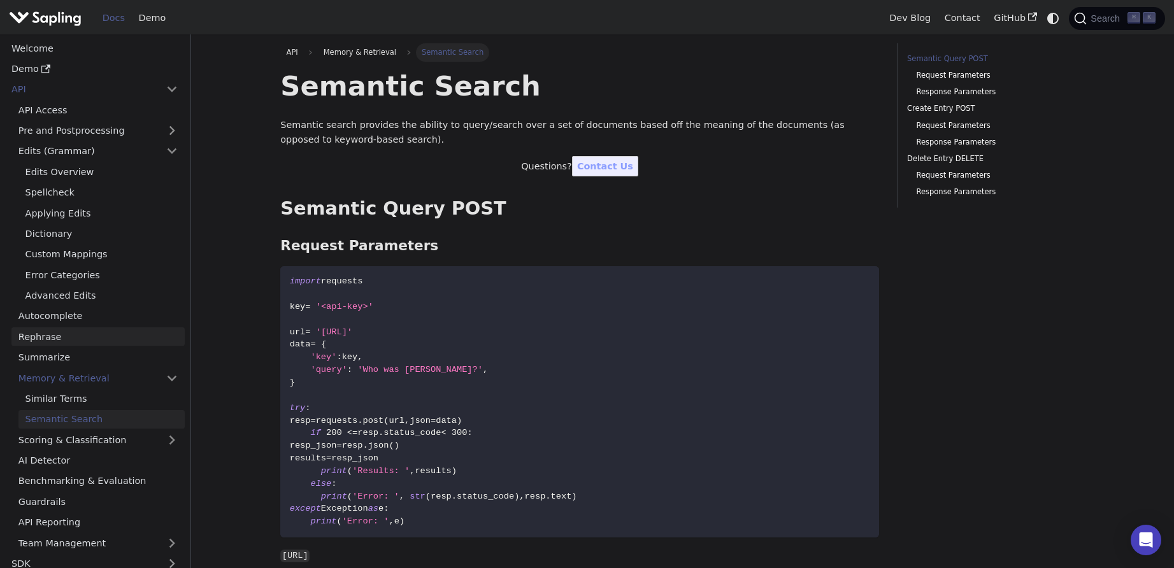
click at [97, 333] on link "Rephrase" at bounding box center [97, 336] width 173 height 18
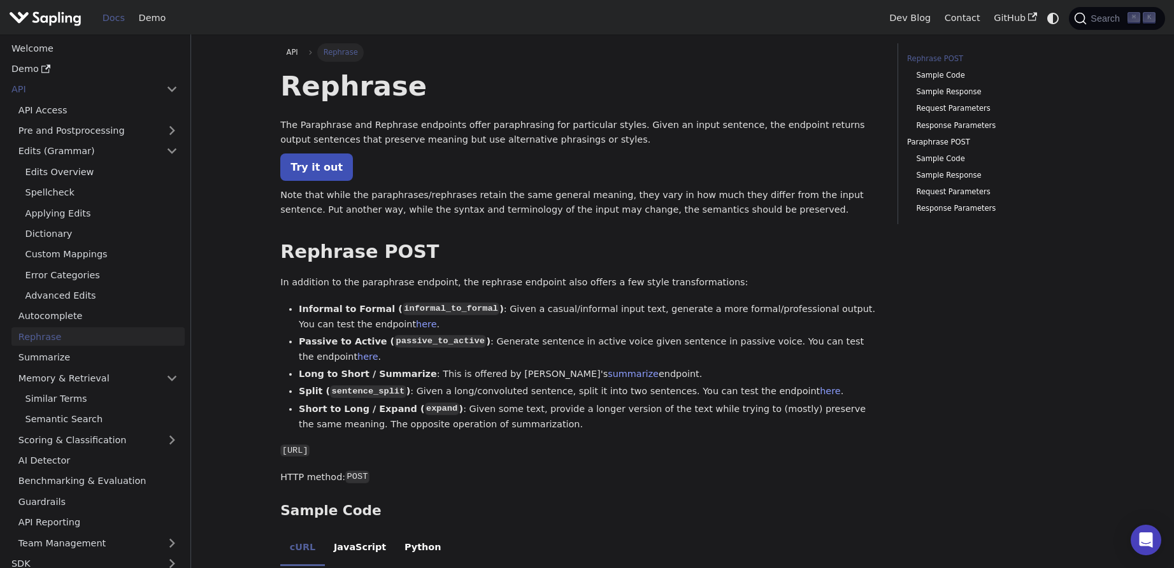
click at [466, 194] on p "Note that while the paraphrases/rephrases retain the same general meaning, they…" at bounding box center [579, 203] width 599 height 31
click at [531, 198] on p "Note that while the paraphrases/rephrases retain the same general meaning, they…" at bounding box center [579, 203] width 599 height 31
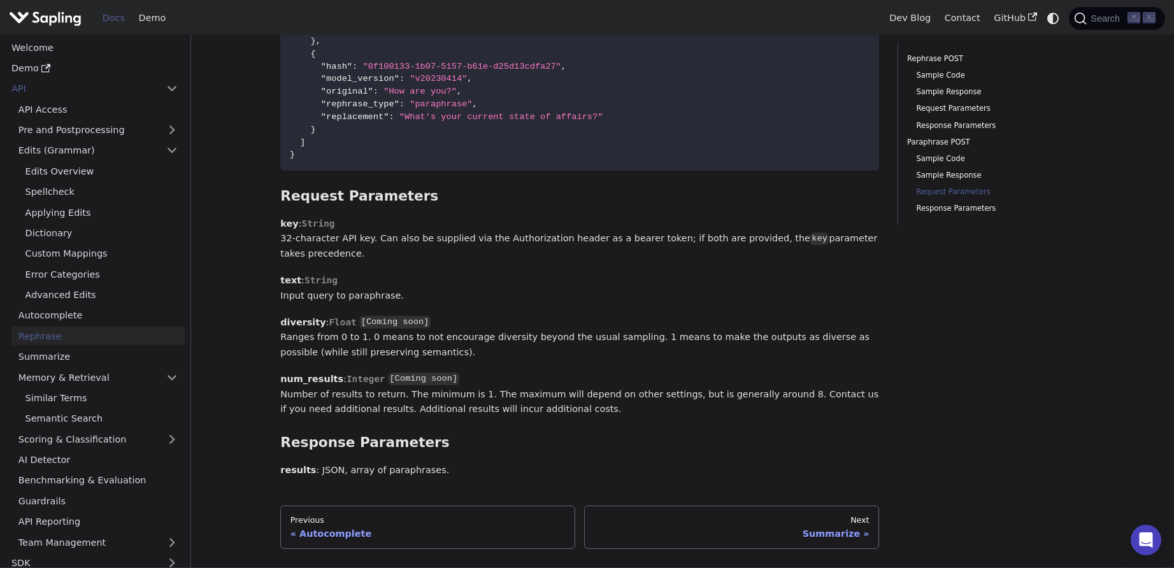
scroll to position [2300, 0]
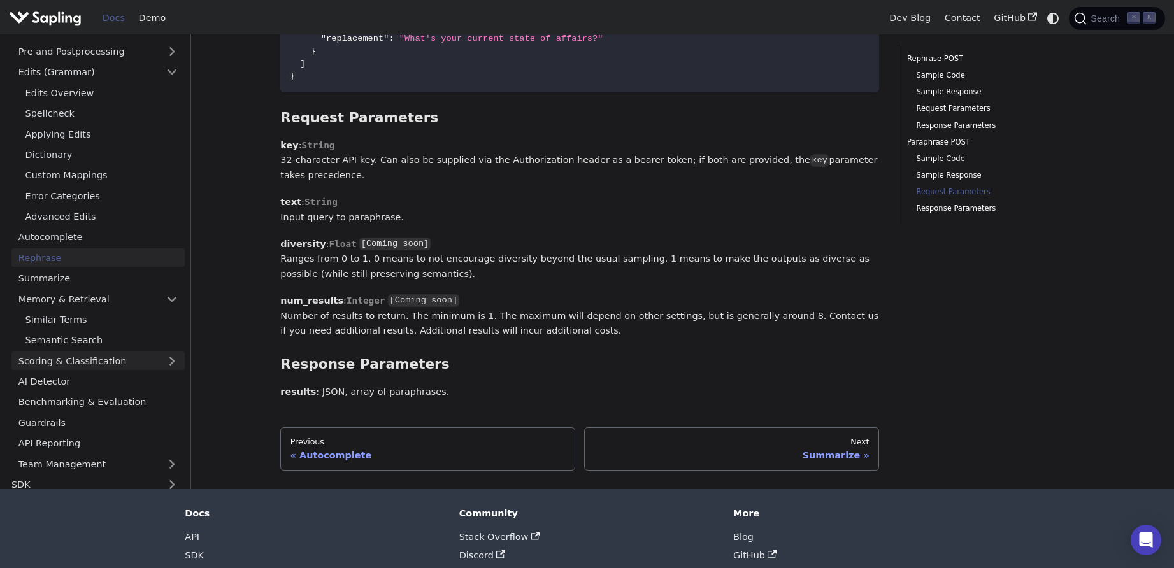
click at [92, 353] on link "Scoring & Classification" at bounding box center [97, 361] width 173 height 18
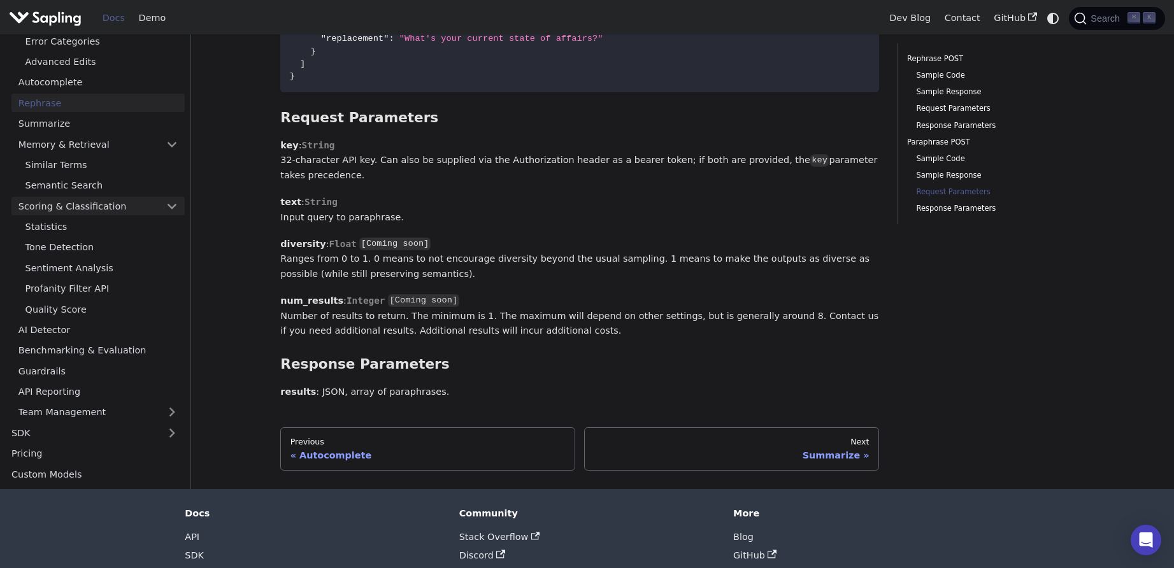
scroll to position [166, 0]
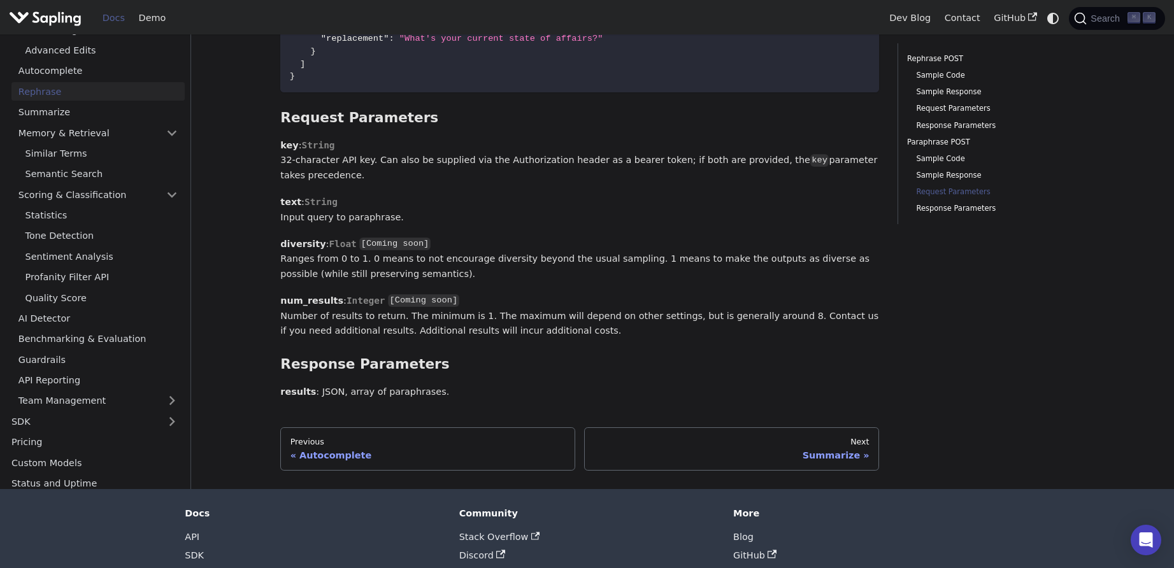
click at [94, 345] on link "Benchmarking & Evaluation" at bounding box center [97, 339] width 173 height 18
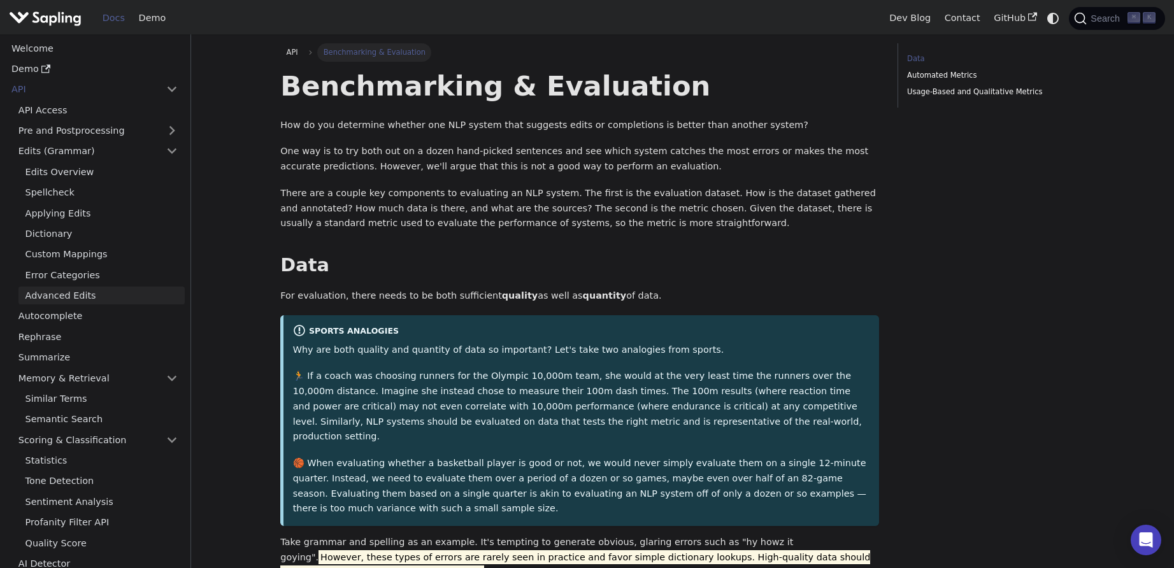
click at [94, 302] on link "Advanced Edits" at bounding box center [101, 296] width 166 height 18
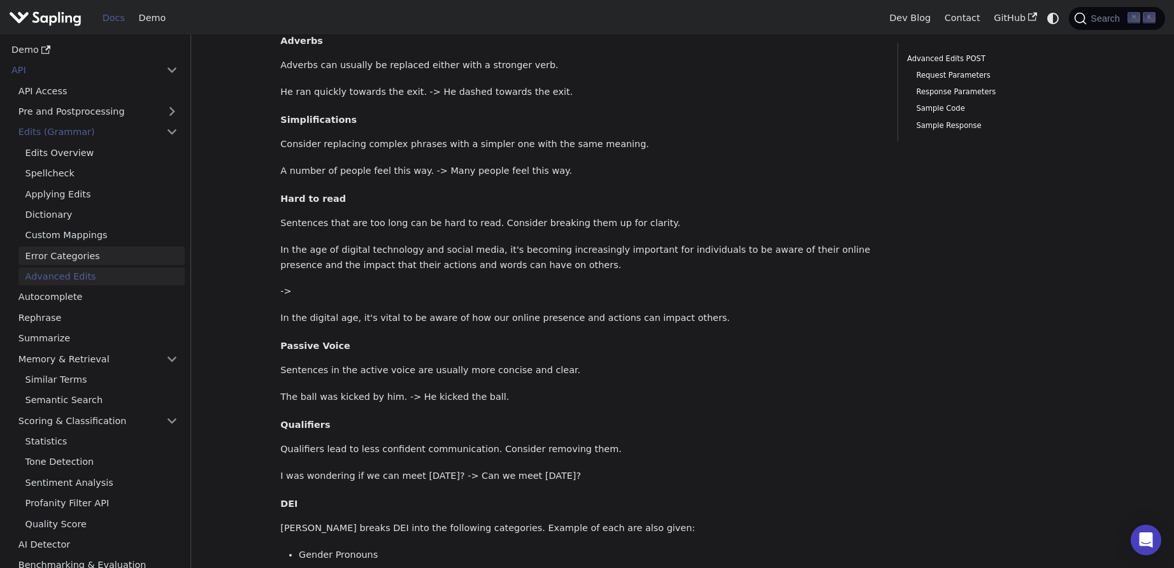
scroll to position [20, 0]
click at [103, 302] on link "Autocomplete" at bounding box center [97, 296] width 173 height 18
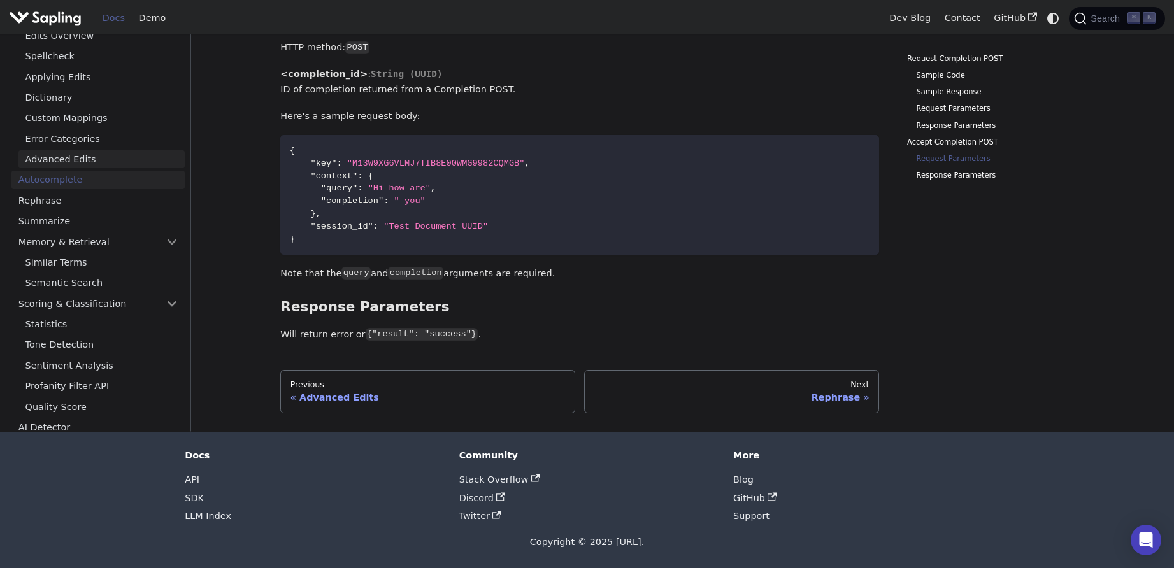
click at [64, 157] on link "Advanced Edits" at bounding box center [101, 159] width 166 height 18
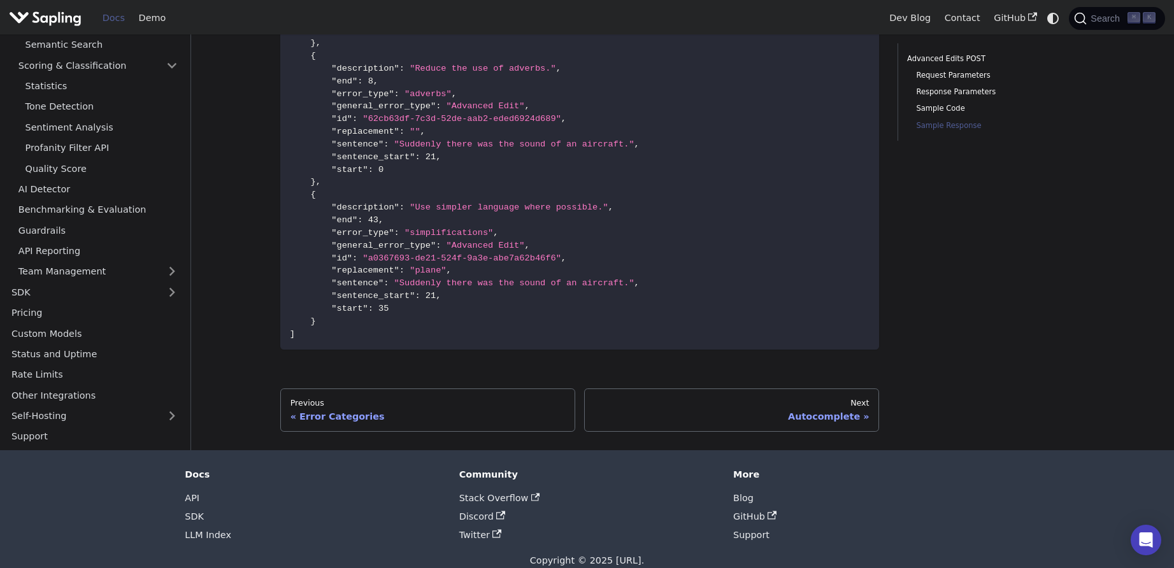
scroll to position [1969, 0]
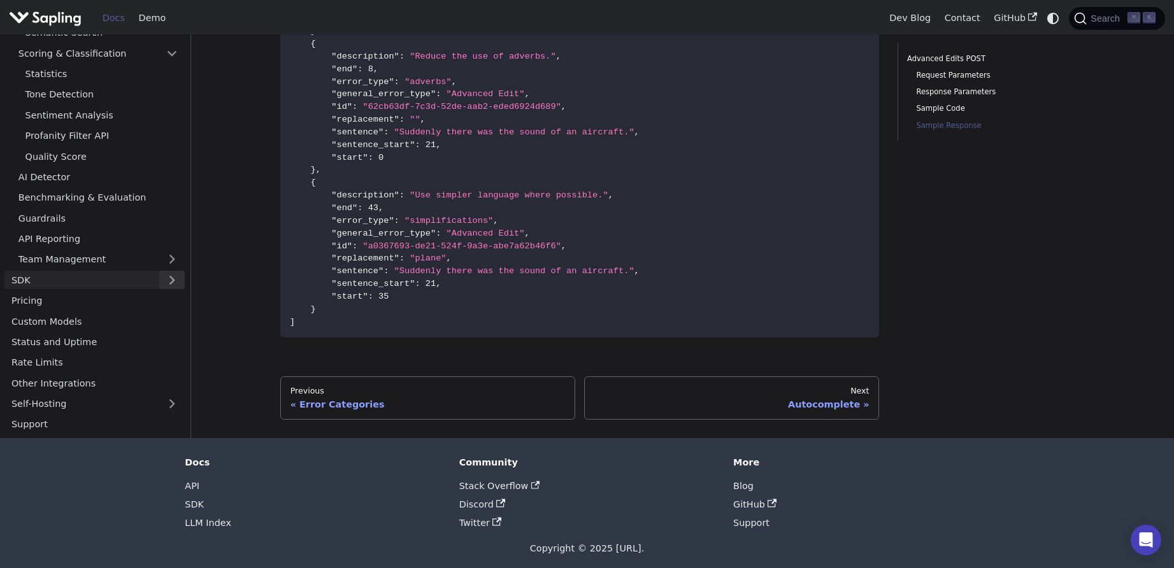
click at [165, 285] on button "Expand sidebar category 'SDK'" at bounding box center [171, 280] width 25 height 18
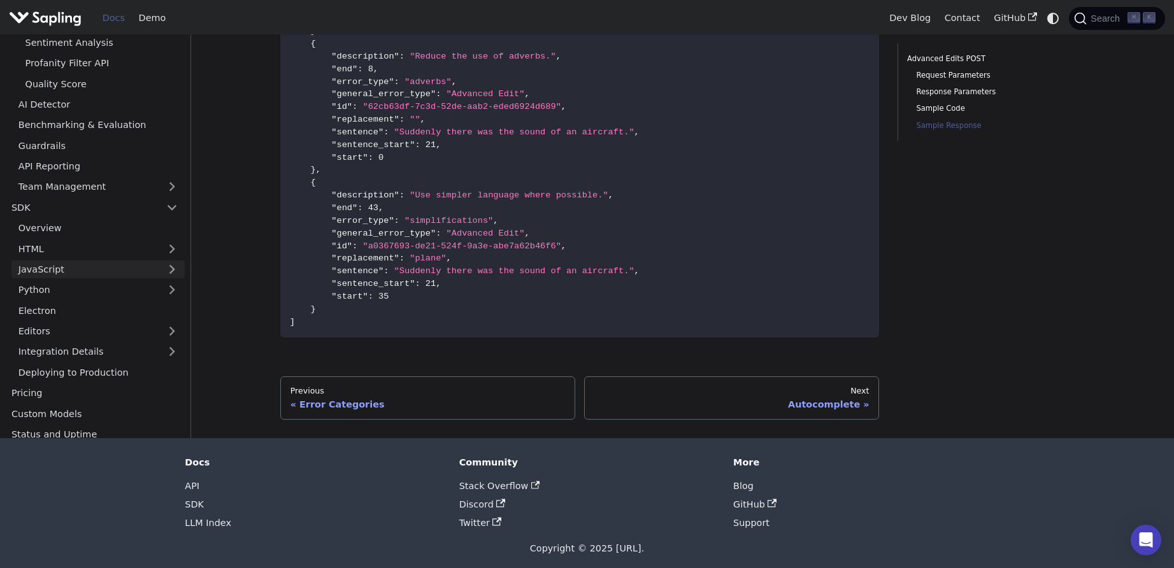
scroll to position [336, 0]
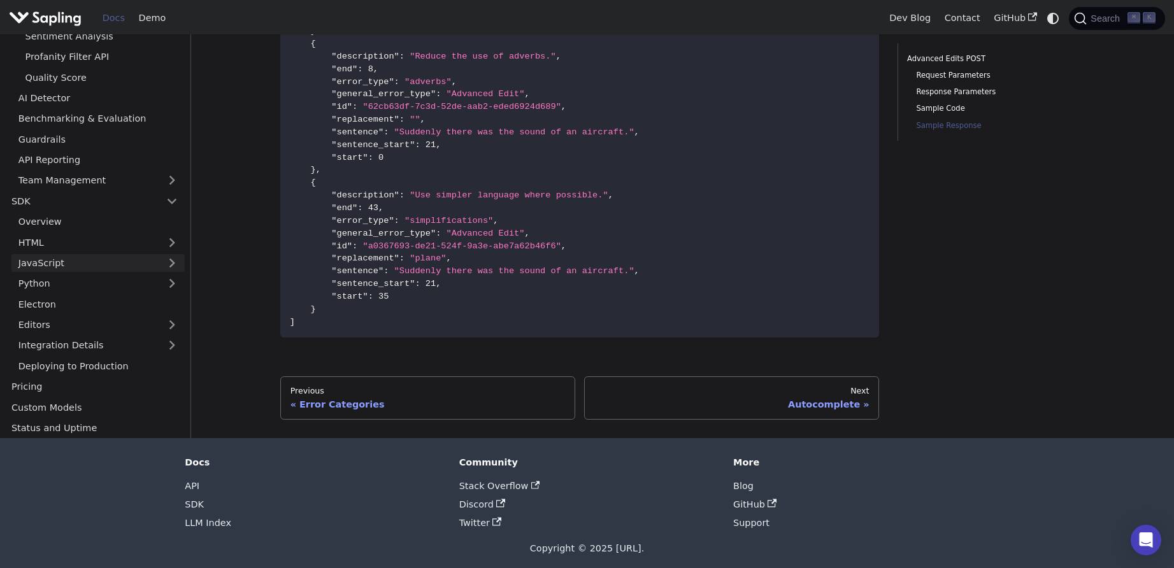
click at [155, 269] on link "JavaScript" at bounding box center [97, 263] width 173 height 18
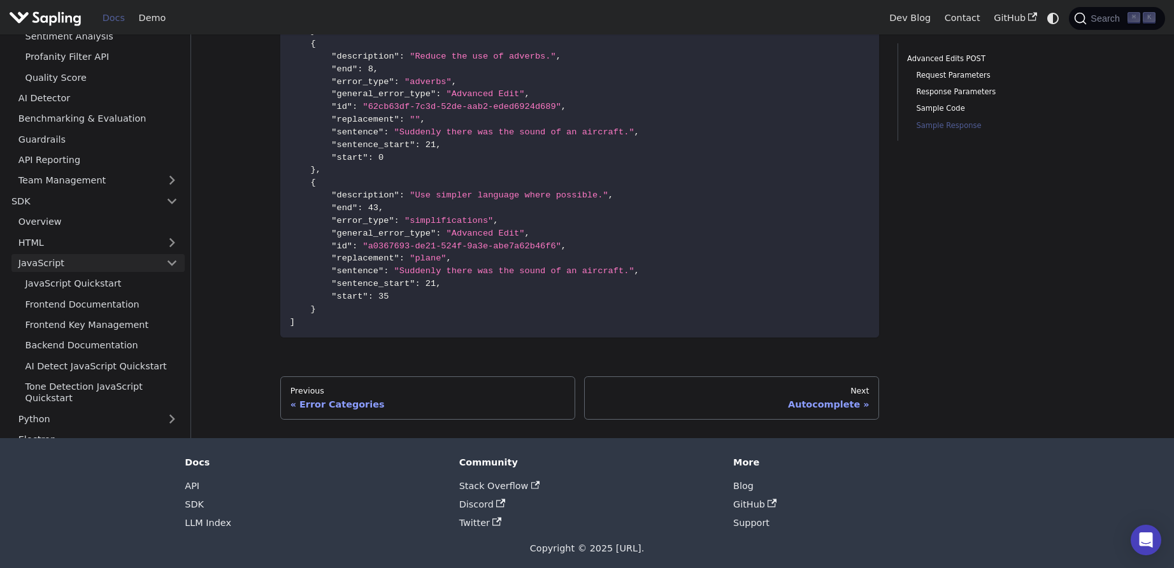
click at [155, 269] on link "JavaScript" at bounding box center [97, 263] width 173 height 18
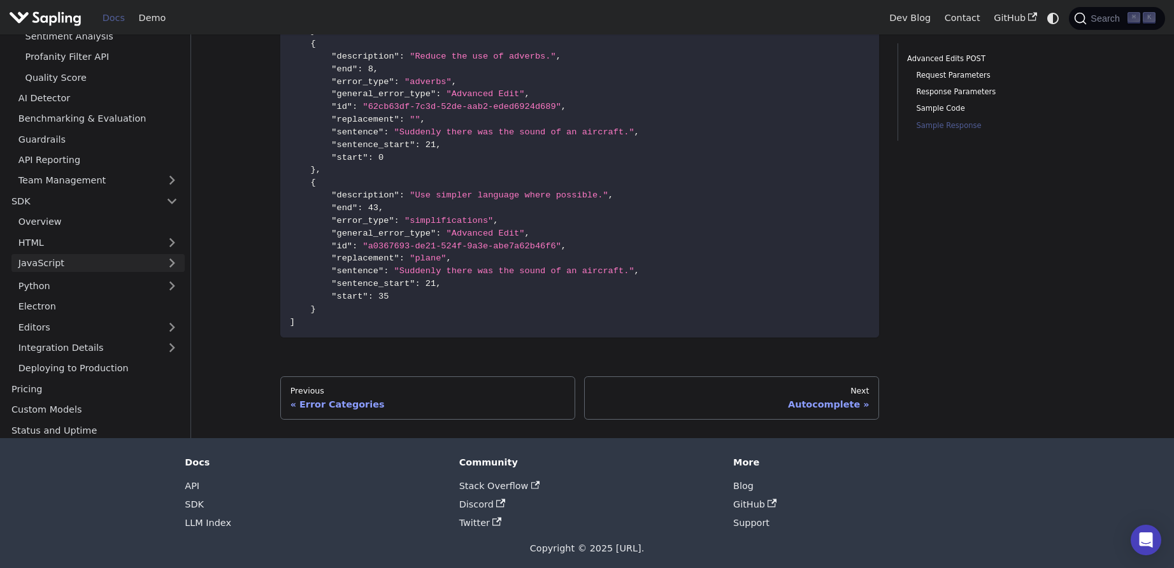
click at [155, 269] on link "JavaScript" at bounding box center [97, 263] width 173 height 18
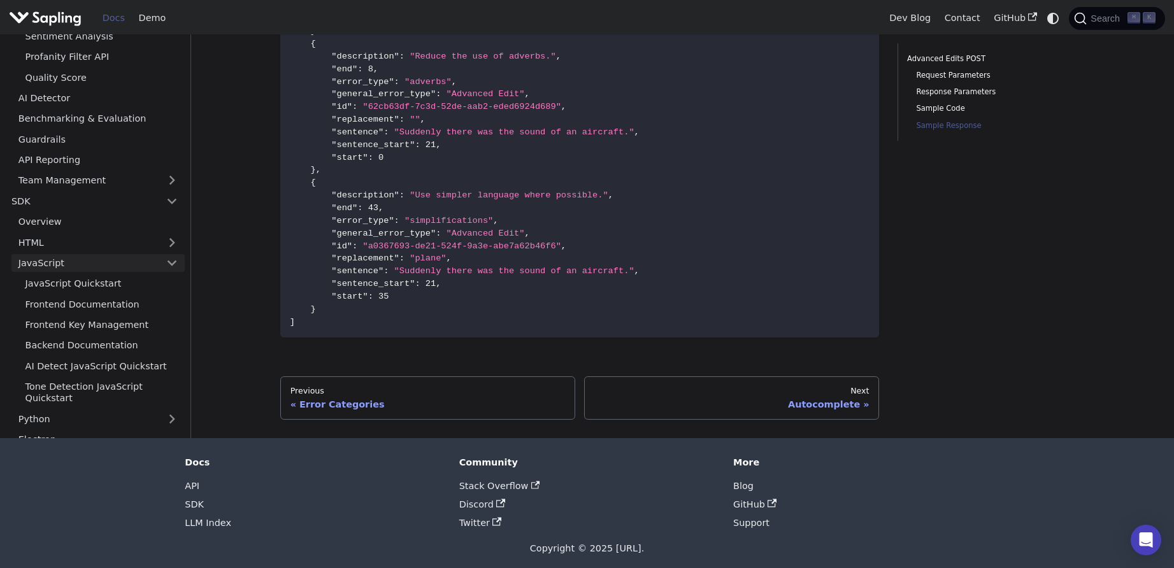
click at [152, 264] on link "JavaScript" at bounding box center [97, 263] width 173 height 18
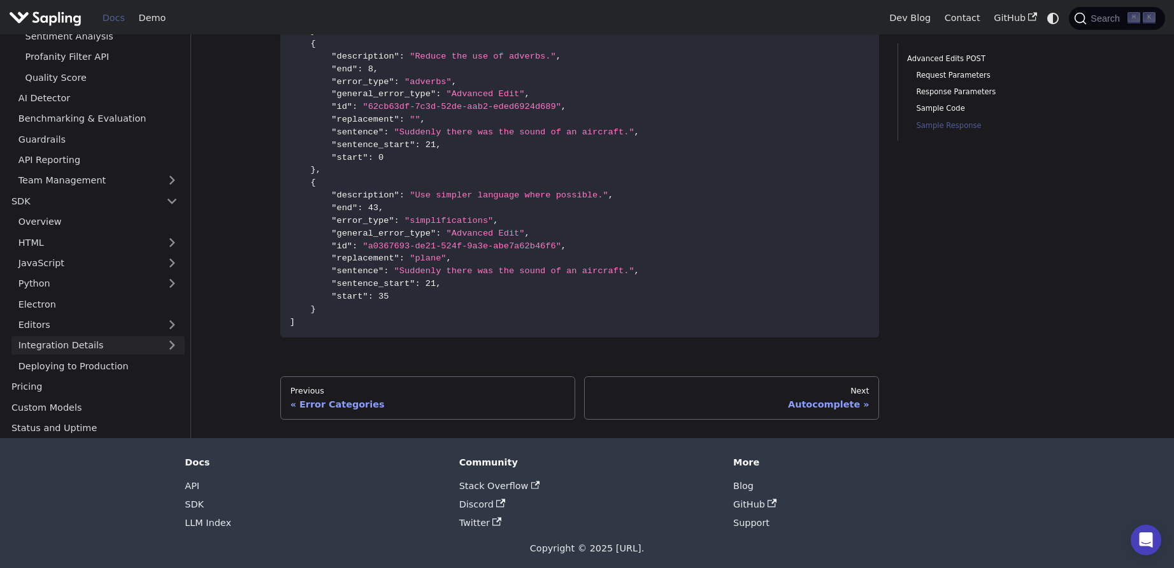
click at [106, 344] on link "Integration Details" at bounding box center [97, 345] width 173 height 18
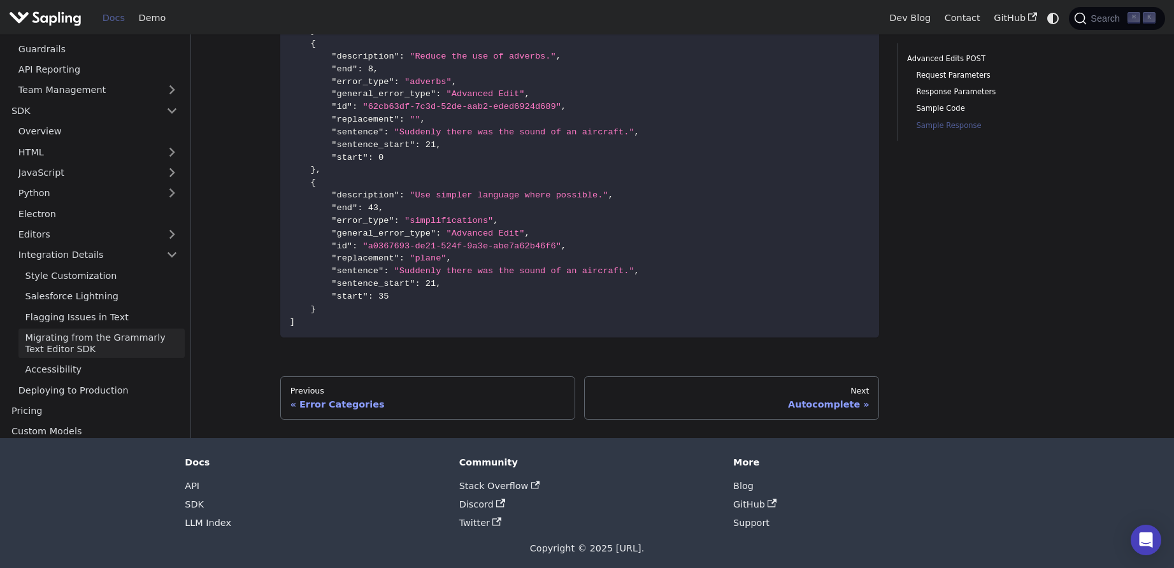
scroll to position [424, 0]
click at [134, 240] on link "Editors" at bounding box center [85, 237] width 148 height 18
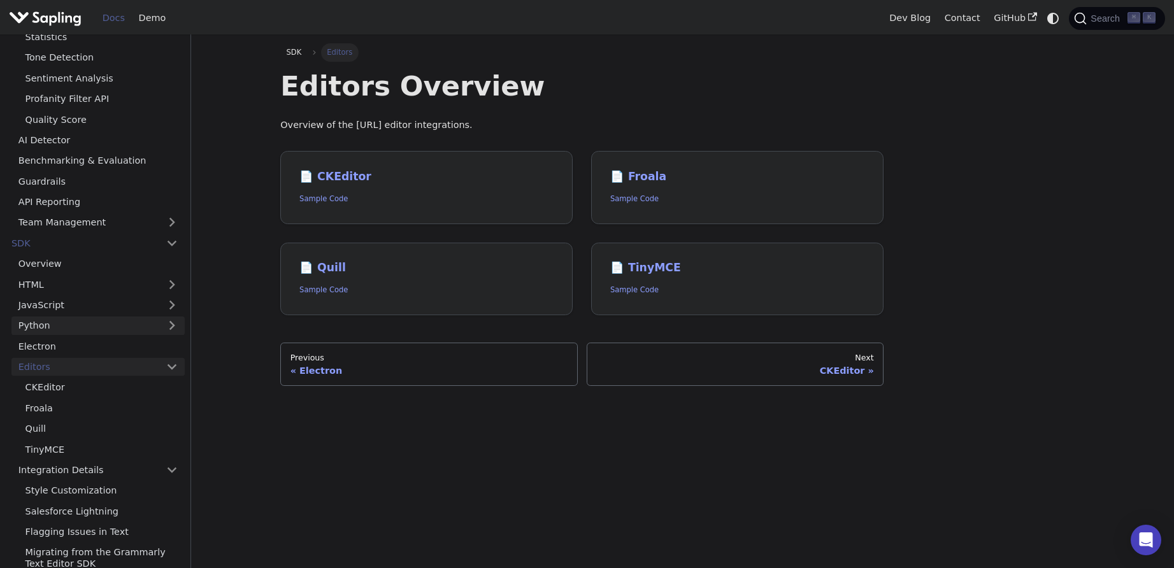
click at [124, 328] on link "Python" at bounding box center [97, 326] width 173 height 18
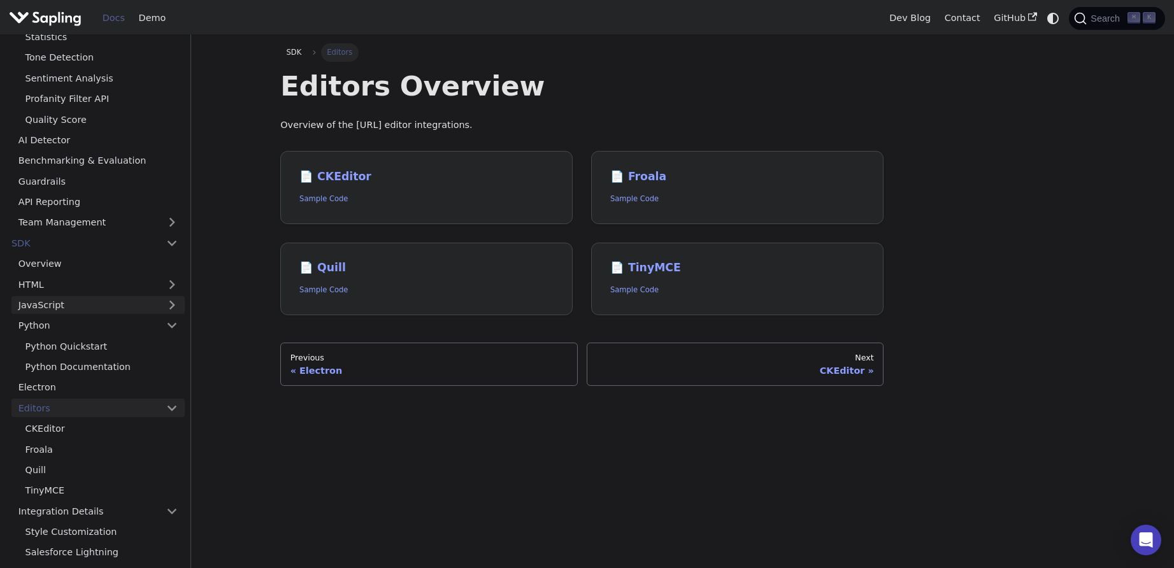
click at [130, 312] on link "JavaScript" at bounding box center [97, 305] width 173 height 18
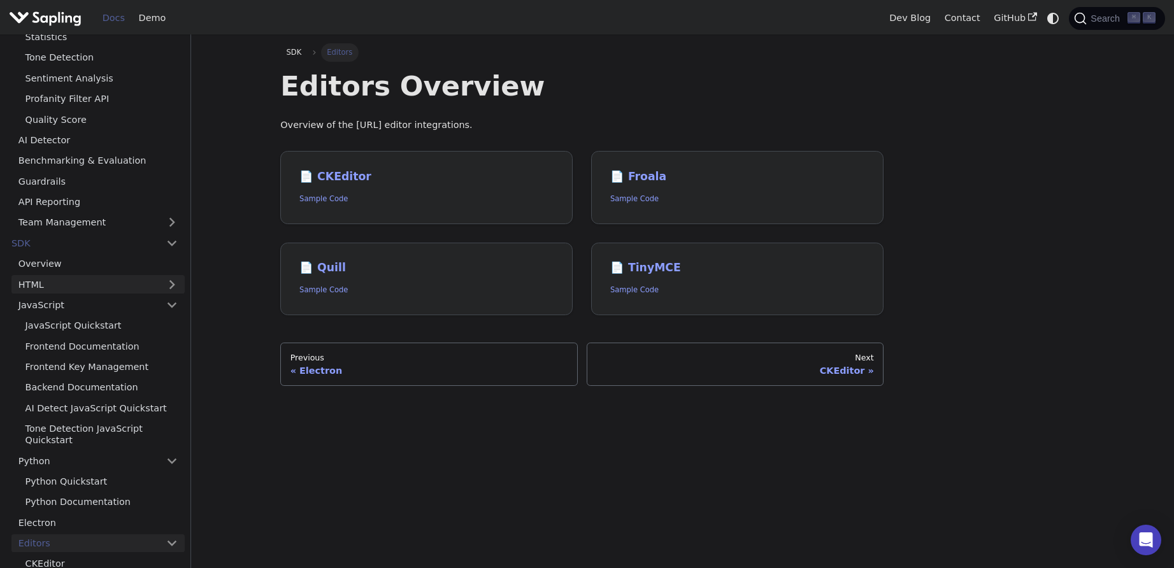
click at [125, 288] on link "HTML" at bounding box center [97, 284] width 173 height 18
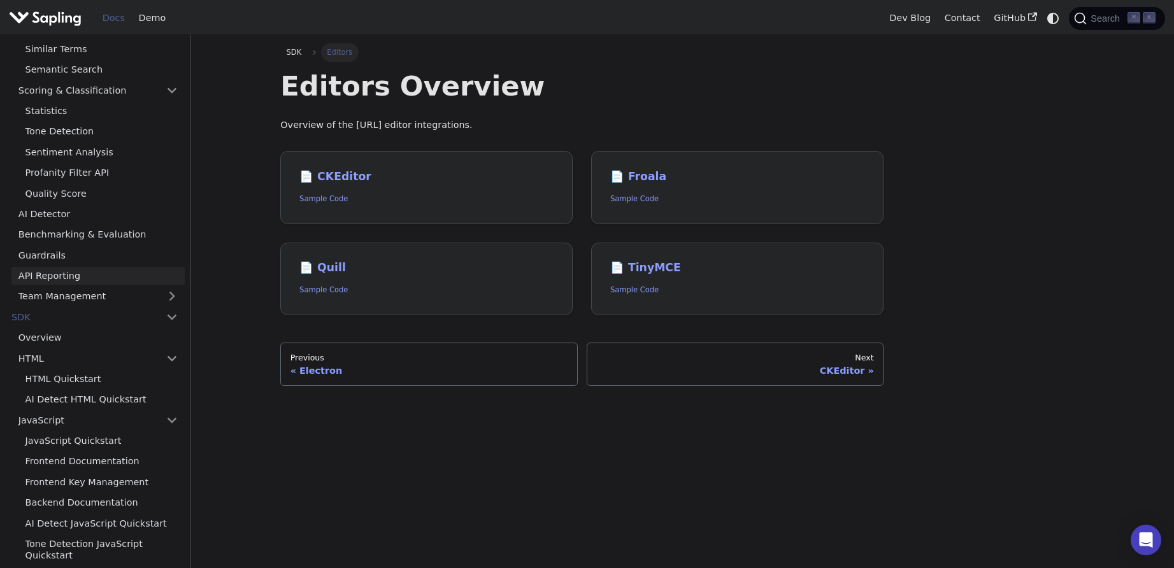
scroll to position [348, 0]
click at [122, 284] on link "API Reporting" at bounding box center [97, 277] width 173 height 18
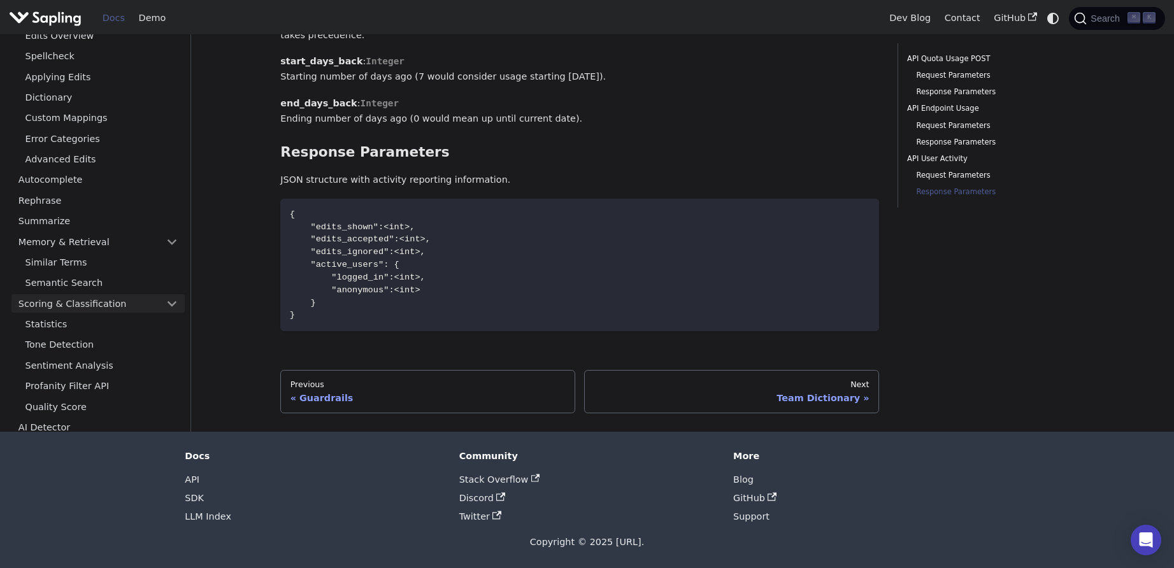
click at [134, 301] on link "Scoring & Classification" at bounding box center [97, 303] width 173 height 18
click at [78, 234] on link "Memory & Retrieval" at bounding box center [97, 242] width 173 height 18
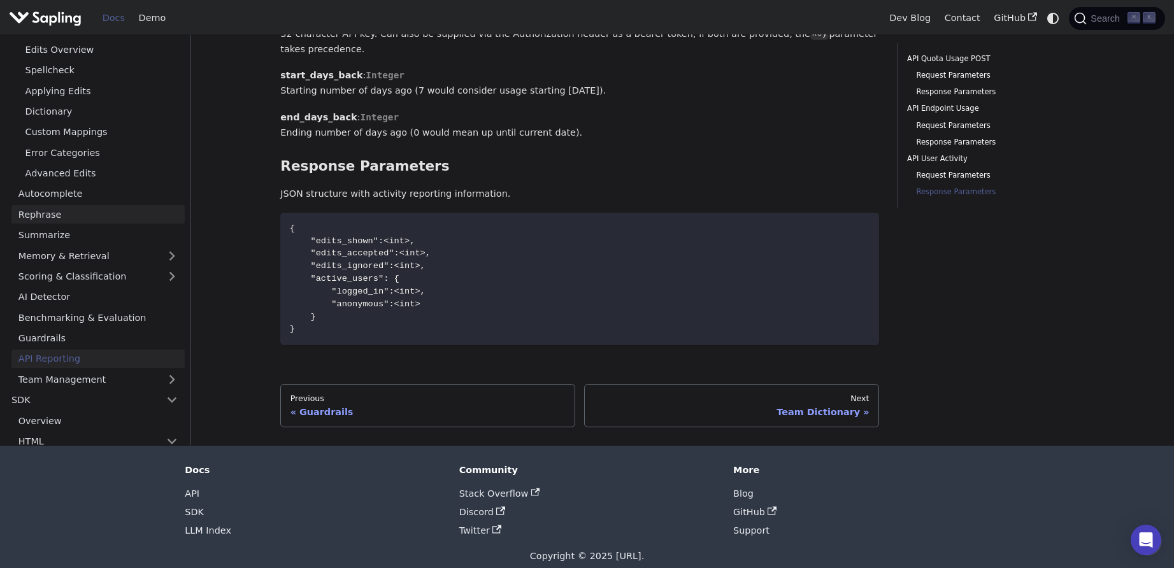
click at [61, 224] on link "Rephrase" at bounding box center [97, 214] width 173 height 18
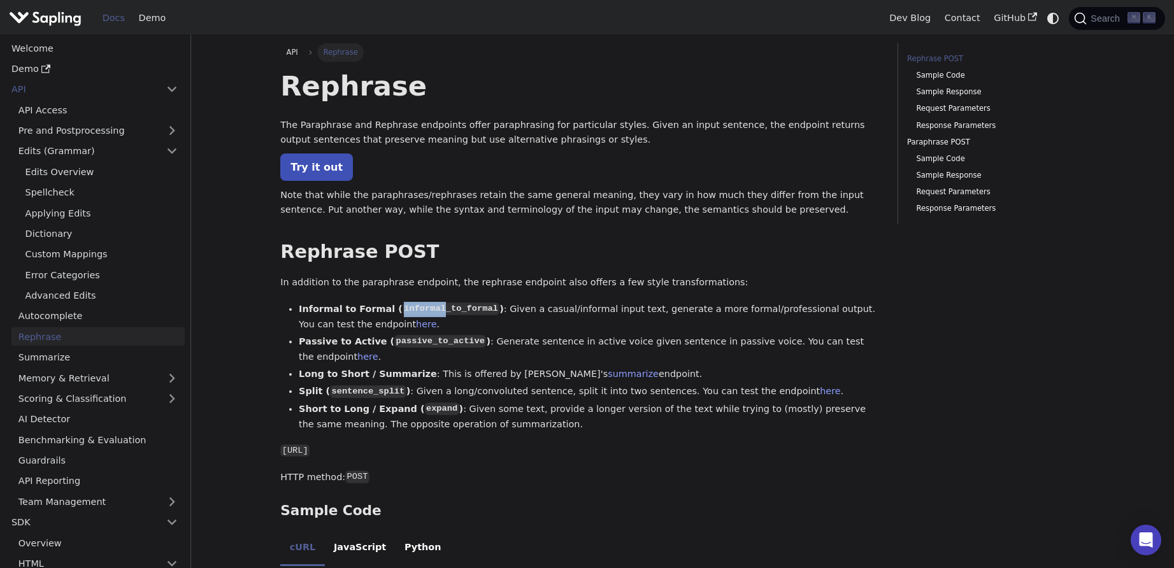
drag, startPoint x: 429, startPoint y: 308, endPoint x: 387, endPoint y: 313, distance: 42.3
click at [403, 313] on code "informal_to_formal" at bounding box center [451, 309] width 97 height 13
drag, startPoint x: 455, startPoint y: 312, endPoint x: 484, endPoint y: 310, distance: 28.7
click at [484, 310] on code "informal_to_formal" at bounding box center [451, 309] width 97 height 13
click at [520, 312] on li "Informal to Formal ( informal_to_formal ) : Given a casual/informal input text,…" at bounding box center [589, 317] width 580 height 31
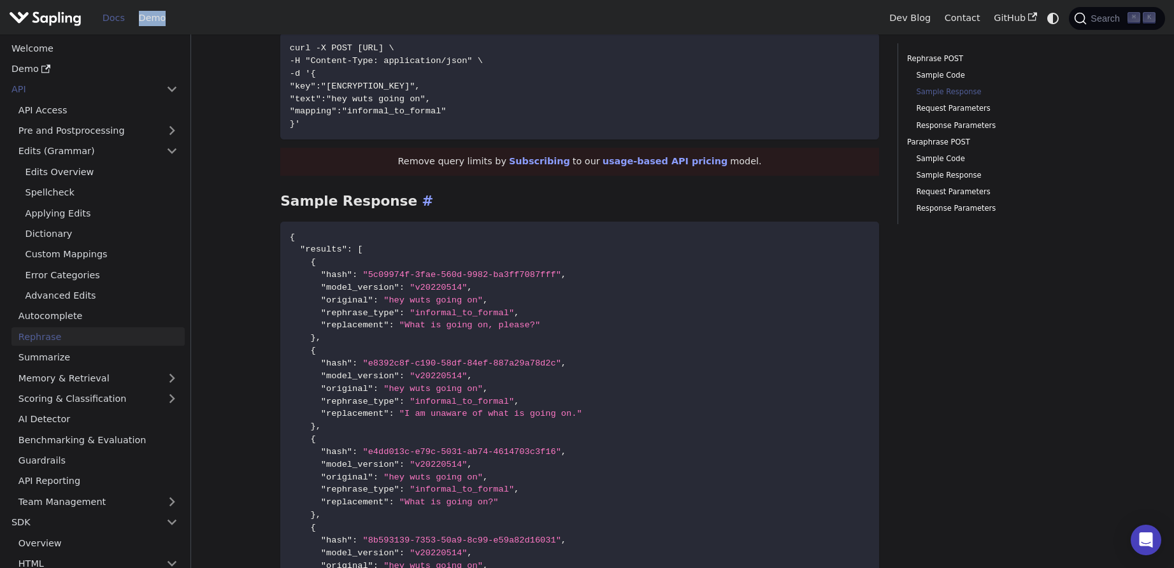
scroll to position [555, 0]
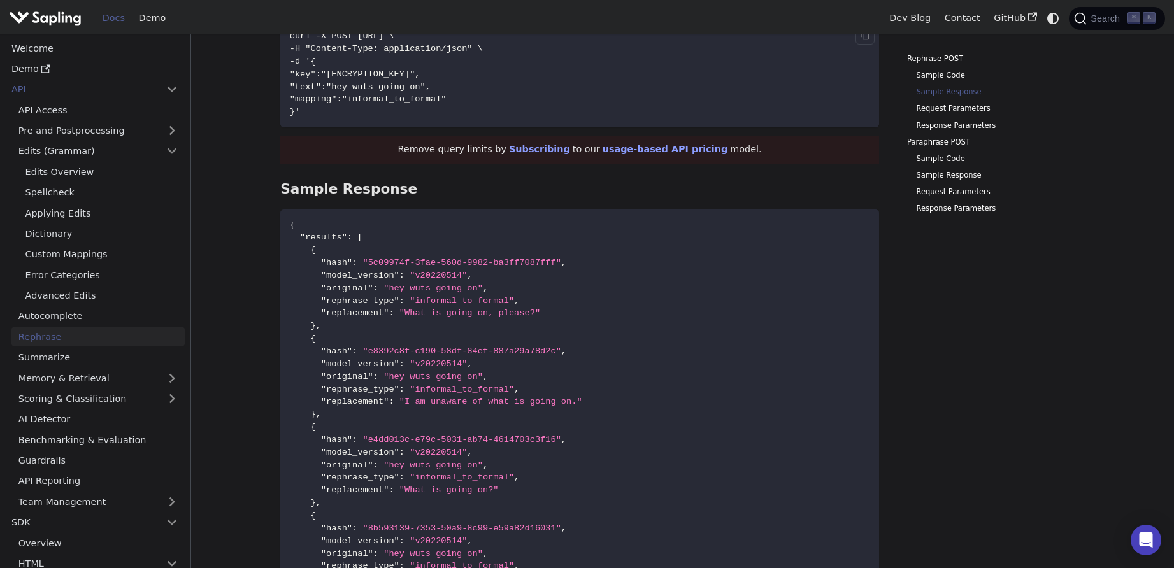
click at [452, 124] on code "curl -X POST https://api.sapling.ai/api/v1/rephrase \ -H "Content-Type: applica…" at bounding box center [579, 74] width 599 height 107
click at [113, 417] on link "AI Detector" at bounding box center [97, 419] width 173 height 18
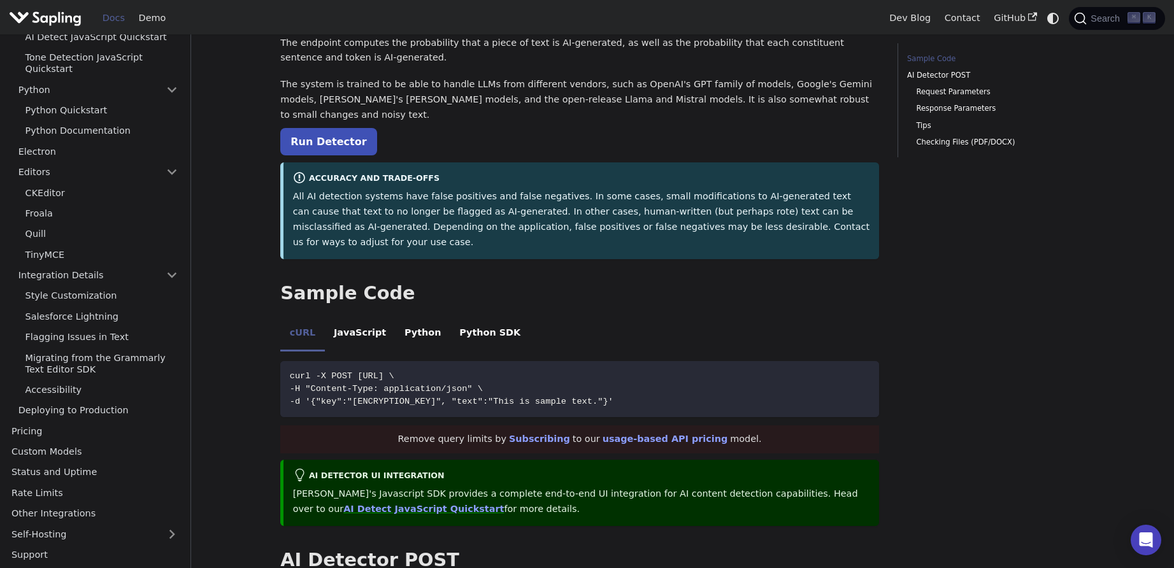
scroll to position [692, 0]
click at [118, 434] on link "Pricing" at bounding box center [94, 430] width 180 height 18
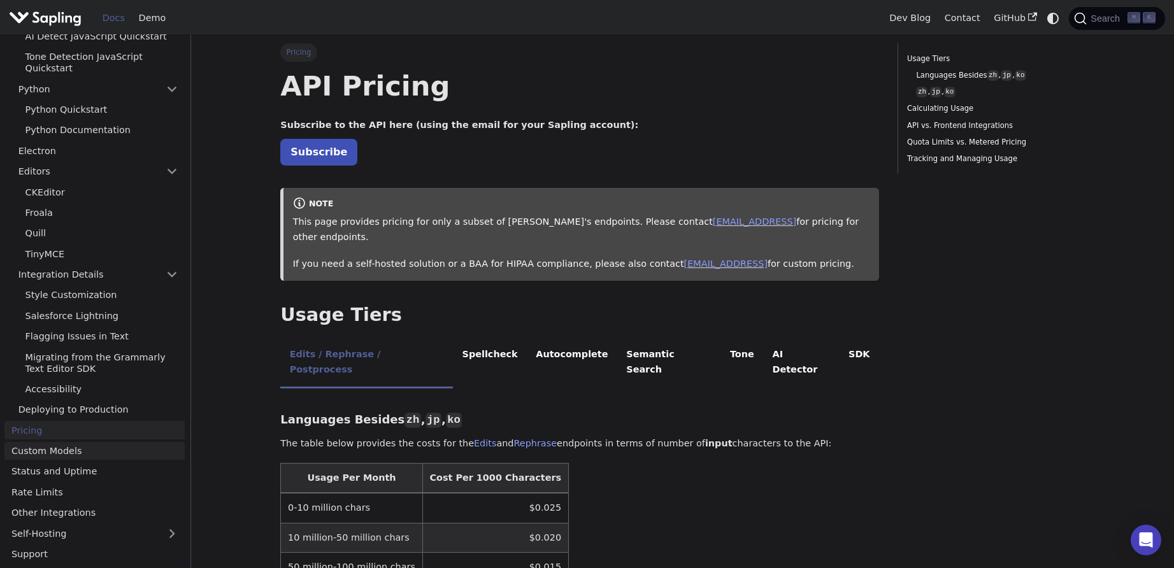
click at [115, 443] on link "Custom Models" at bounding box center [94, 451] width 180 height 18
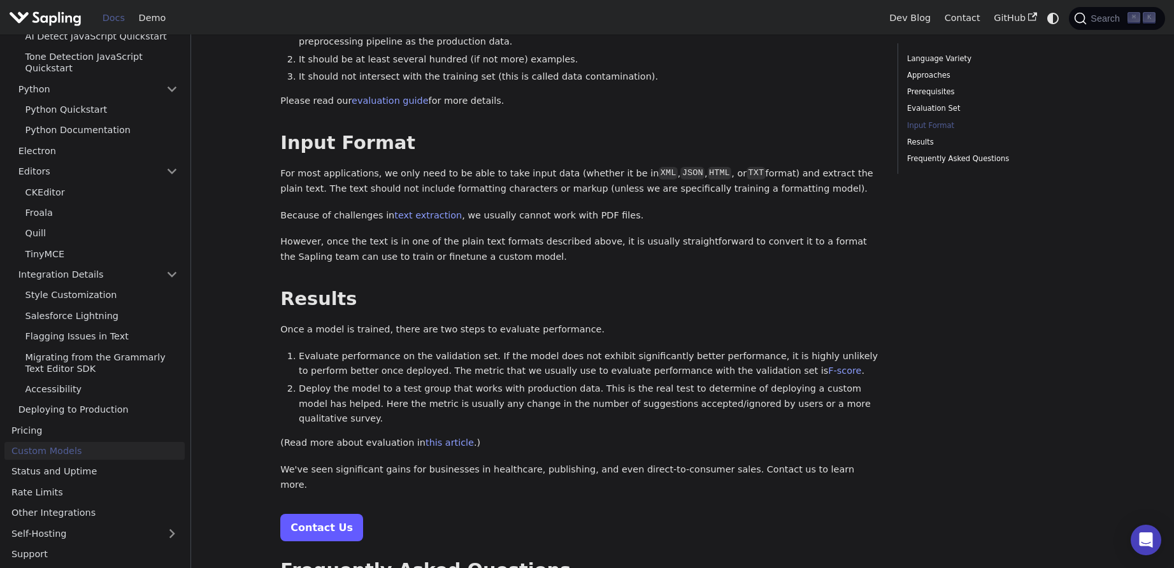
scroll to position [1105, 0]
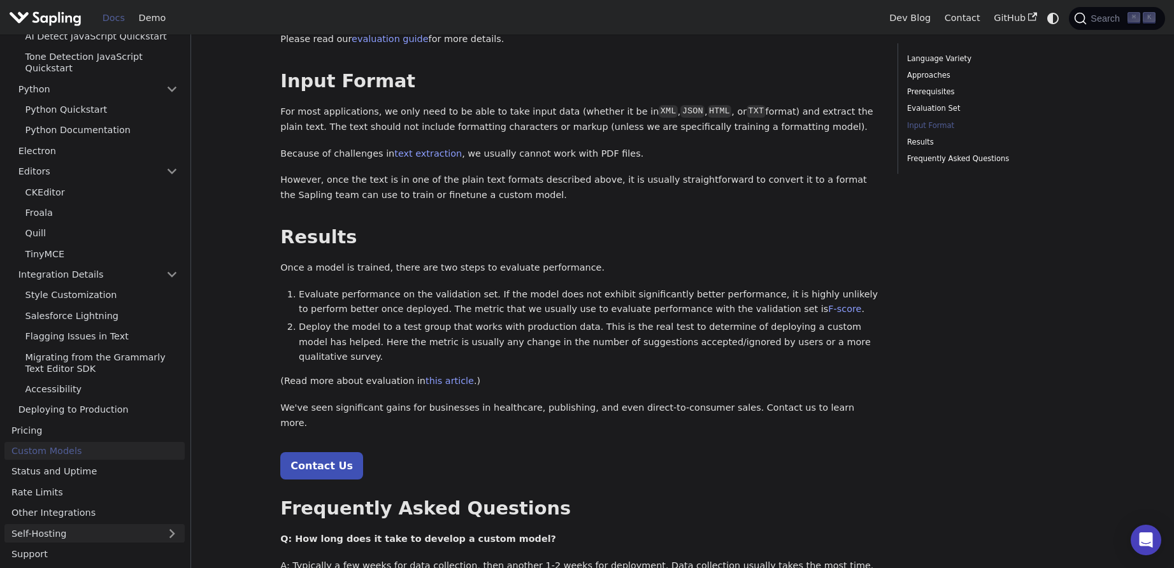
click at [153, 533] on link "Self-Hosting" at bounding box center [94, 533] width 180 height 18
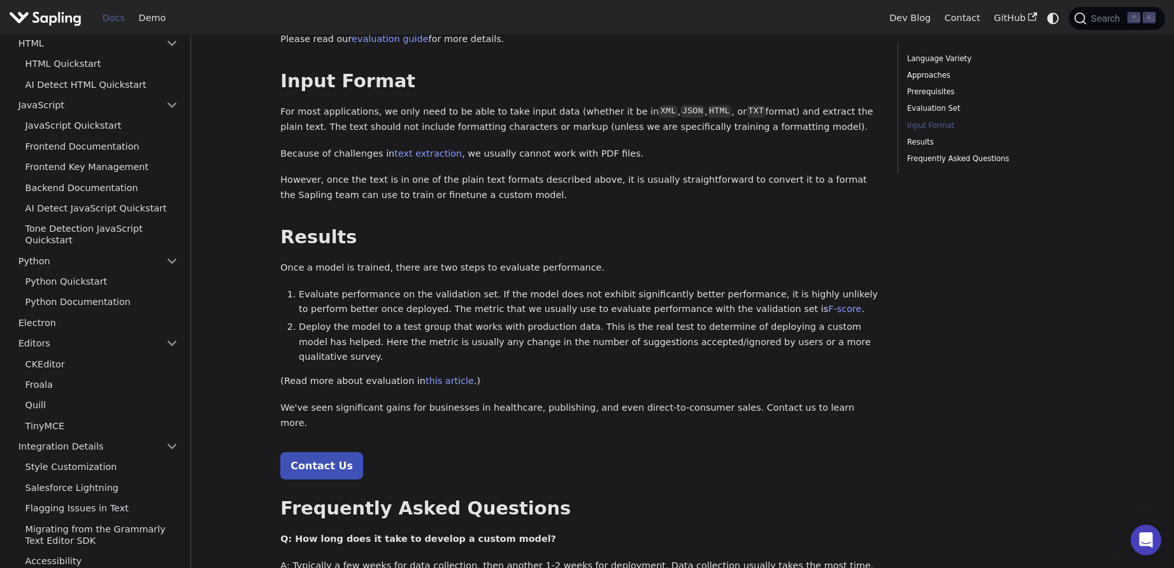
scroll to position [334, 0]
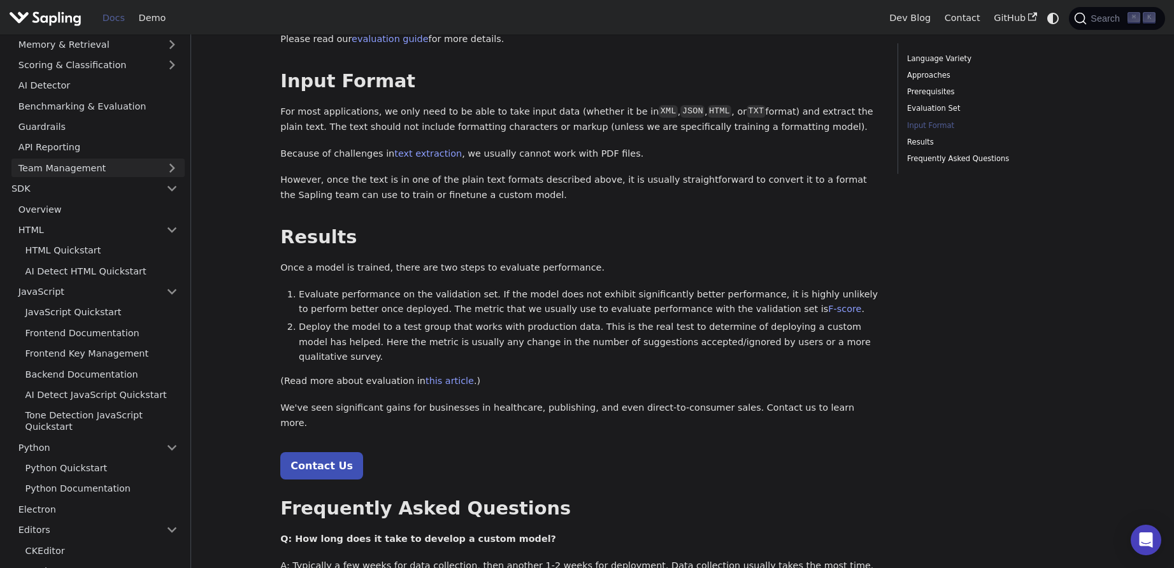
click at [40, 166] on link "Team Management" at bounding box center [97, 168] width 173 height 18
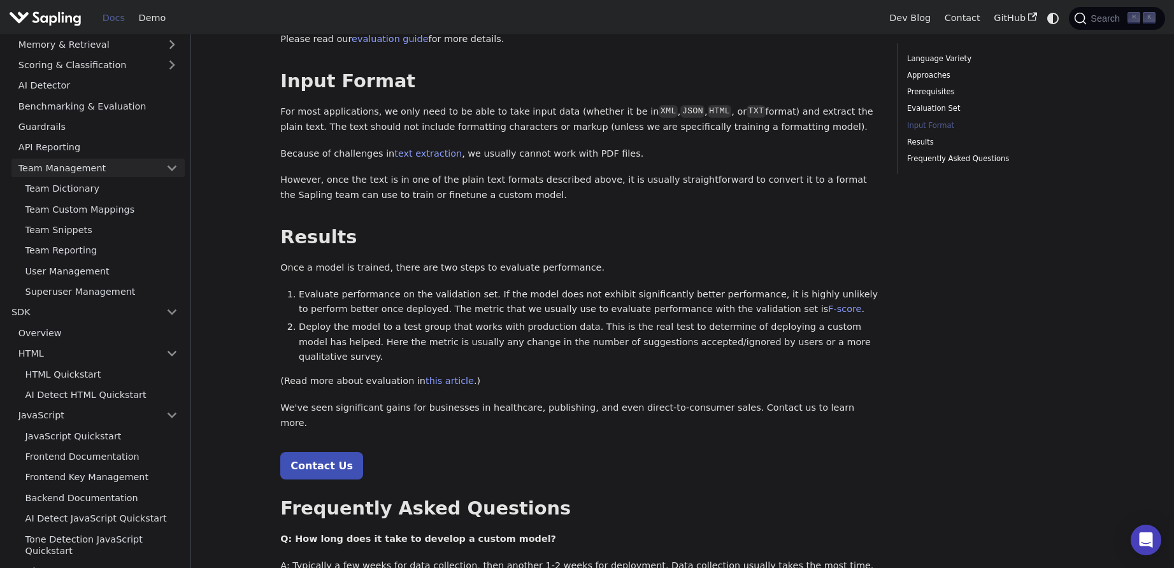
click at [43, 169] on link "Team Management" at bounding box center [97, 168] width 173 height 18
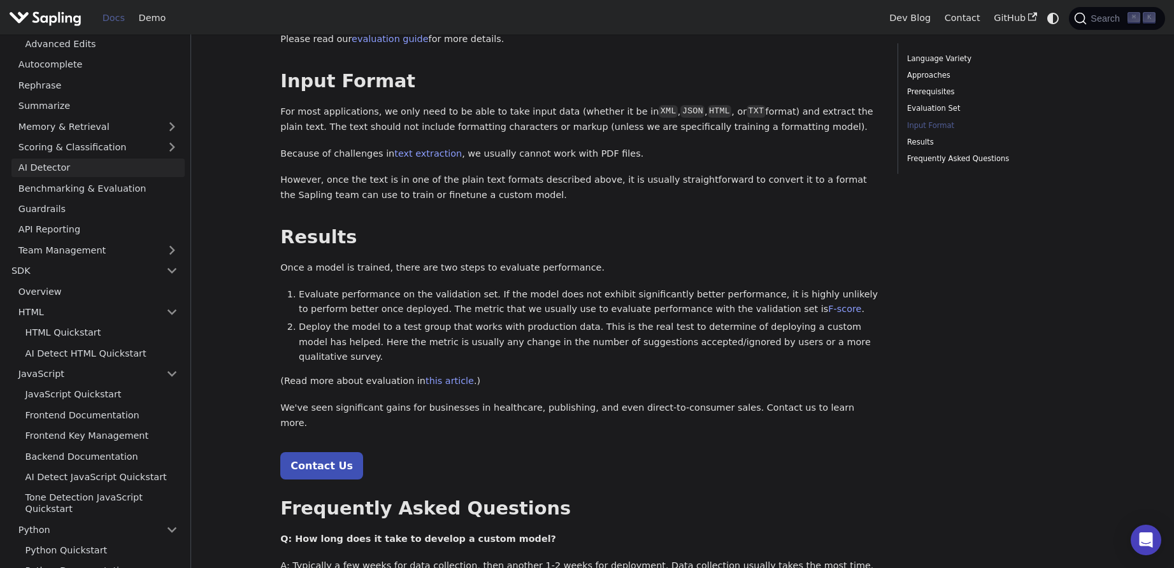
scroll to position [237, 0]
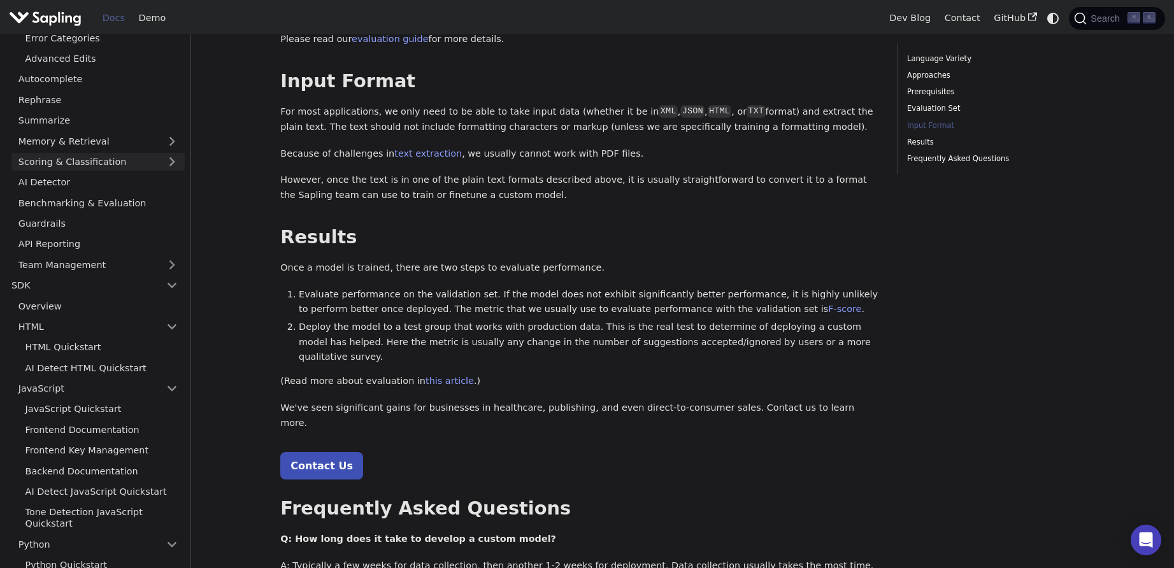
click at [94, 165] on link "Scoring & Classification" at bounding box center [97, 162] width 173 height 18
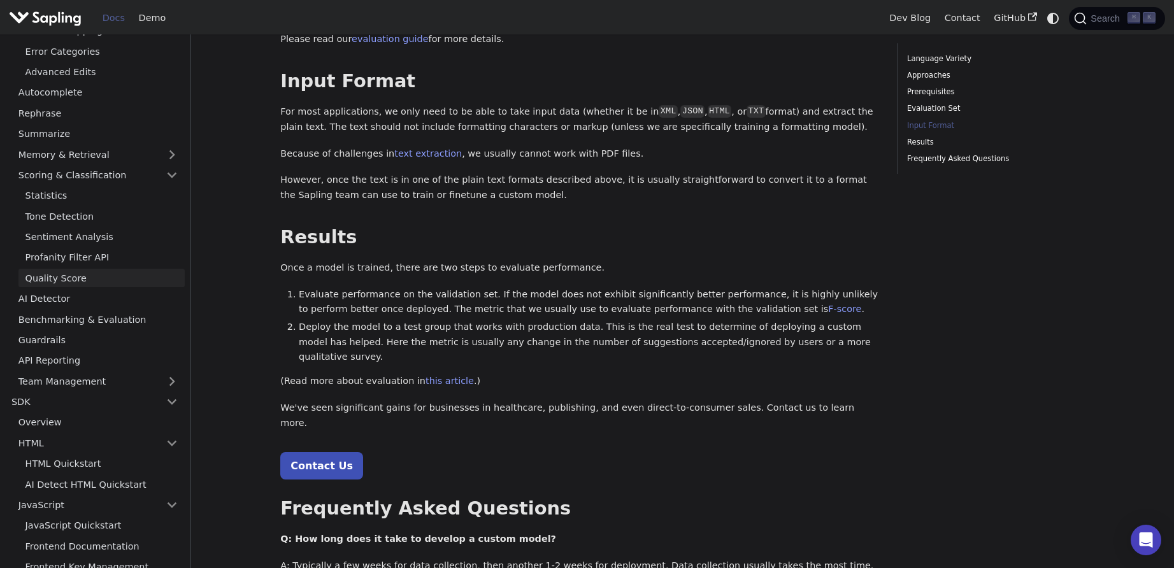
scroll to position [217, 0]
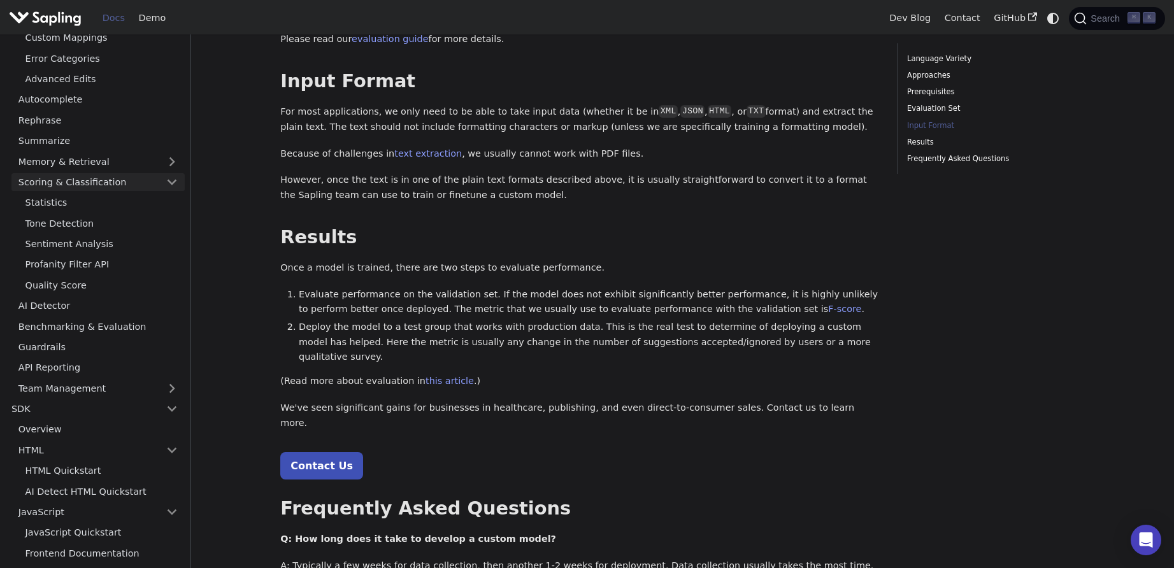
click at [90, 184] on link "Scoring & Classification" at bounding box center [97, 182] width 173 height 18
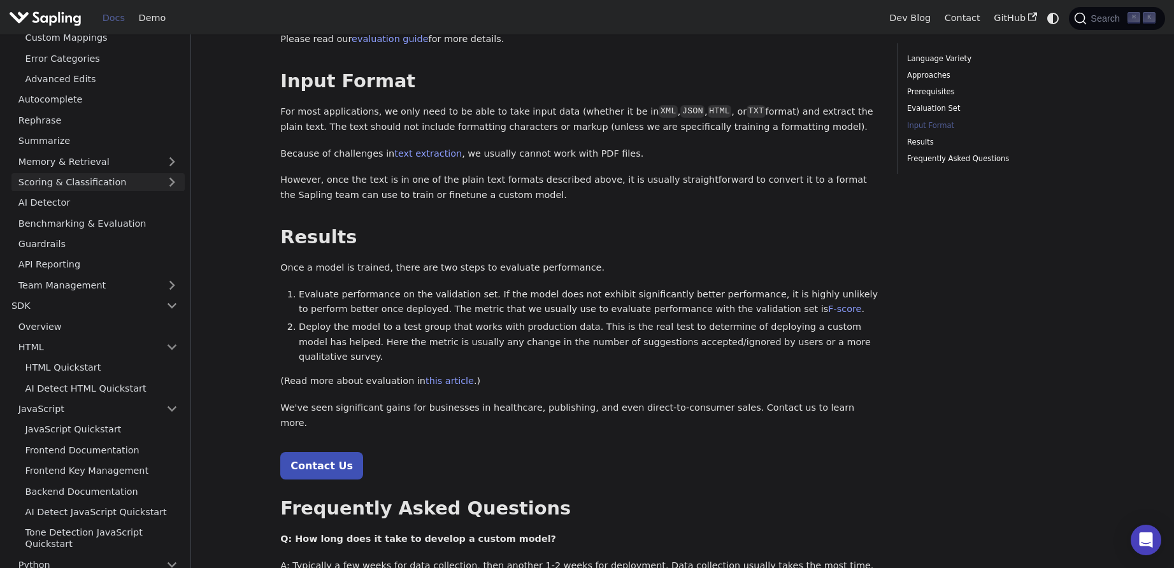
click at [110, 174] on link "Scoring & Classification" at bounding box center [97, 182] width 173 height 18
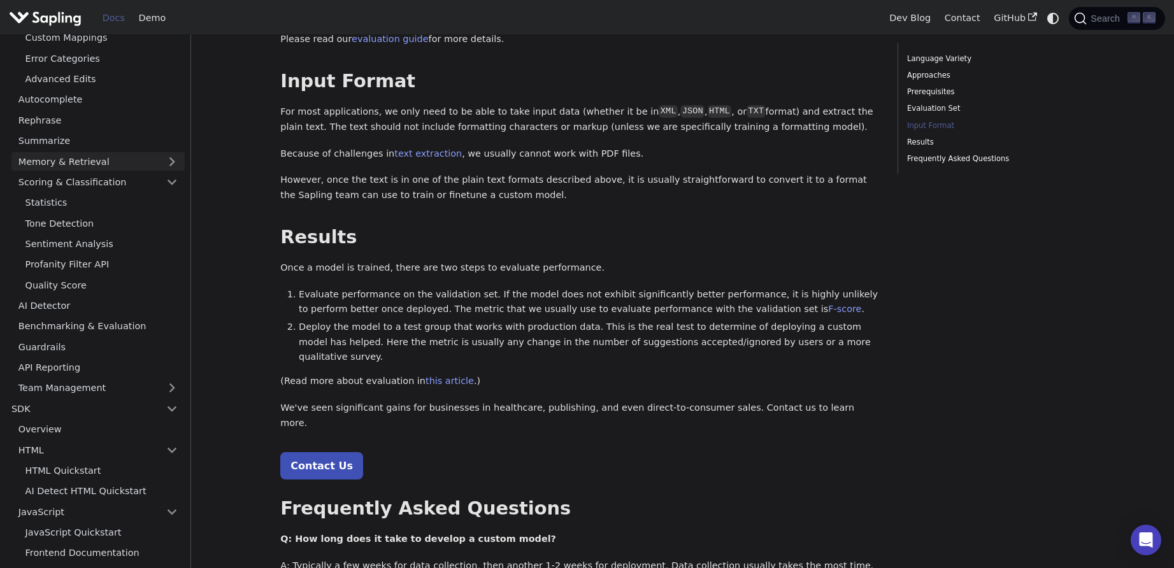
click at [113, 164] on link "Memory & Retrieval" at bounding box center [97, 161] width 173 height 18
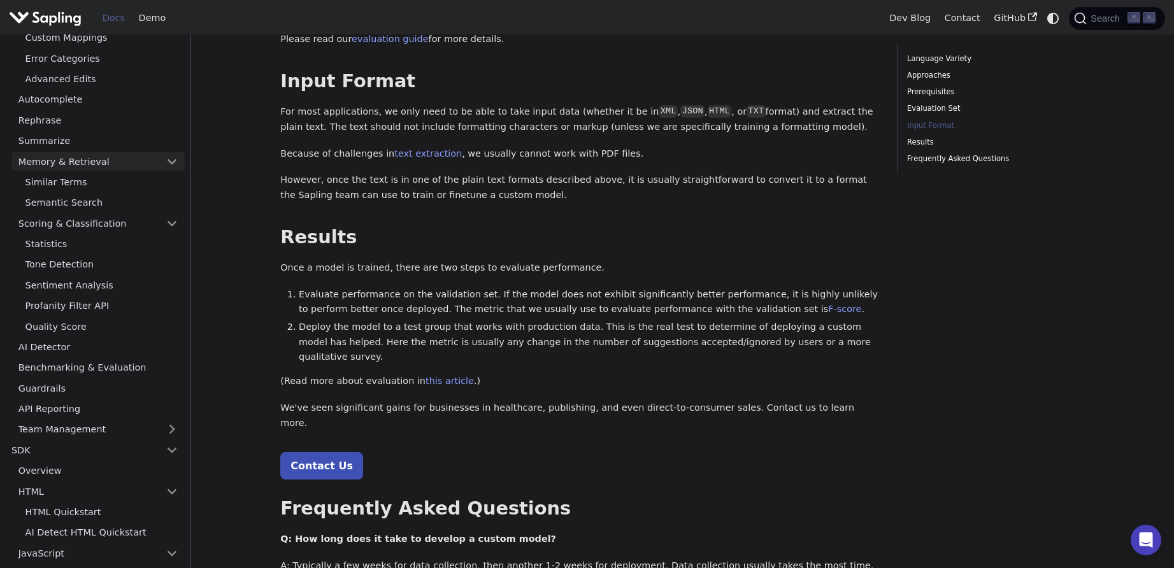
click at [112, 160] on link "Memory & Retrieval" at bounding box center [97, 161] width 173 height 18
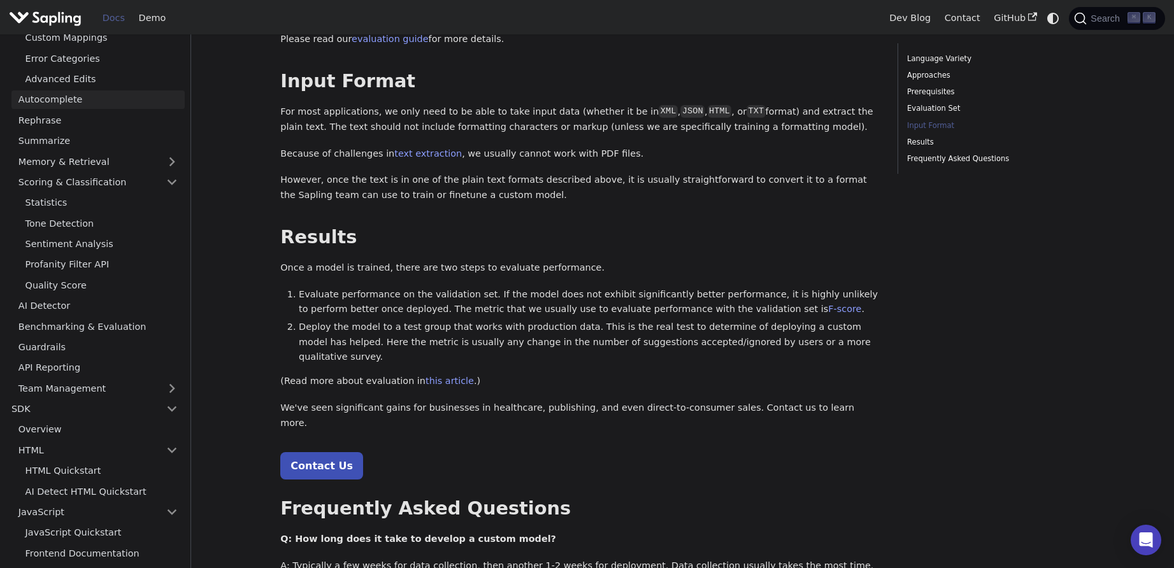
click at [43, 99] on link "Autocomplete" at bounding box center [97, 99] width 173 height 18
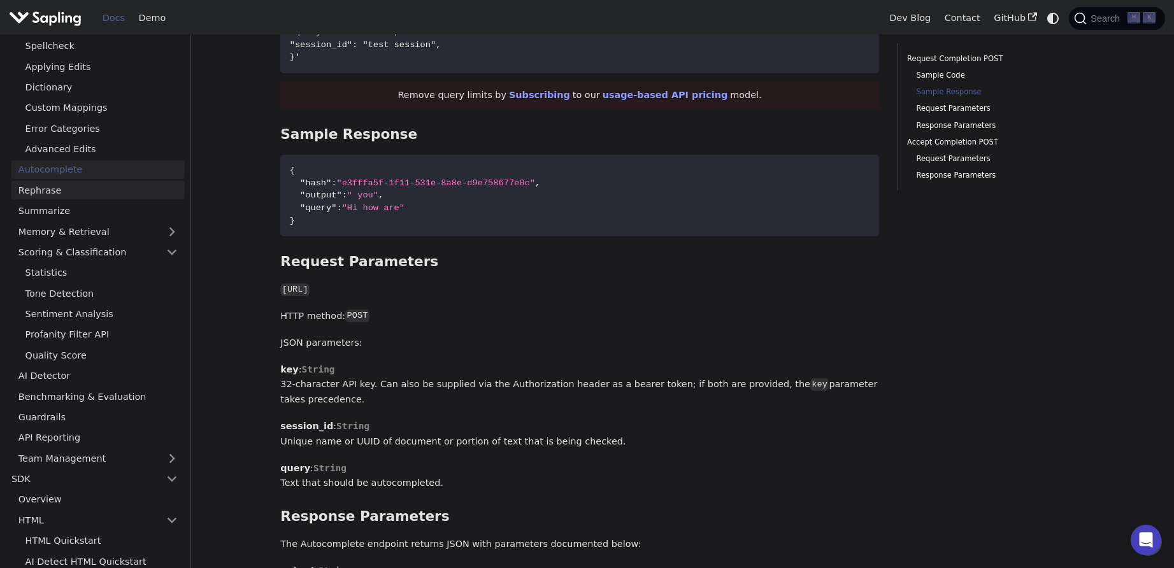
scroll to position [138, 0]
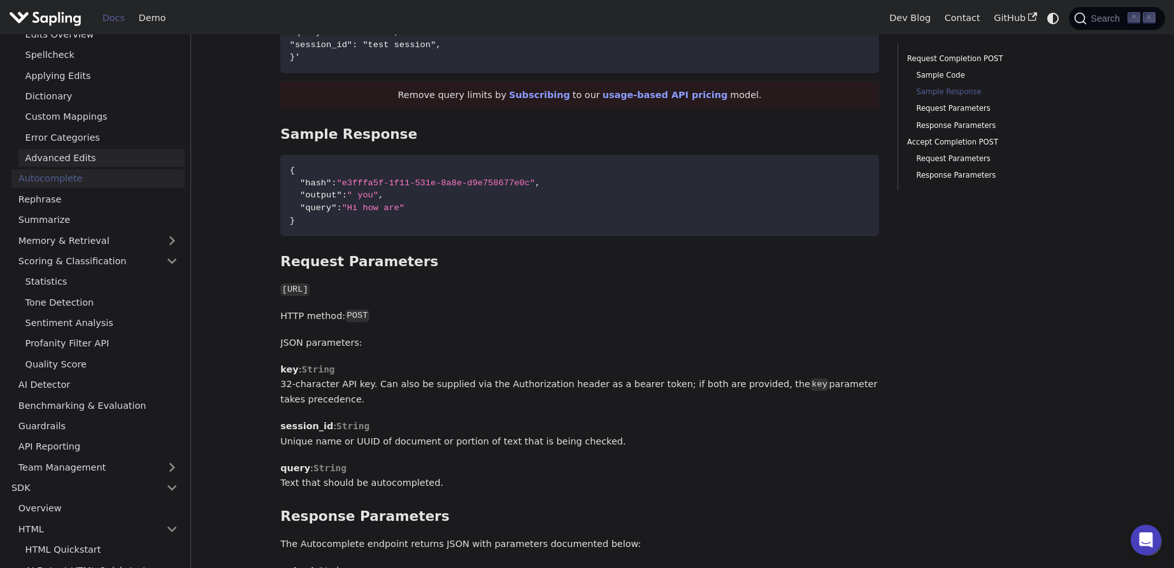
click at [48, 152] on link "Advanced Edits" at bounding box center [101, 158] width 166 height 18
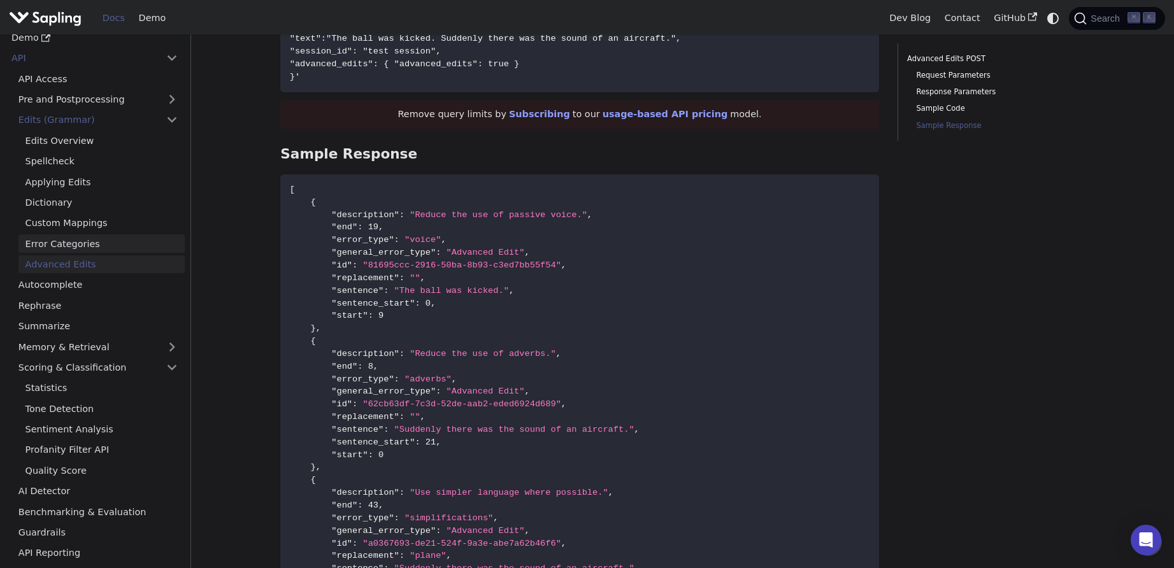
scroll to position [8, 0]
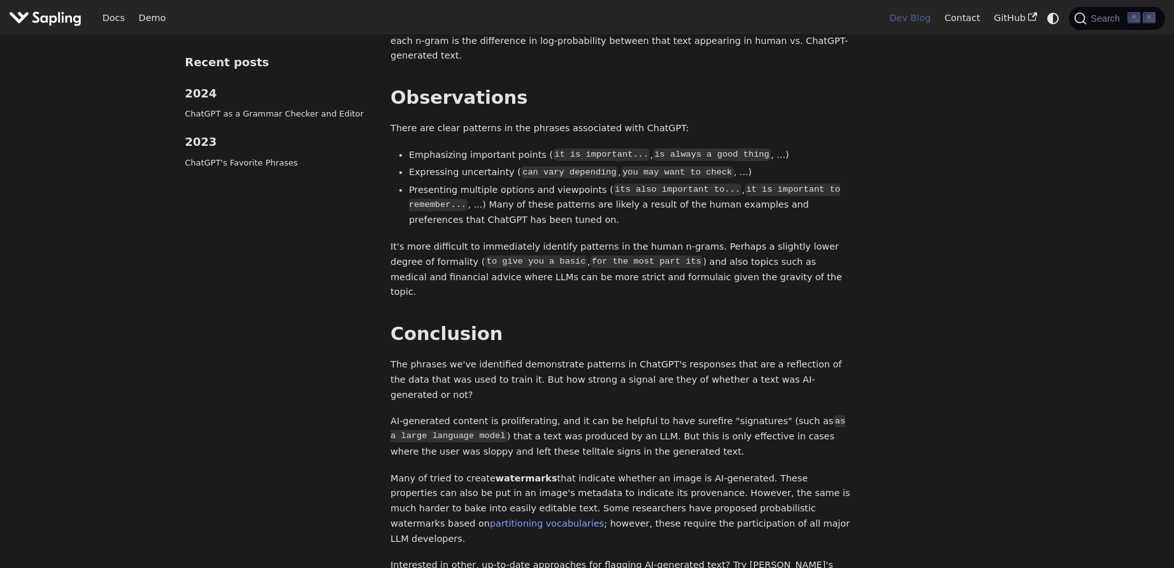
scroll to position [5449, 0]
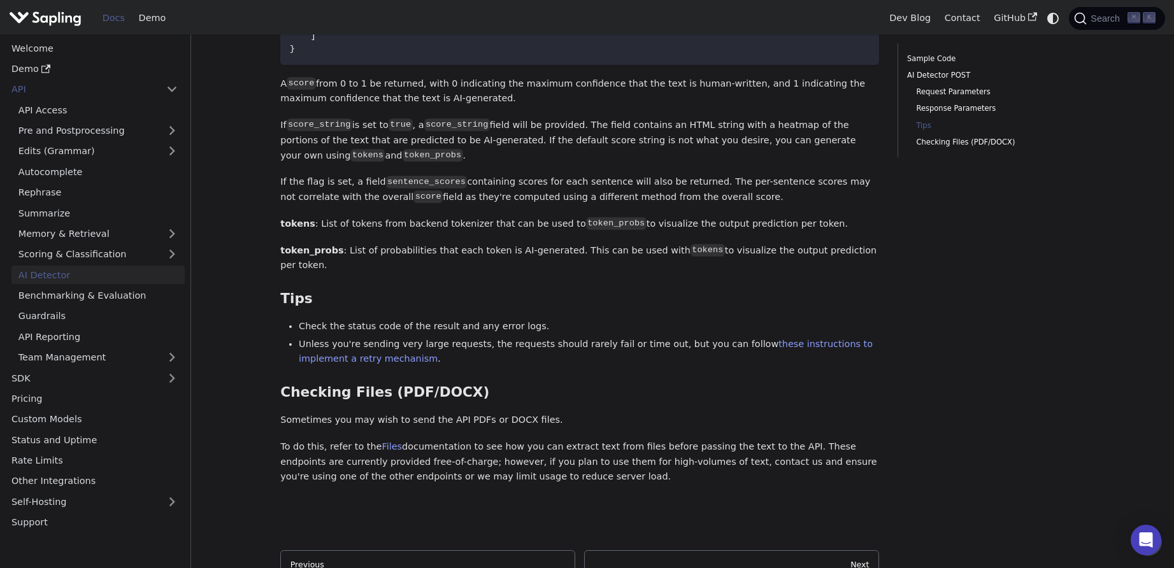
scroll to position [1467, 0]
click at [534, 338] on li "Unless you're sending very large requests, the requests should rarely fail or t…" at bounding box center [589, 353] width 580 height 31
click at [561, 338] on li "Unless you're sending very large requests, the requests should rarely fail or t…" at bounding box center [589, 353] width 580 height 31
click at [790, 340] on link "these instructions to implement a retry mechanism" at bounding box center [586, 352] width 574 height 25
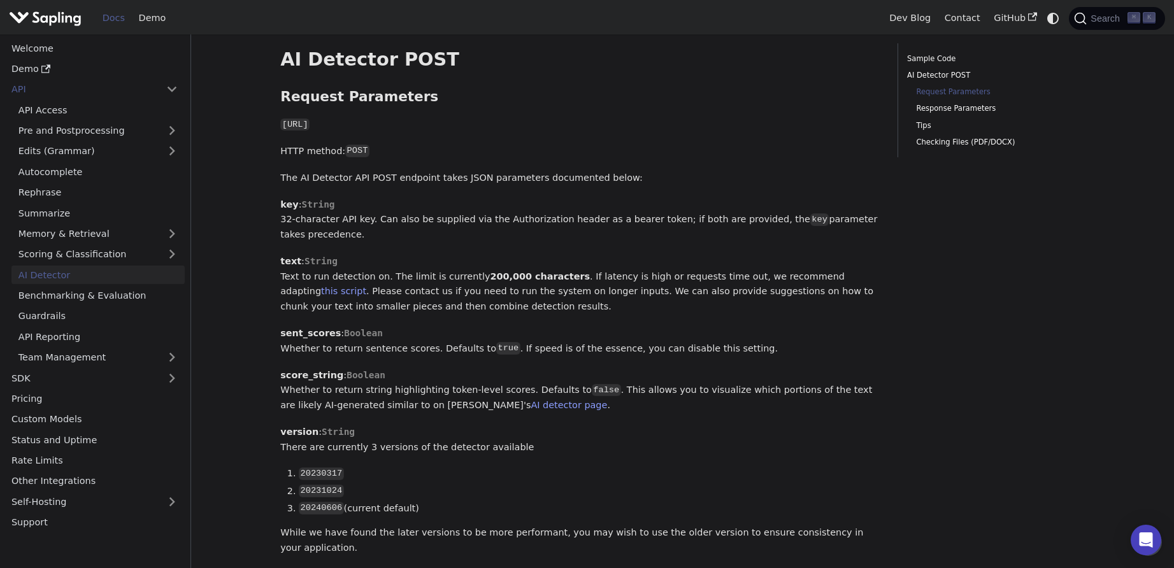
scroll to position [546, 0]
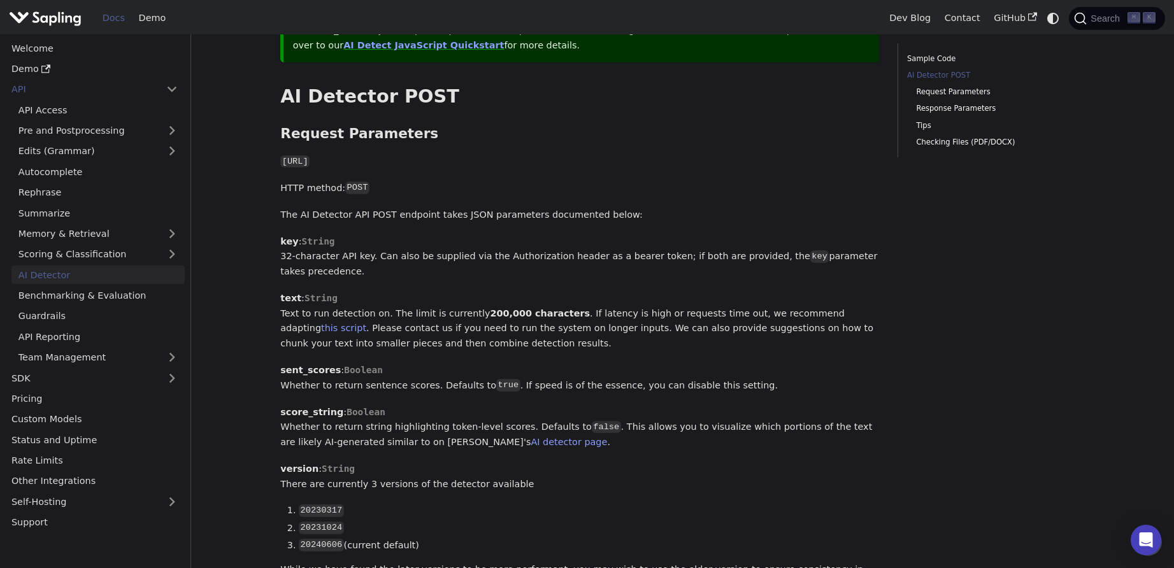
click at [773, 181] on p "HTTP method: POST" at bounding box center [579, 188] width 599 height 15
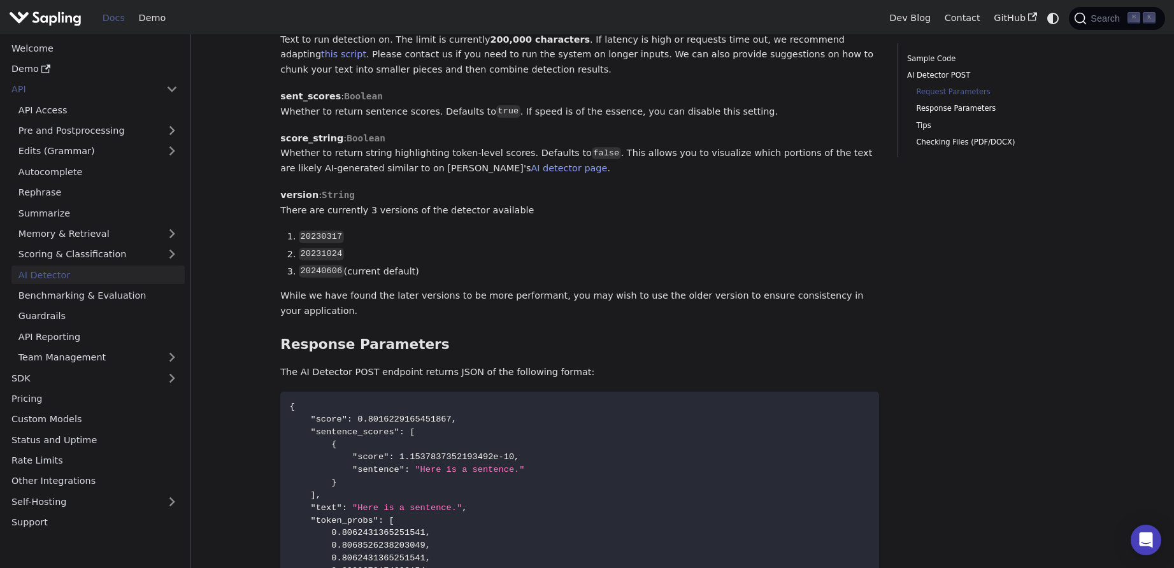
scroll to position [836, 0]
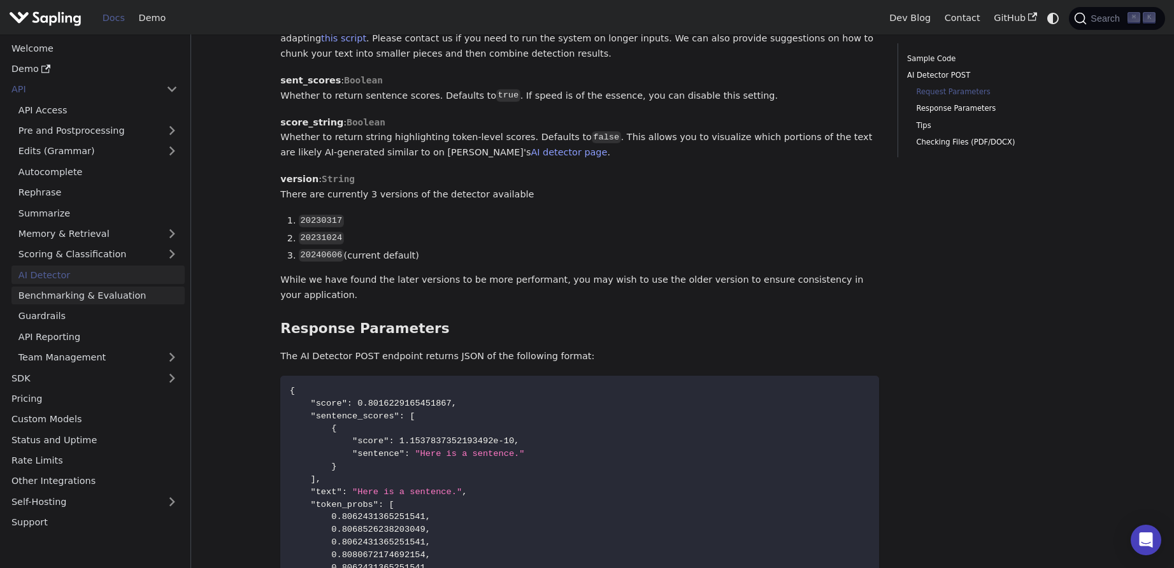
click at [105, 301] on link "Benchmarking & Evaluation" at bounding box center [97, 296] width 173 height 18
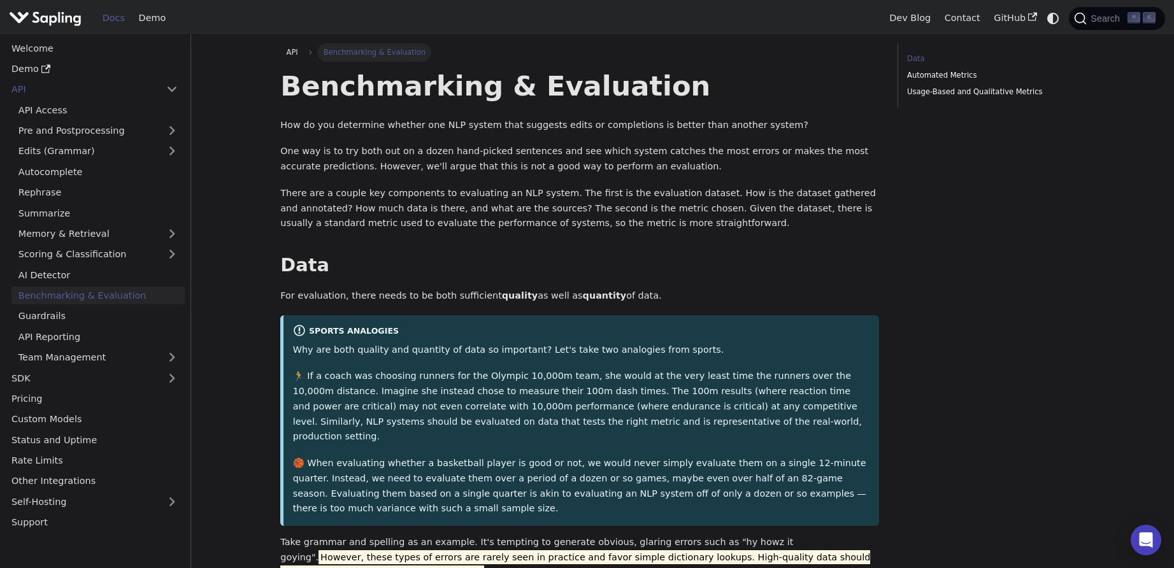
click at [347, 127] on p "How do you determine whether one NLP system that suggests edits or completions …" at bounding box center [579, 125] width 599 height 15
click at [388, 125] on p "How do you determine whether one NLP system that suggests edits or completions …" at bounding box center [579, 125] width 599 height 15
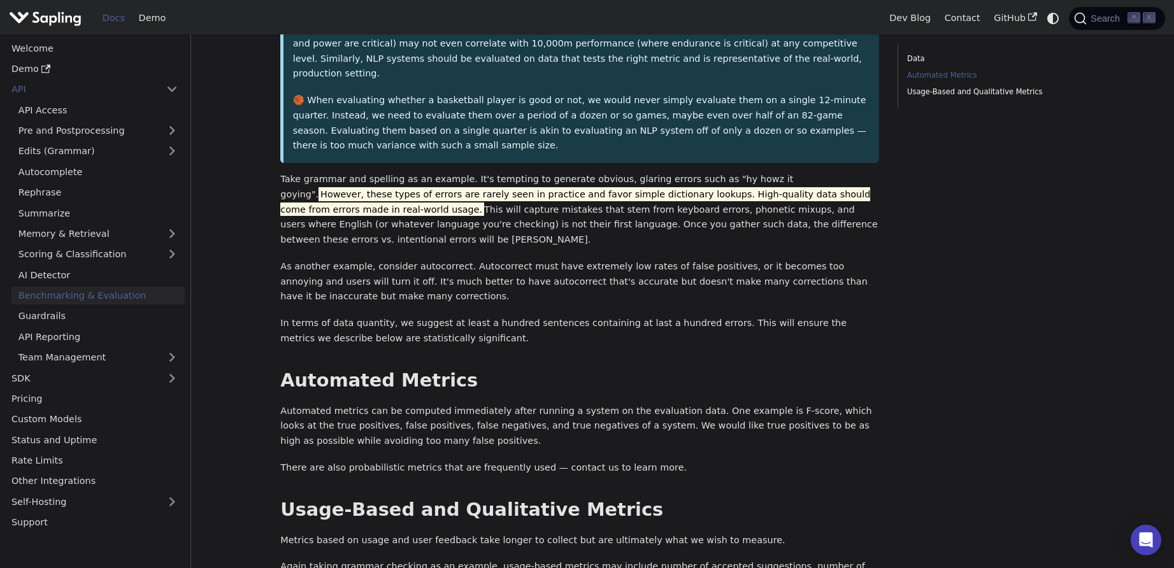
scroll to position [497, 0]
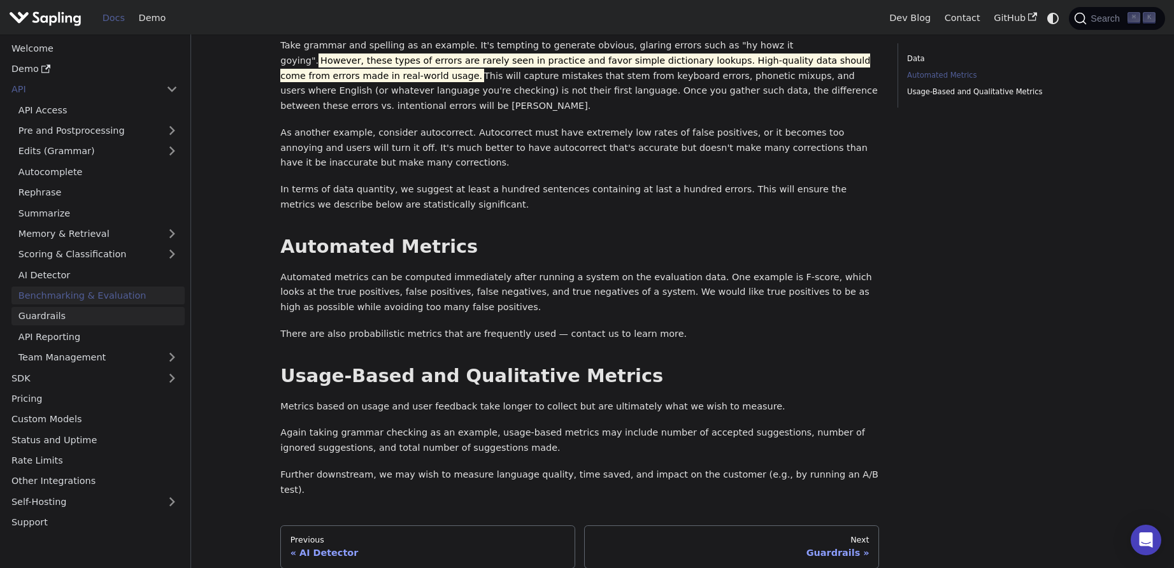
click at [118, 307] on link "Guardrails" at bounding box center [97, 316] width 173 height 18
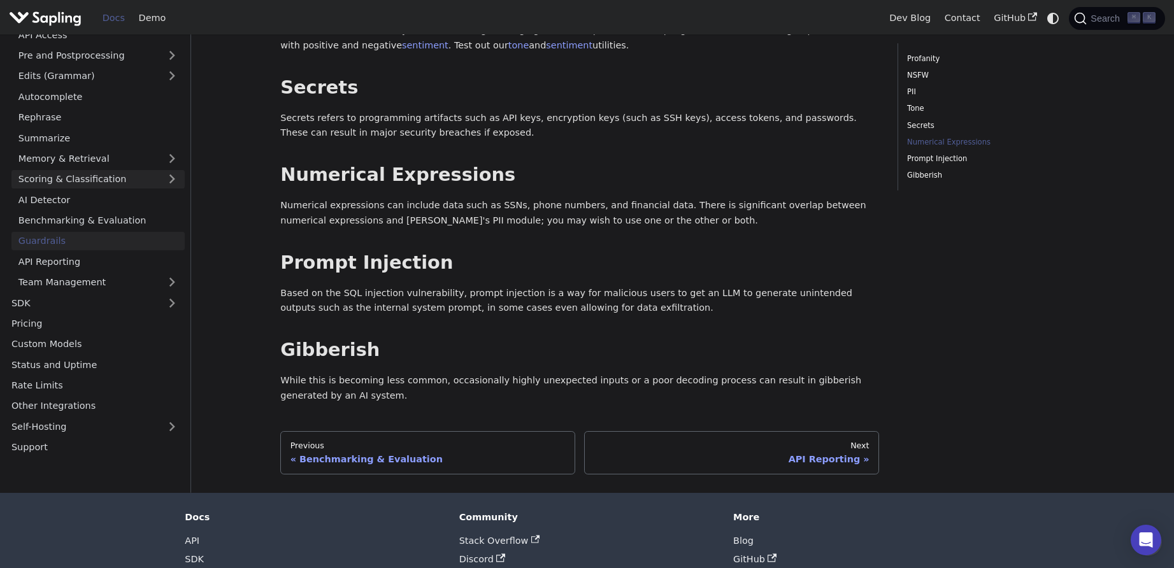
scroll to position [568, 0]
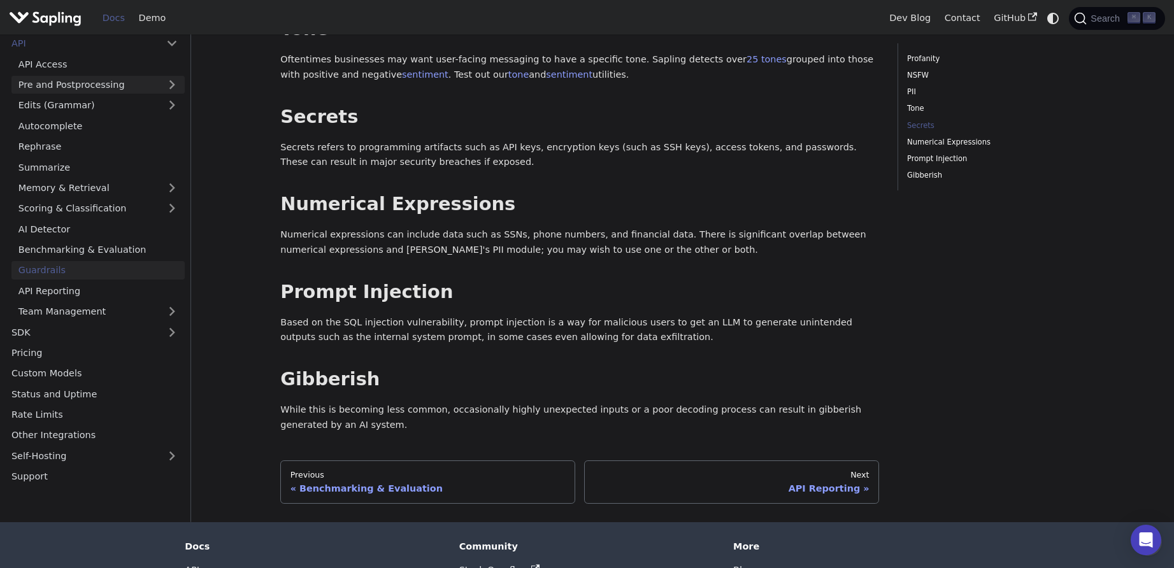
click at [125, 87] on link "Pre and Postprocessing" at bounding box center [97, 84] width 173 height 18
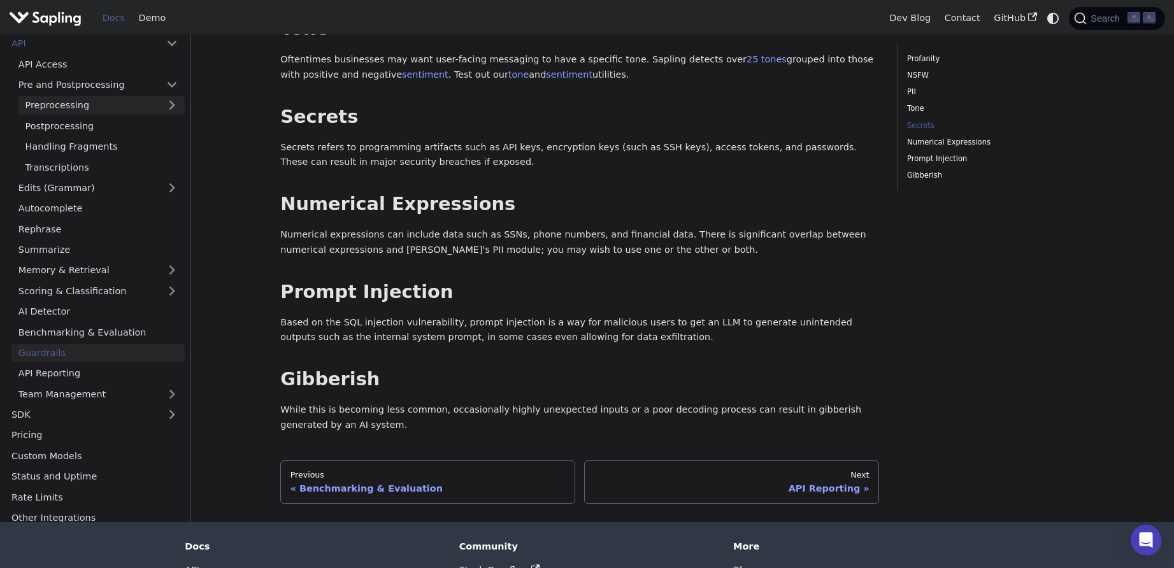
click at [117, 103] on link "Preprocessing" at bounding box center [101, 105] width 166 height 18
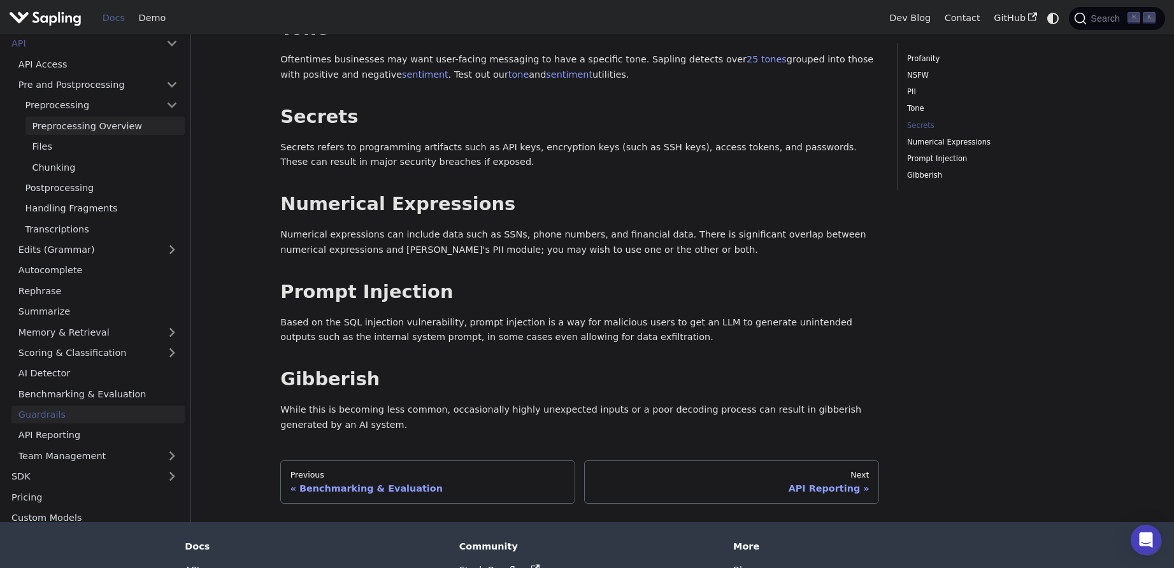
click at [120, 130] on link "Preprocessing Overview" at bounding box center [104, 126] width 159 height 18
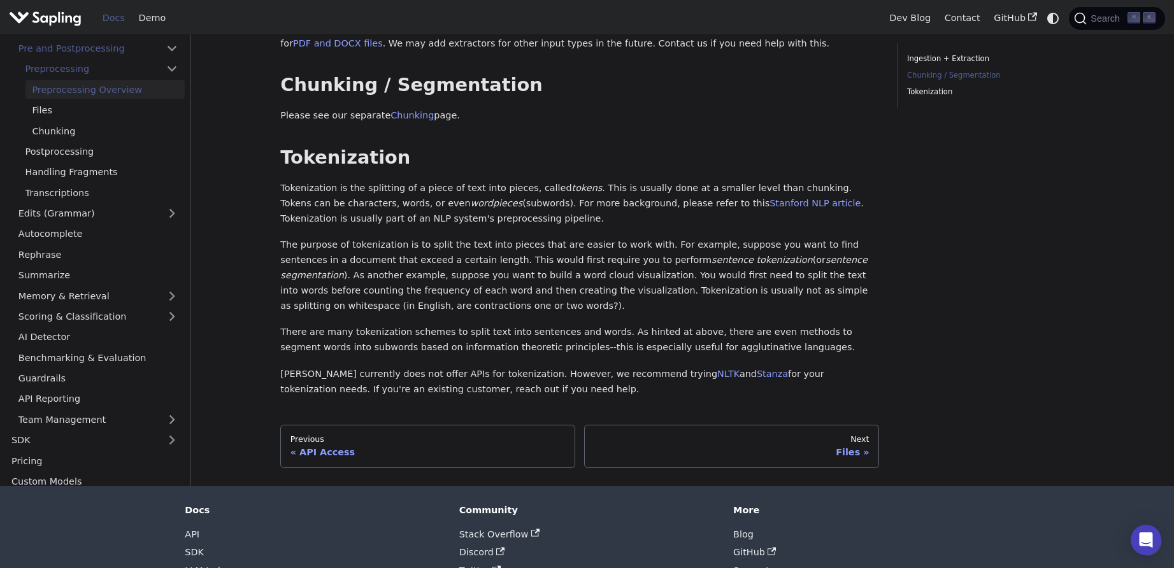
scroll to position [275, 0]
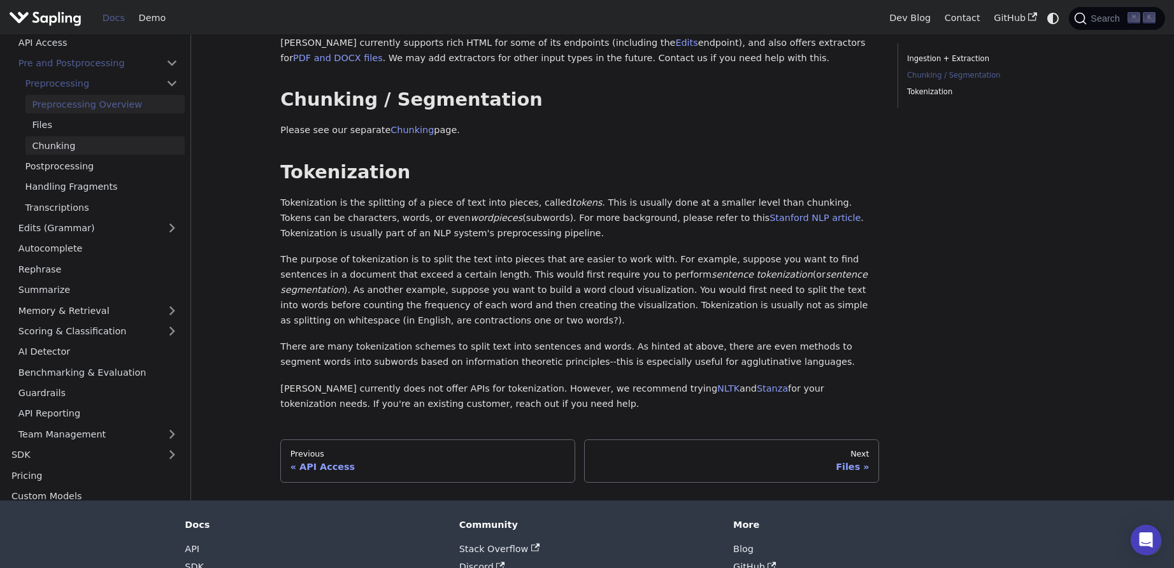
click at [116, 208] on link "Transcriptions" at bounding box center [101, 208] width 166 height 18
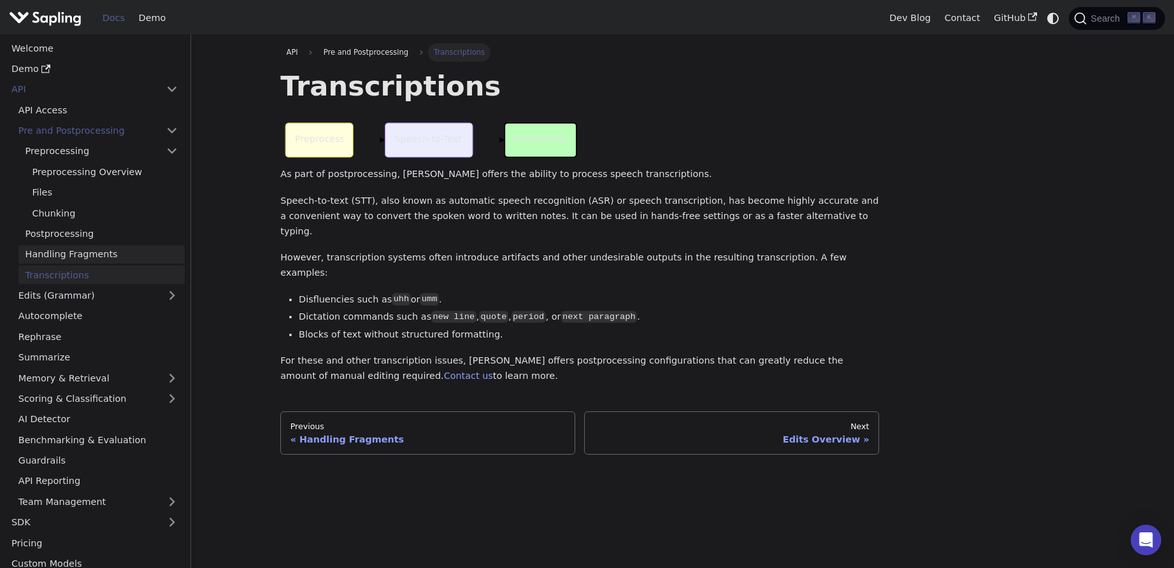
click at [128, 248] on link "Handling Fragments" at bounding box center [101, 254] width 166 height 18
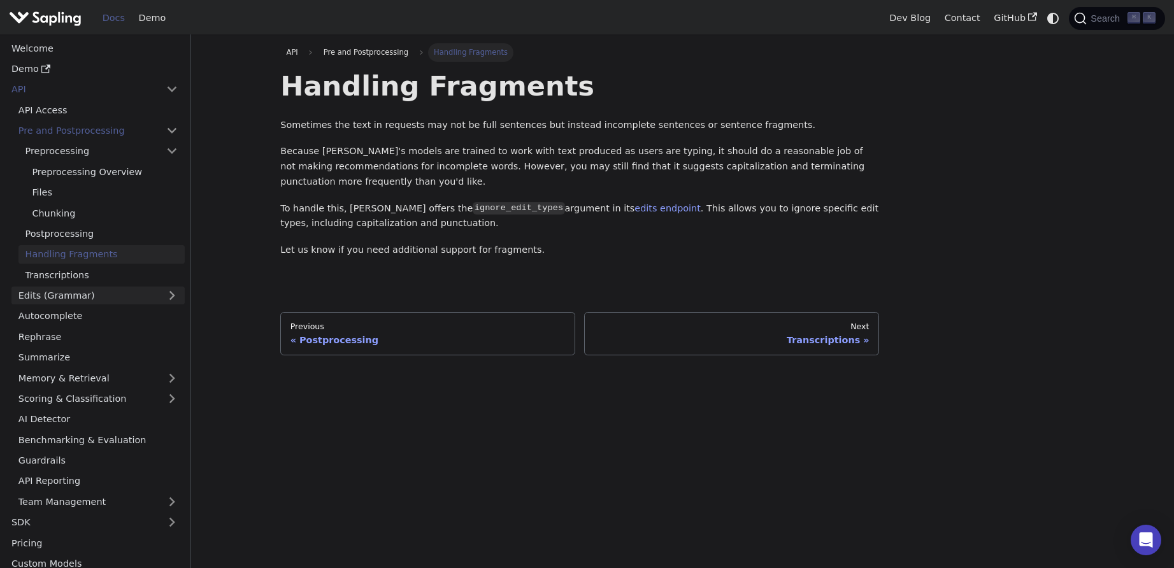
click at [108, 294] on link "Edits (Grammar)" at bounding box center [97, 296] width 173 height 18
click at [106, 312] on link "Edits Overview" at bounding box center [101, 316] width 166 height 18
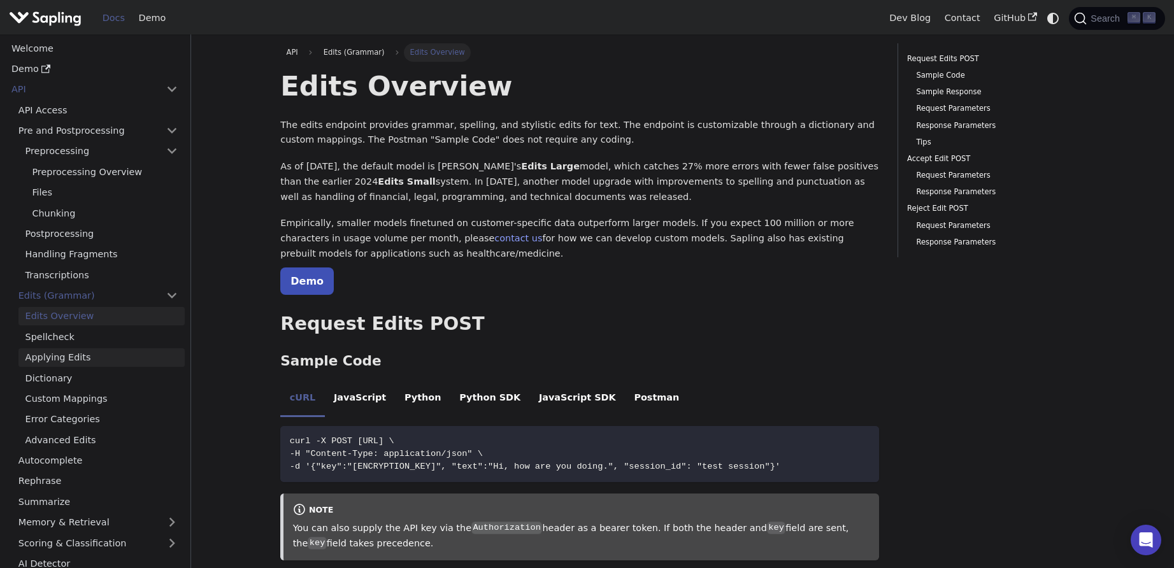
click at [107, 359] on link "Applying Edits" at bounding box center [101, 357] width 166 height 18
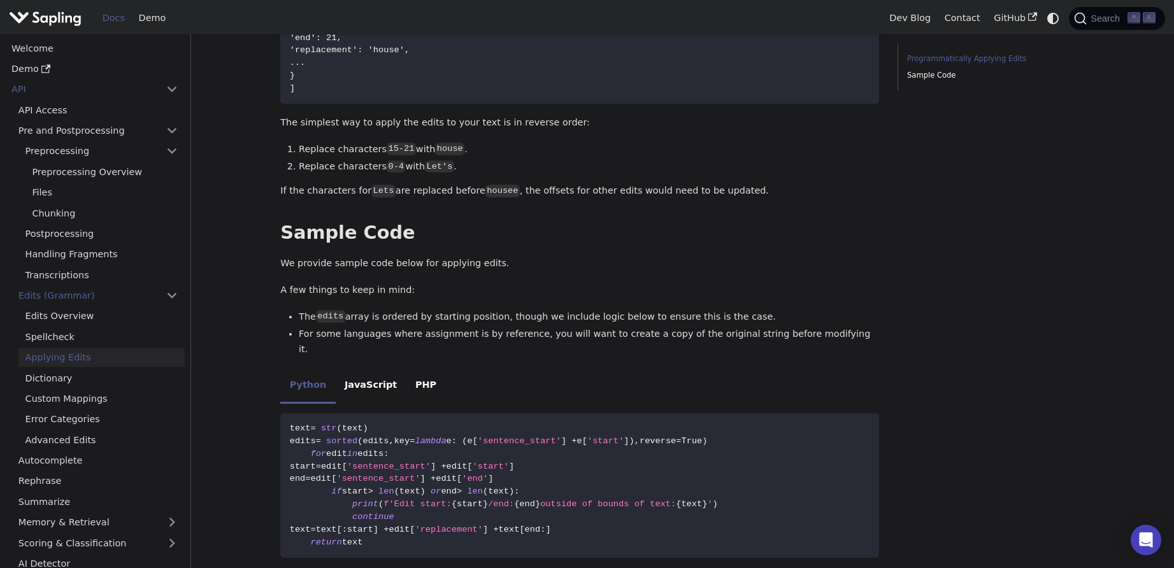
scroll to position [627, 0]
click at [381, 376] on li "JavaScript" at bounding box center [371, 386] width 71 height 36
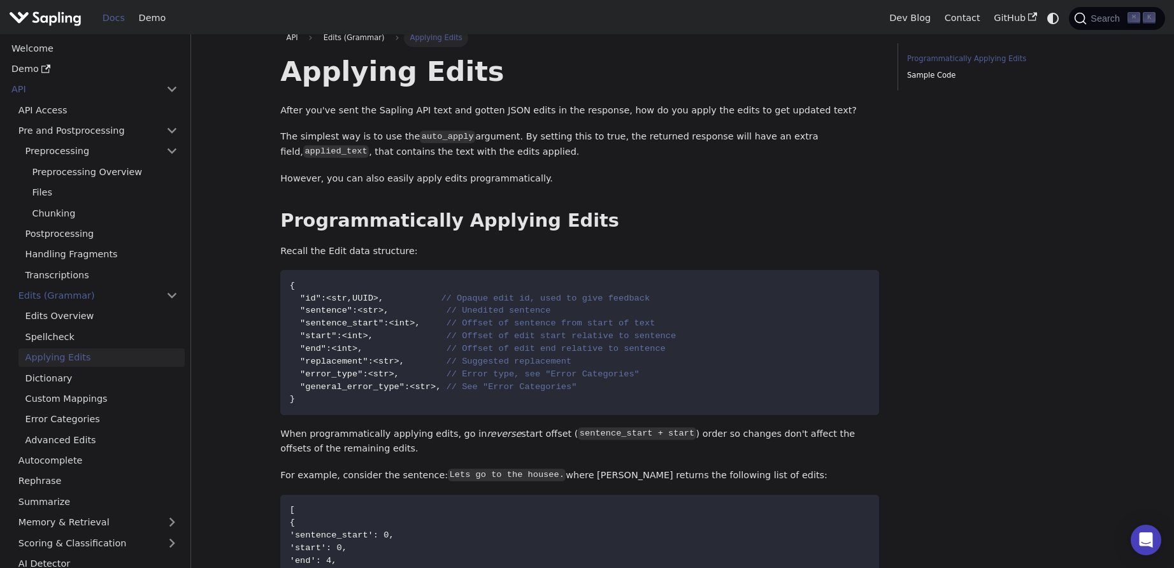
scroll to position [0, 0]
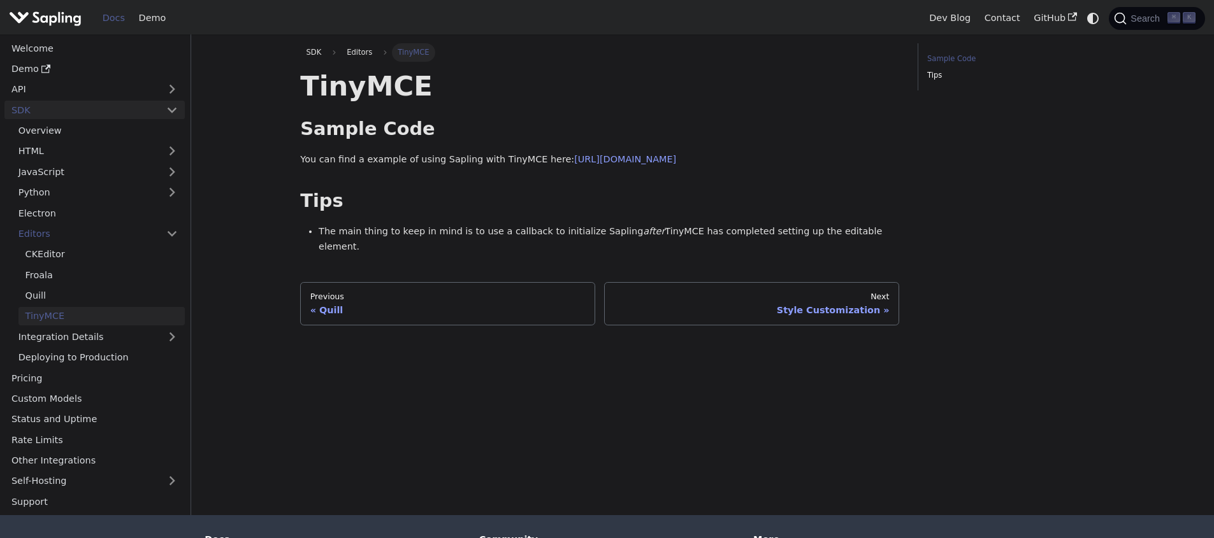
click at [97, 110] on link "SDK" at bounding box center [81, 110] width 155 height 18
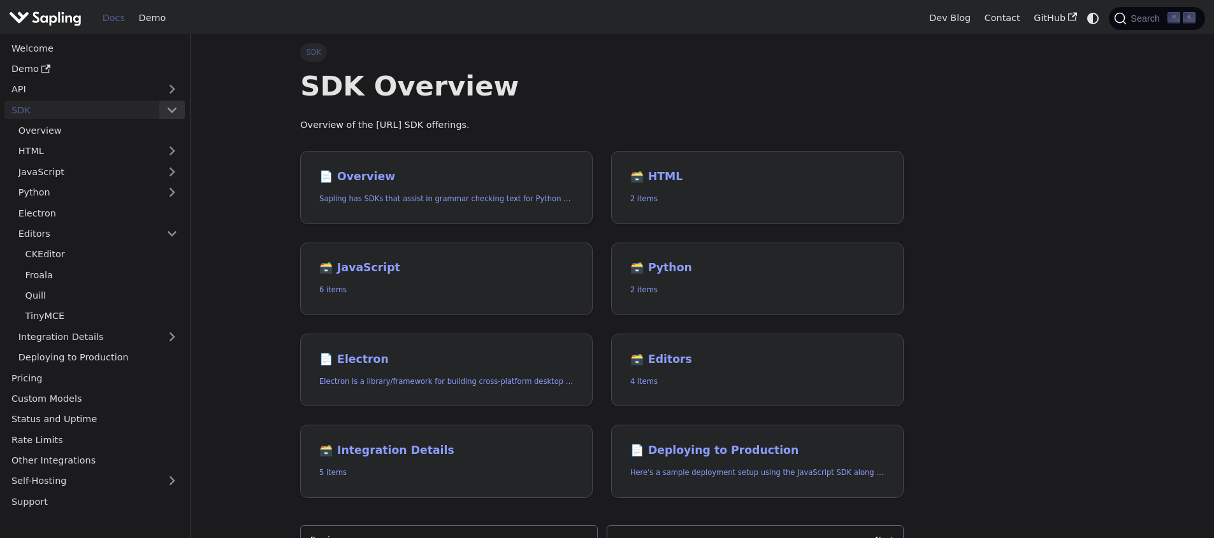
click at [176, 113] on button "Collapse sidebar category 'SDK'" at bounding box center [171, 110] width 25 height 18
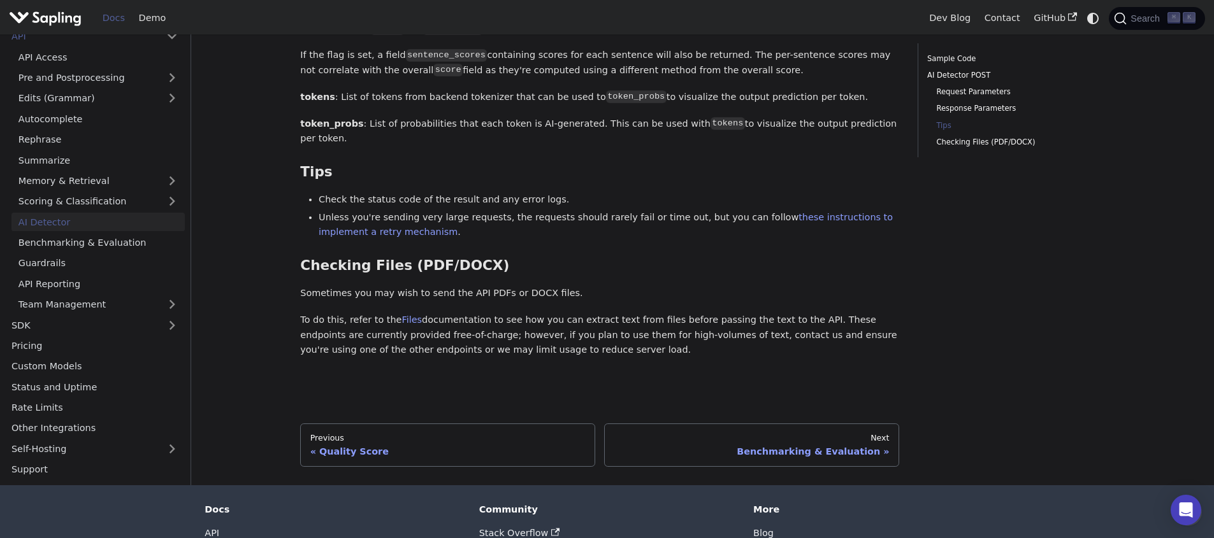
scroll to position [1584, 0]
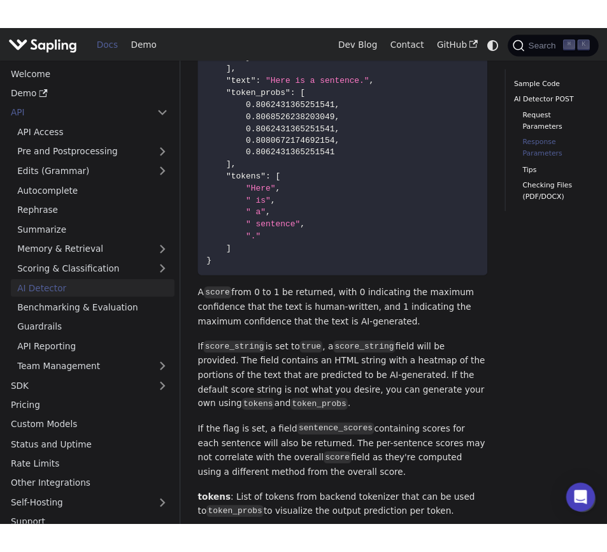
scroll to position [1575, 0]
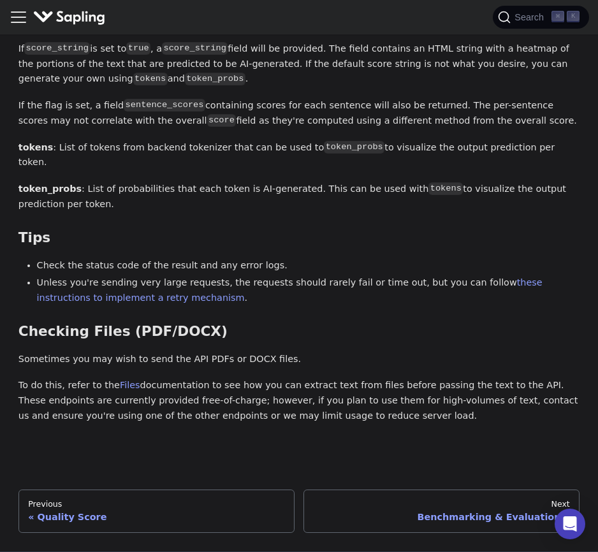
click at [240, 353] on p "Sometimes you may wish to send the API PDFs or DOCX files." at bounding box center [298, 359] width 561 height 15
click at [21, 18] on icon "Toggle navigation bar" at bounding box center [18, 17] width 19 height 19
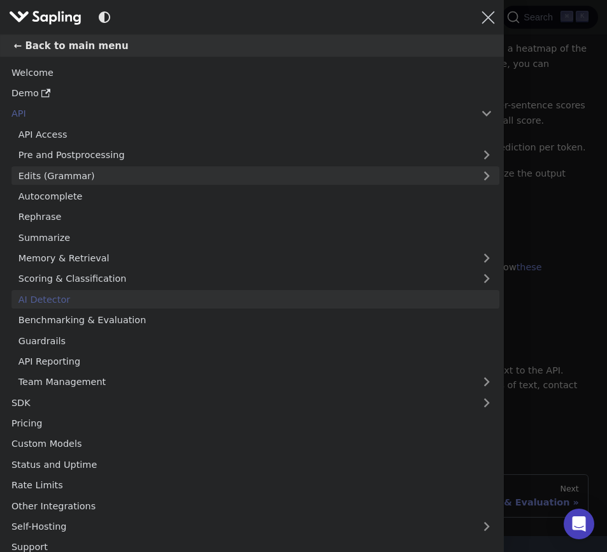
click at [59, 177] on link "Edits (Grammar)" at bounding box center [255, 175] width 488 height 18
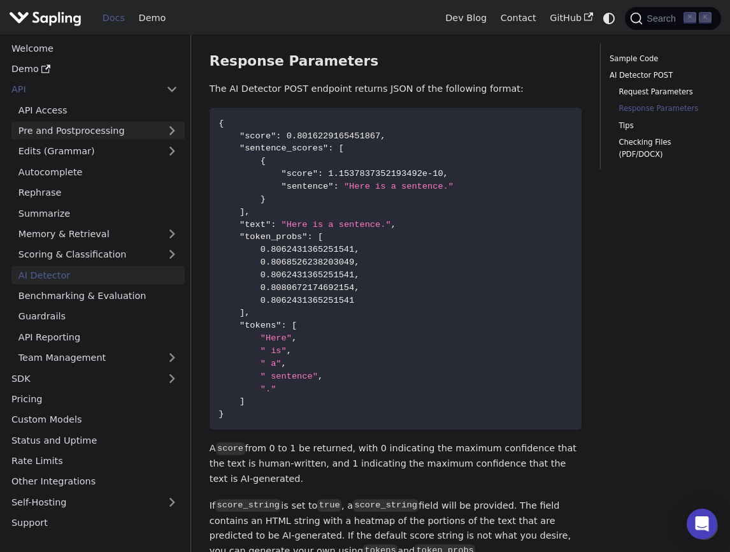
scroll to position [1175, 0]
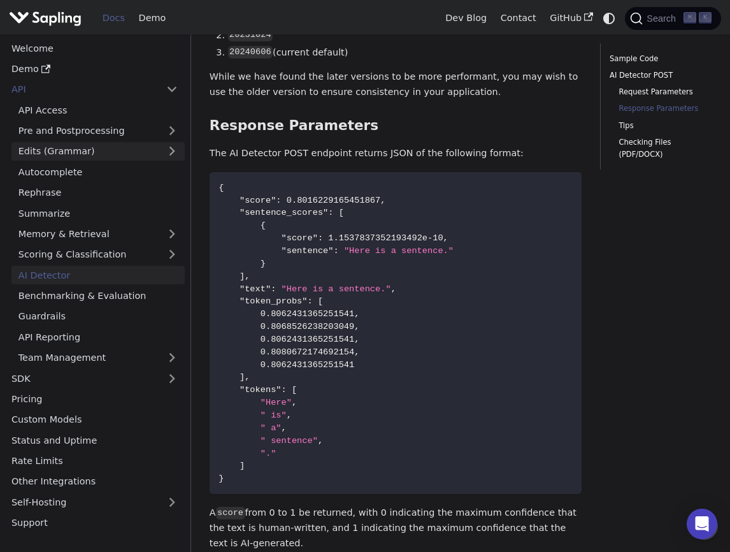
click at [89, 160] on link "Edits (Grammar)" at bounding box center [97, 151] width 173 height 18
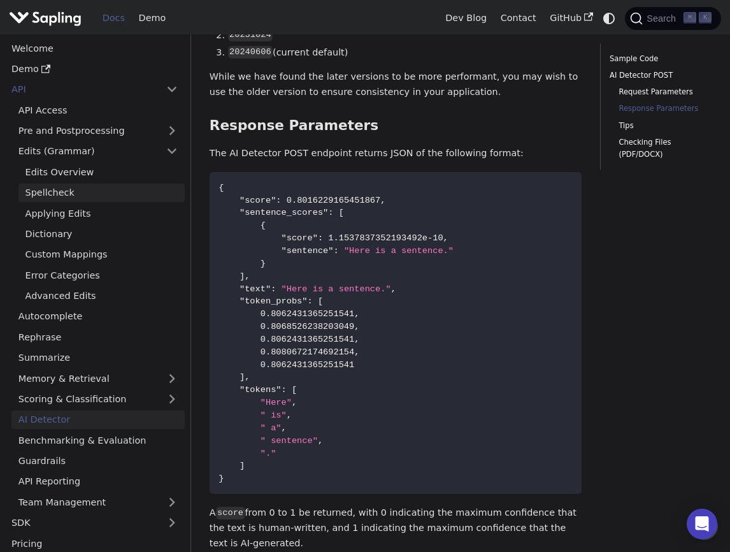
click at [78, 189] on link "Spellcheck" at bounding box center [101, 192] width 166 height 18
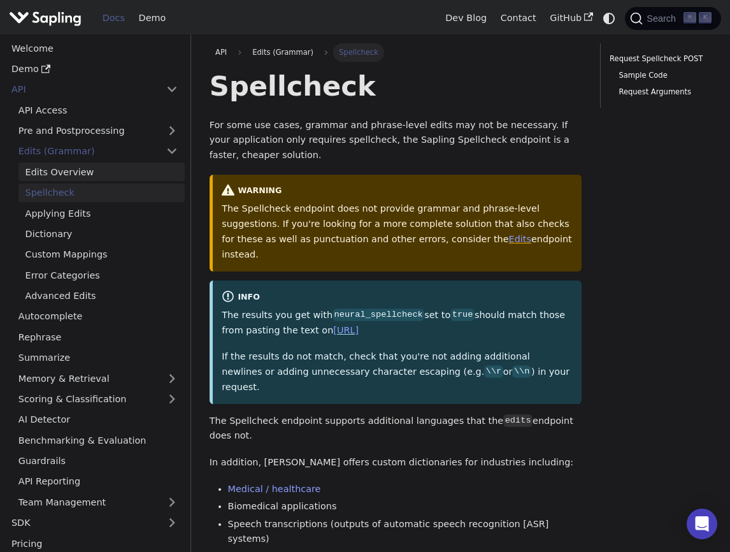
click at [118, 176] on link "Edits Overview" at bounding box center [101, 171] width 166 height 18
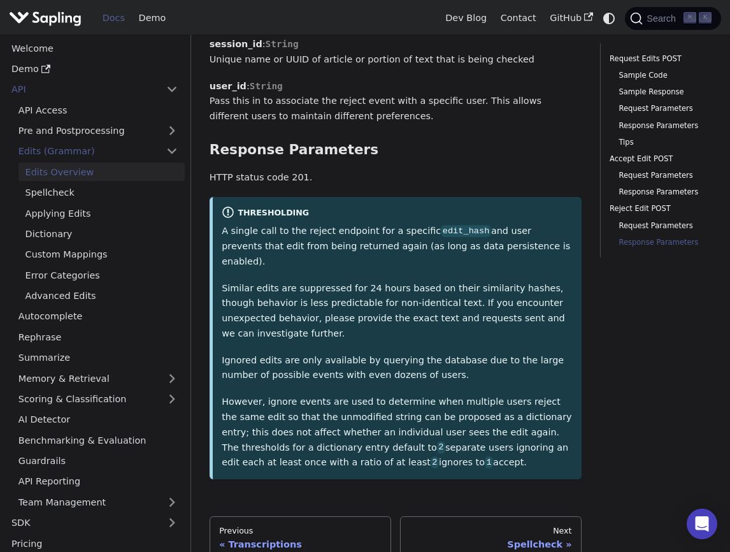
scroll to position [4131, 0]
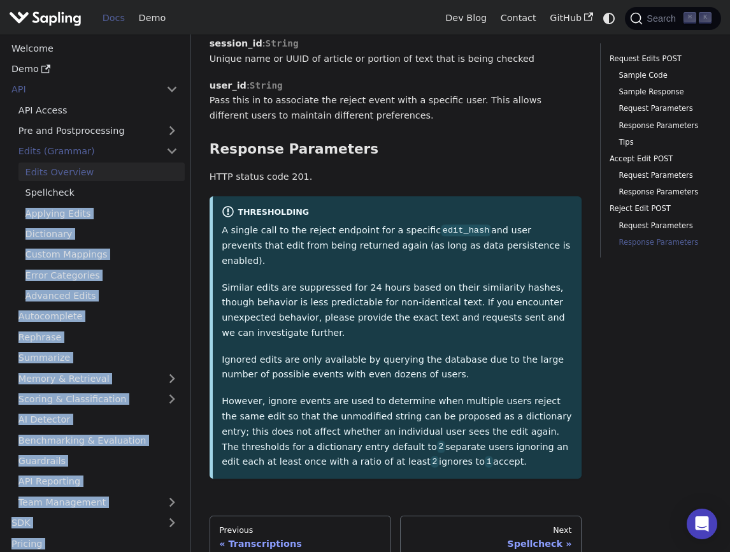
drag, startPoint x: 3, startPoint y: 151, endPoint x: -168, endPoint y: 224, distance: 185.8
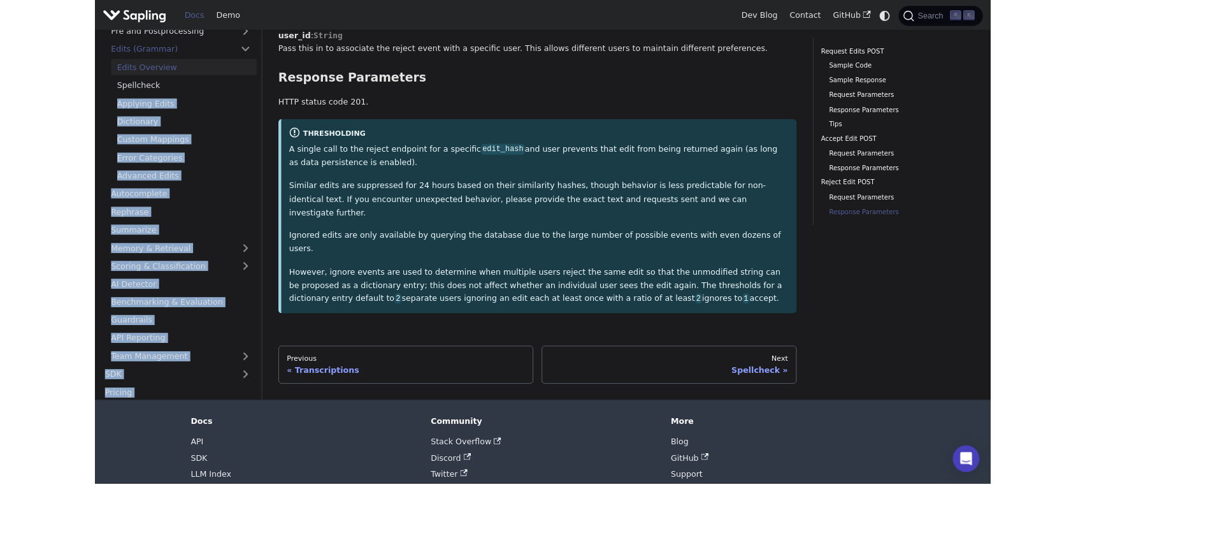
scroll to position [3797, 0]
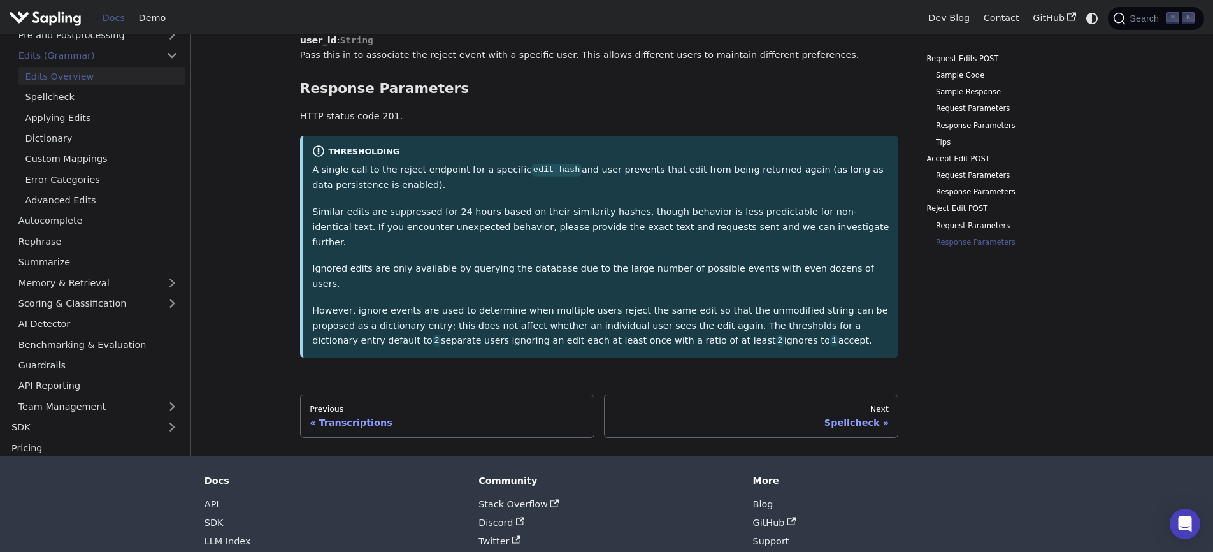
click at [480, 109] on p "HTTP status code 201." at bounding box center [599, 116] width 599 height 15
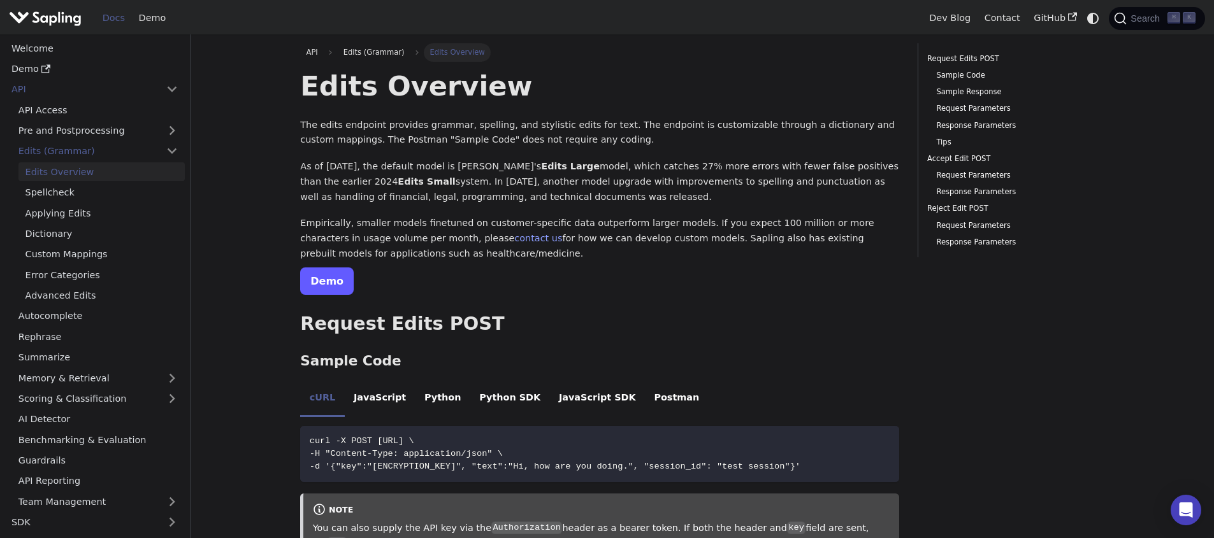
click at [329, 288] on link "Demo" at bounding box center [327, 281] width 54 height 27
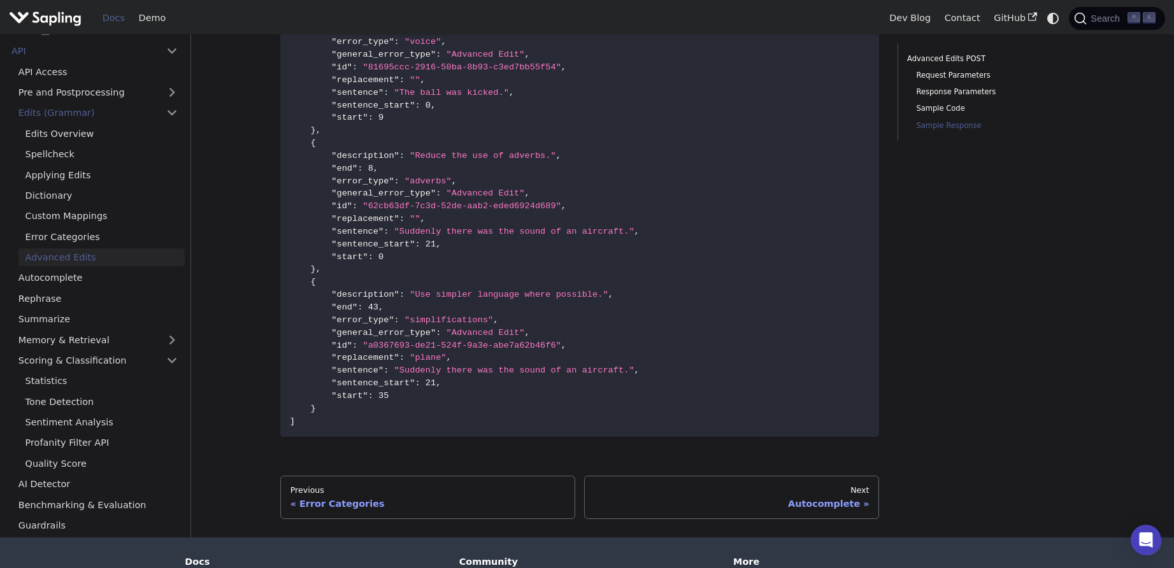
scroll to position [1447, 0]
